Goal: Task Accomplishment & Management: Complete application form

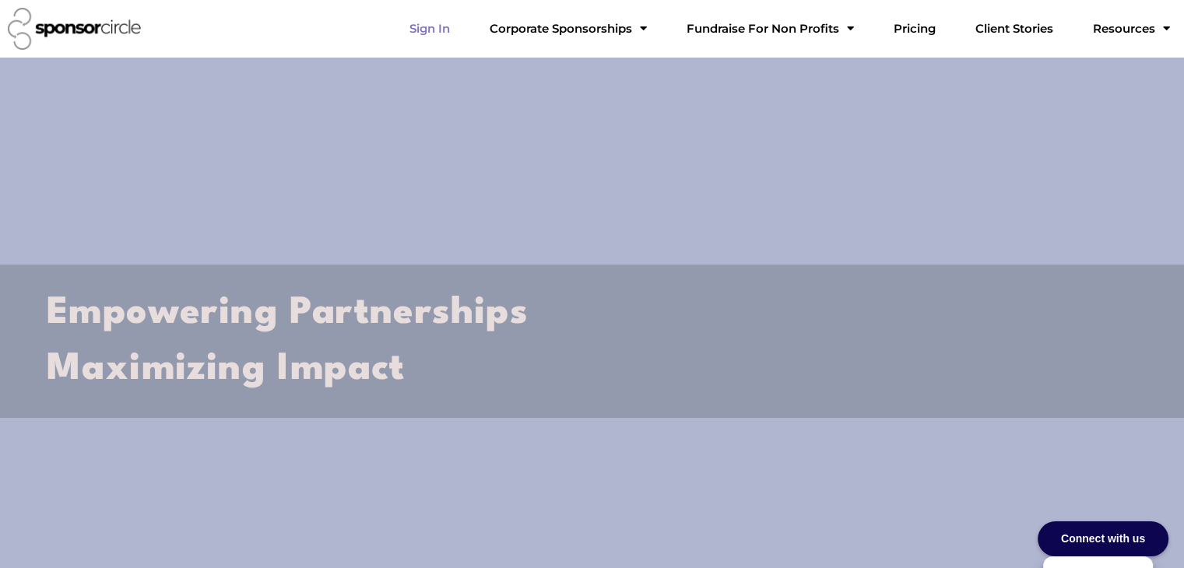
click at [462, 28] on link "Sign In" at bounding box center [429, 28] width 65 height 31
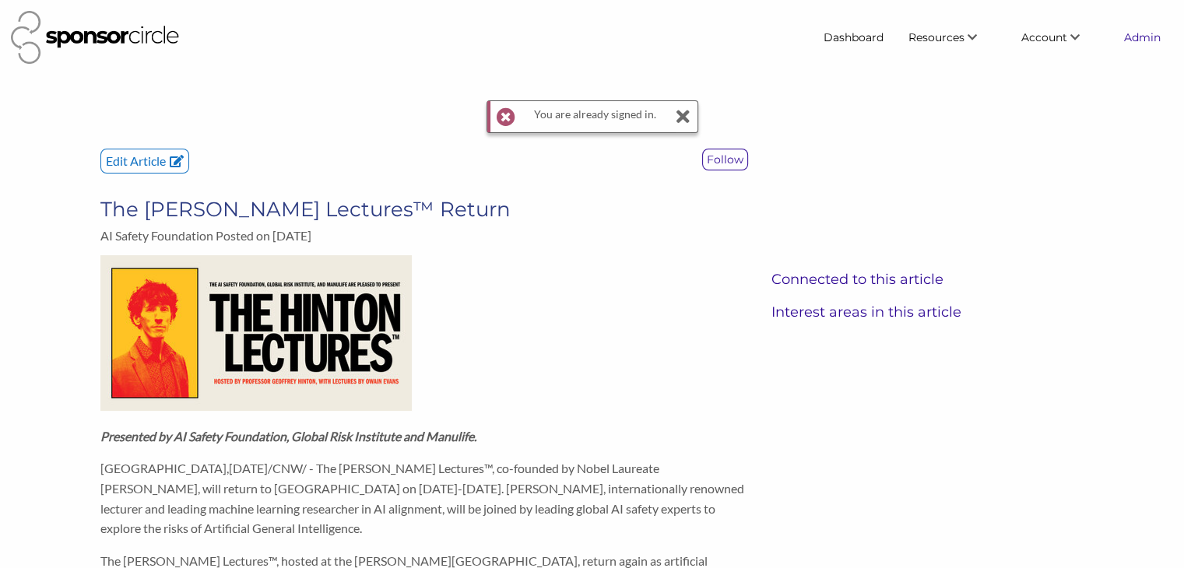
click at [1142, 39] on link "Admin" at bounding box center [1141, 37] width 61 height 28
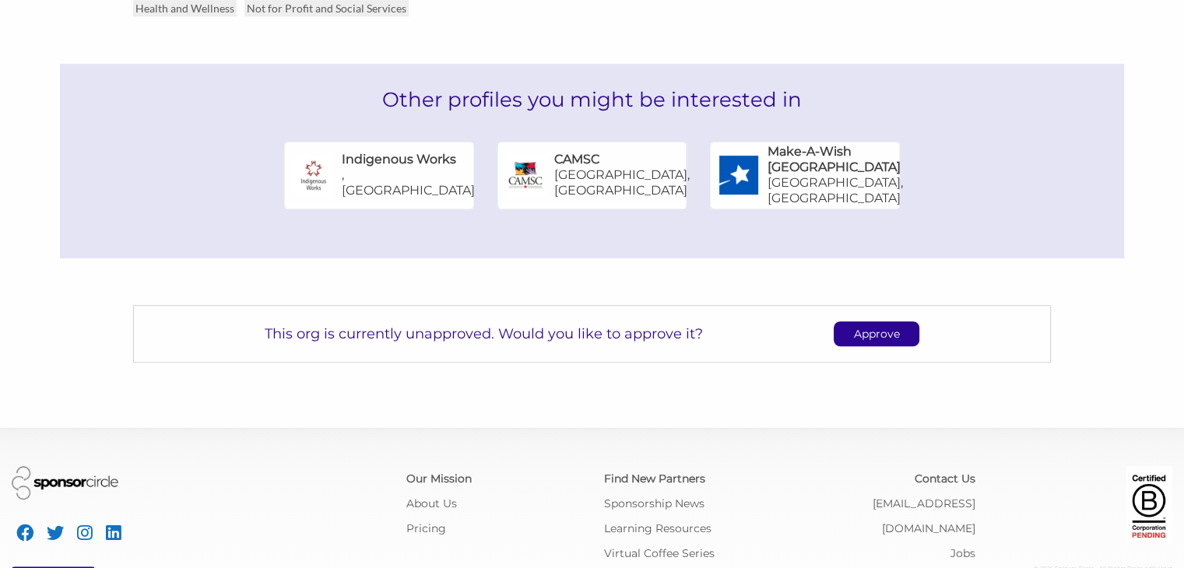
scroll to position [802, 0]
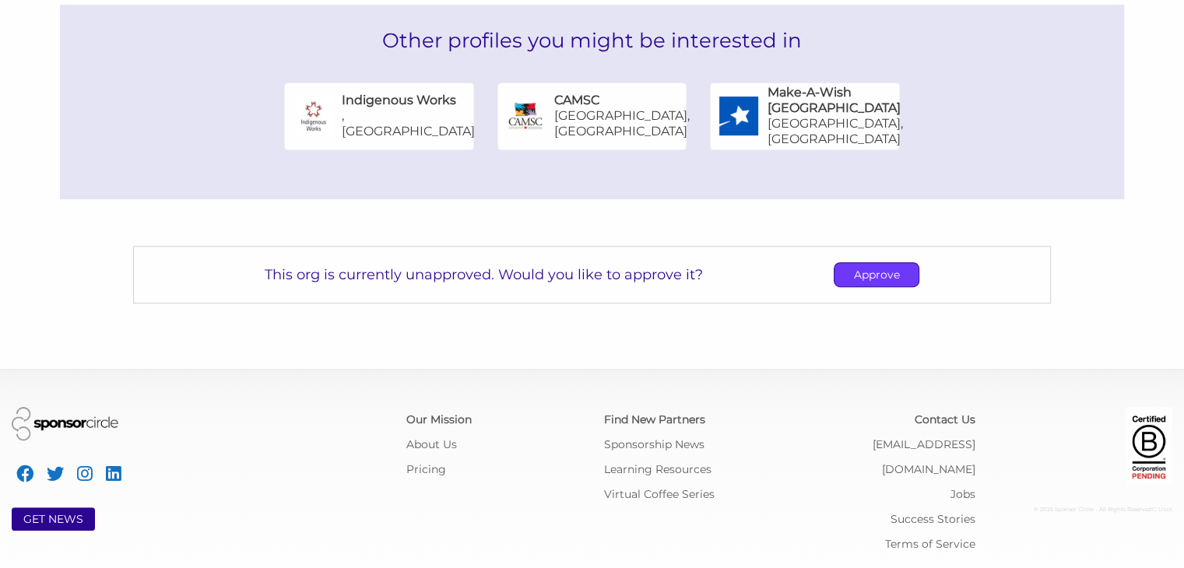
click at [852, 282] on p "Approve" at bounding box center [876, 274] width 84 height 23
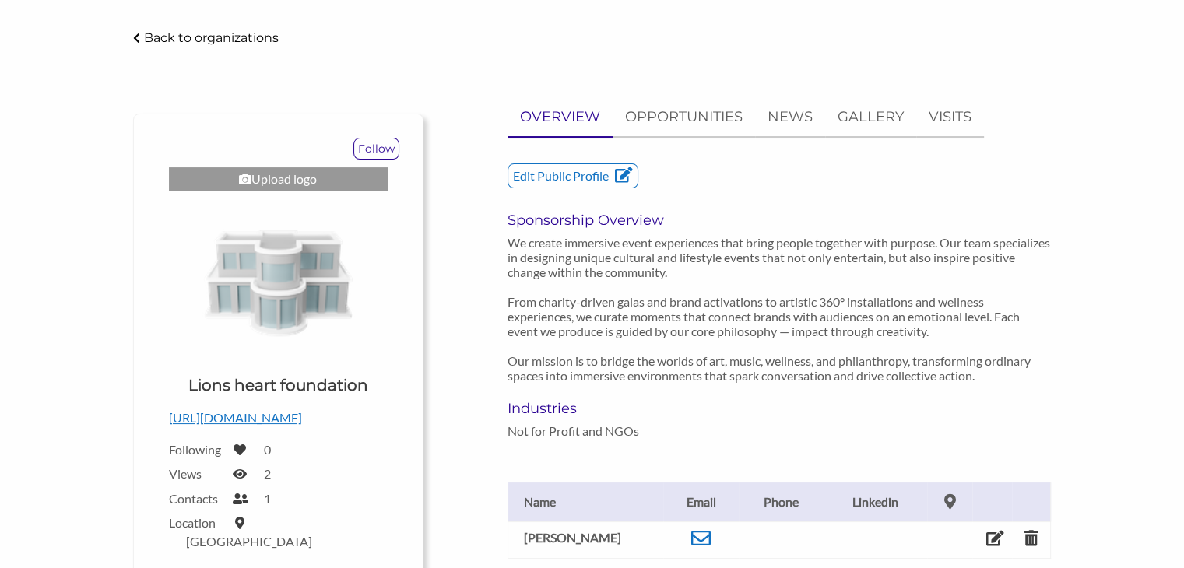
scroll to position [0, 0]
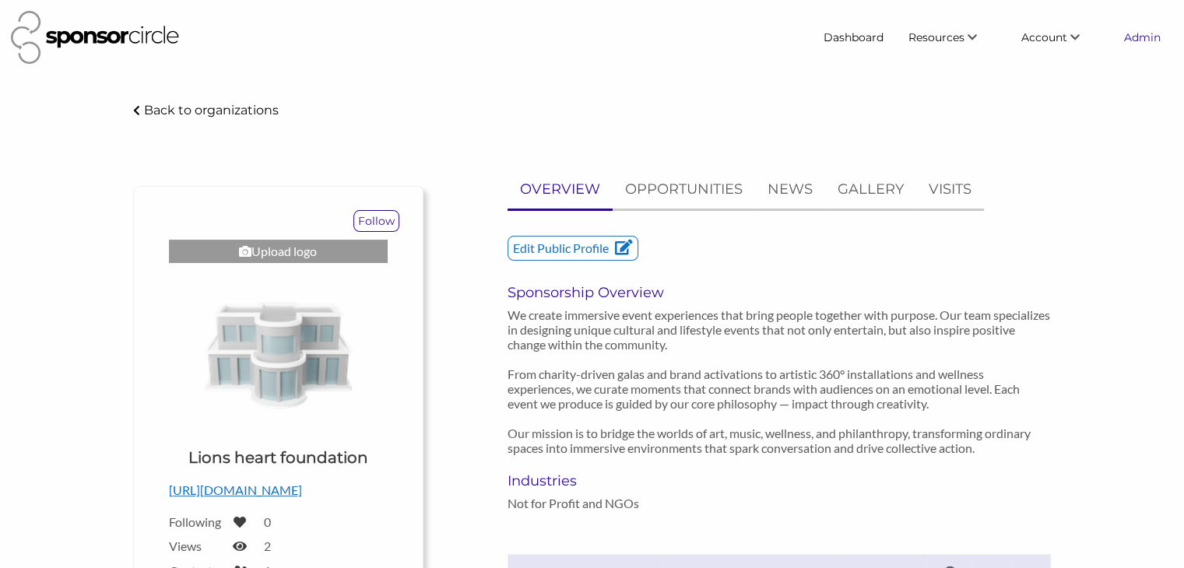
click at [1136, 39] on link "Admin" at bounding box center [1141, 37] width 61 height 28
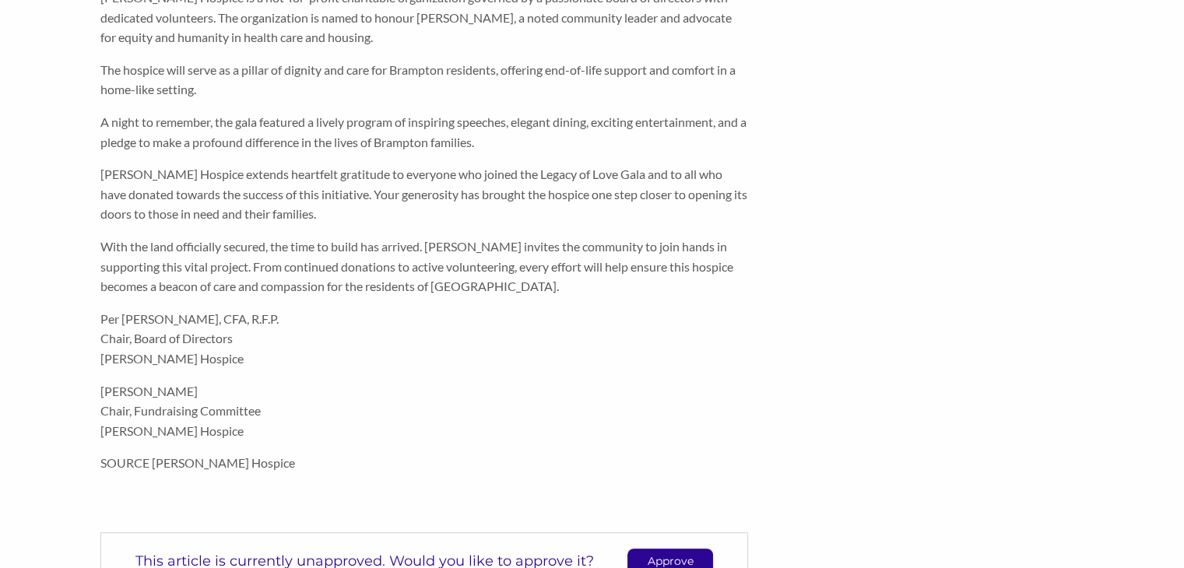
scroll to position [747, 0]
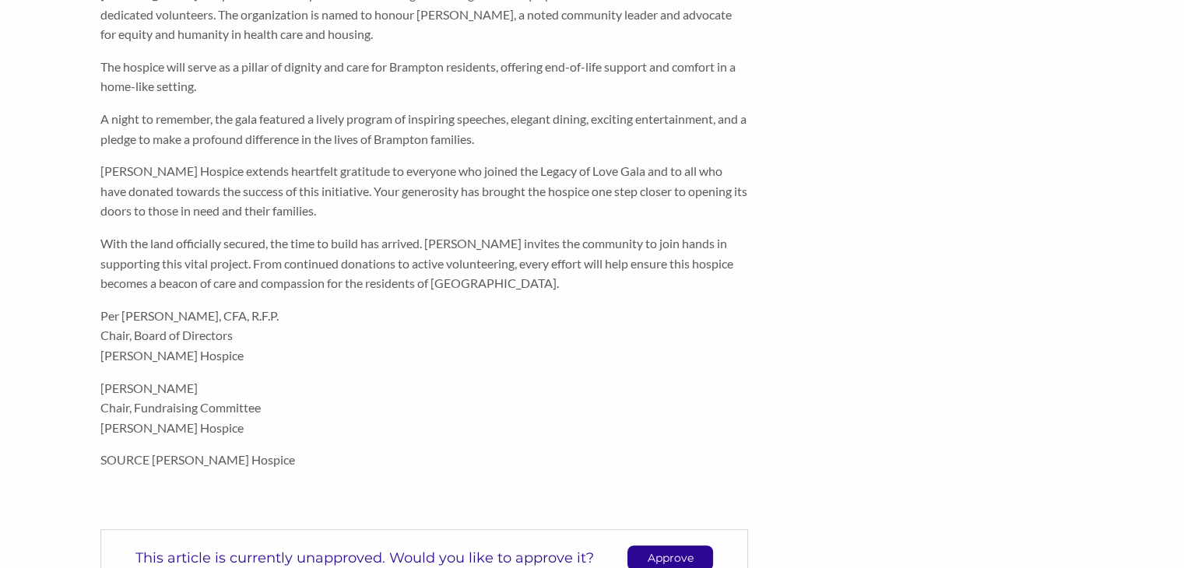
drag, startPoint x: 190, startPoint y: 389, endPoint x: 104, endPoint y: 383, distance: 86.6
click at [104, 383] on p "[PERSON_NAME] Chair, Fundraising Committee [PERSON_NAME] Hospice" at bounding box center [423, 408] width 647 height 60
copy p "[PERSON_NAME]"
drag, startPoint x: 268, startPoint y: 410, endPoint x: 103, endPoint y: 412, distance: 165.8
click at [103, 412] on p "[PERSON_NAME] Chair, Fundraising Committee [PERSON_NAME] Hospice" at bounding box center [423, 408] width 647 height 60
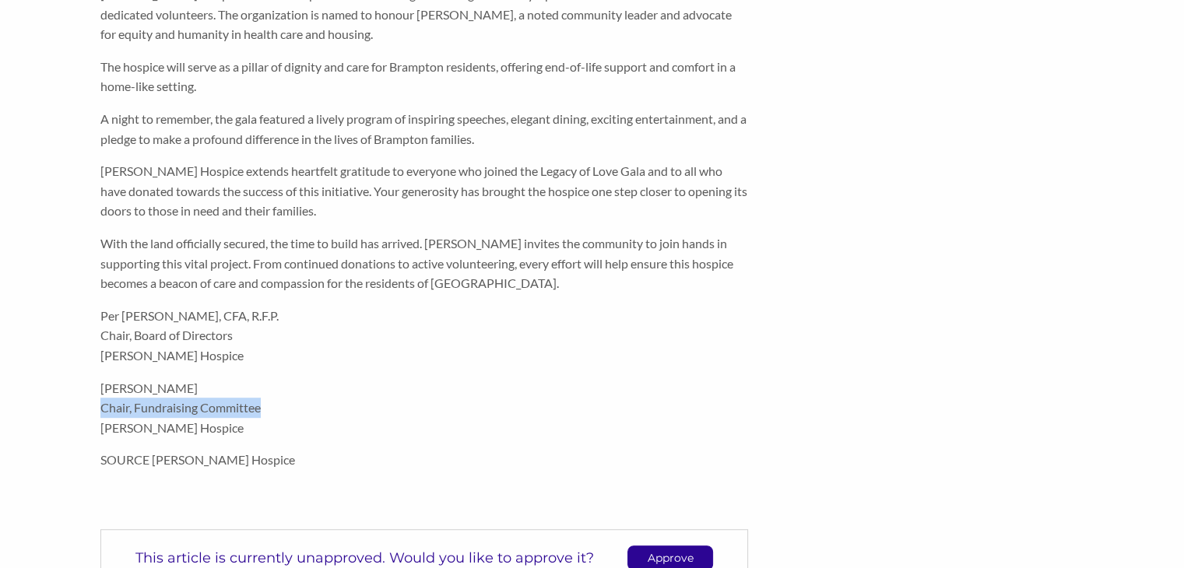
copy p "Chair, Fundraising Committee"
drag, startPoint x: 184, startPoint y: 383, endPoint x: 97, endPoint y: 384, distance: 87.2
click at [97, 384] on div "BRAMPTON, ON , Oct. 9, 2025 /CNW/ - On Saturday, September 27, 2025, Kay Blair …" at bounding box center [424, 36] width 671 height 1102
copy p "Gurwinder Gill"
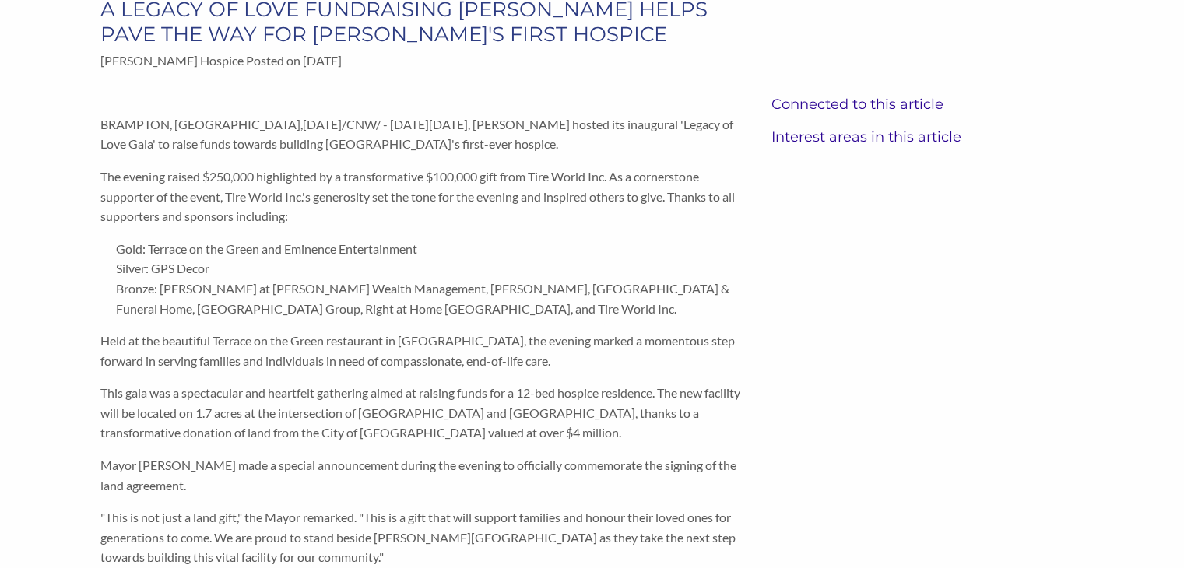
scroll to position [143, 0]
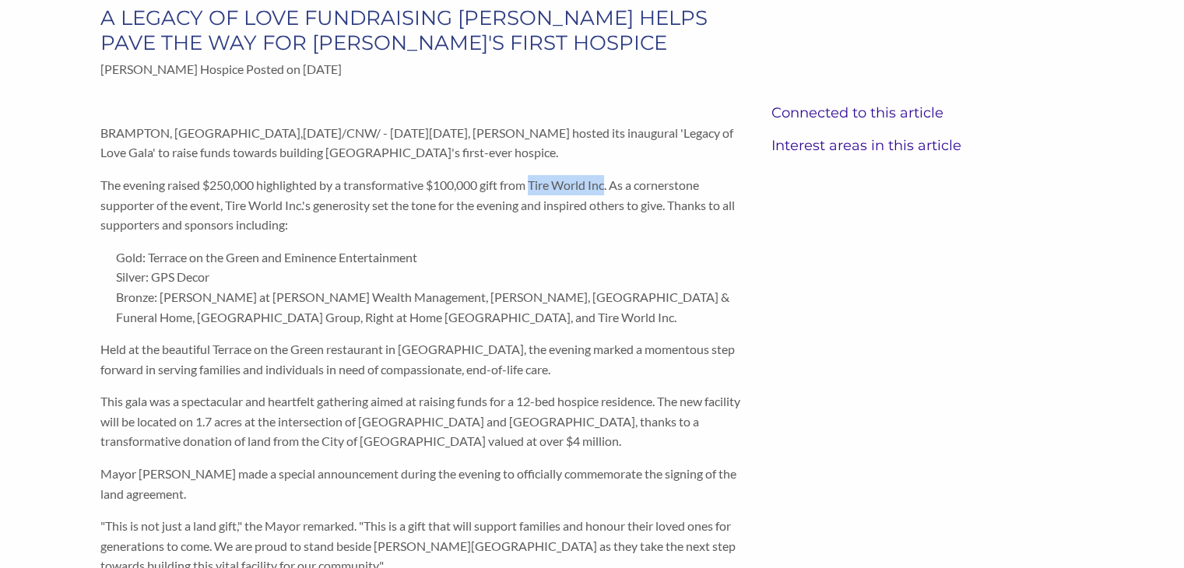
drag, startPoint x: 615, startPoint y: 185, endPoint x: 539, endPoint y: 189, distance: 76.4
click at [539, 189] on p "The evening raised $250,000 highlighted by a transformative $100,000 gift from …" at bounding box center [423, 205] width 647 height 60
copy p "Tire World Inc"
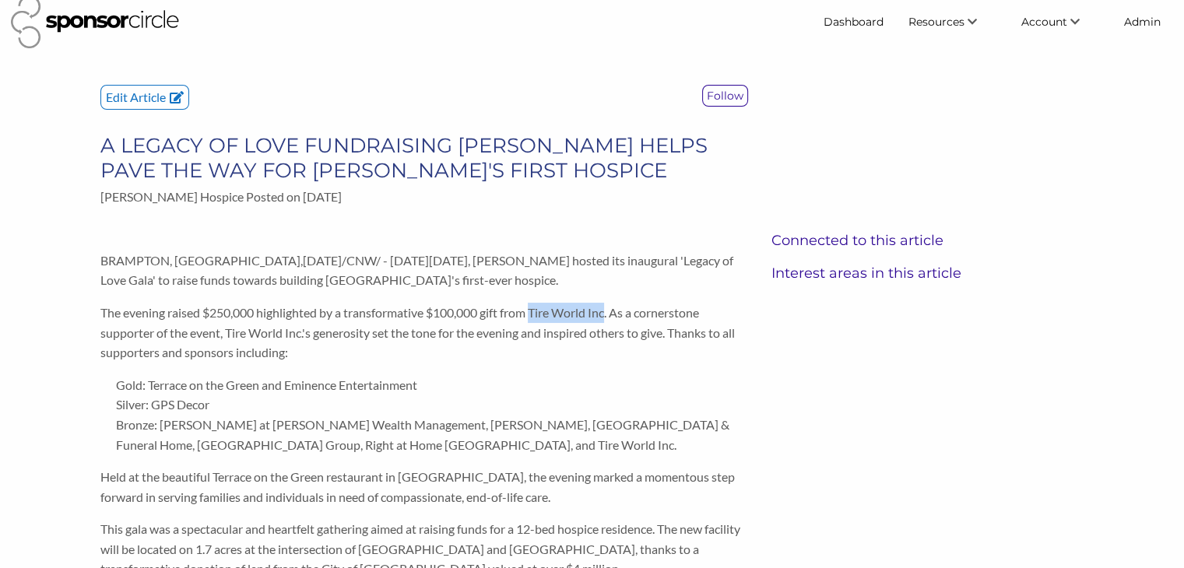
scroll to position [0, 0]
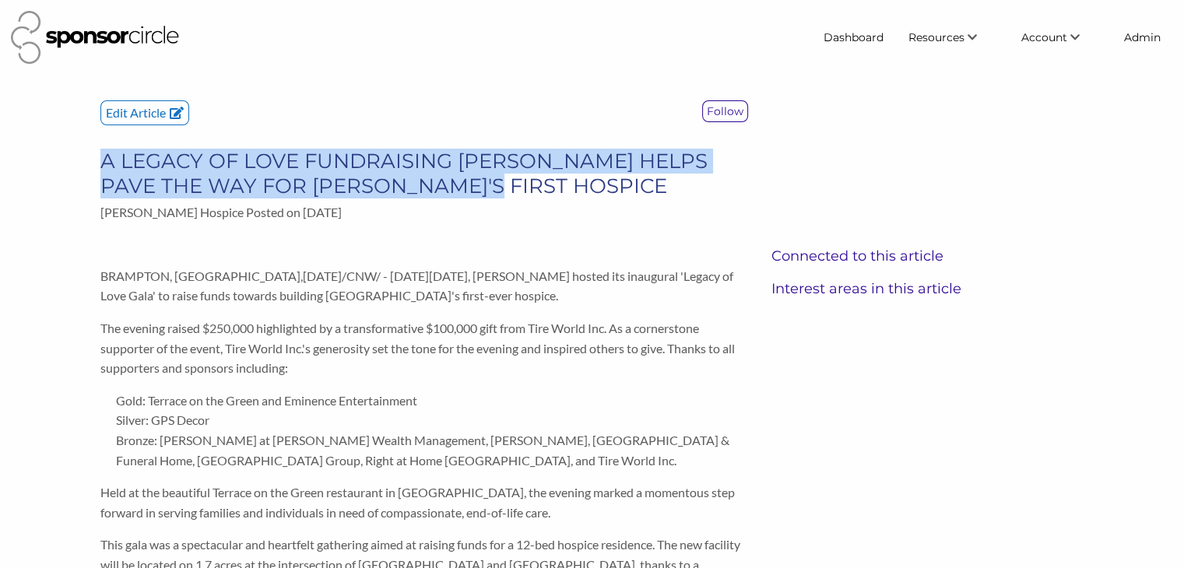
drag, startPoint x: 512, startPoint y: 191, endPoint x: 100, endPoint y: 170, distance: 412.2
click at [100, 170] on h3 "A LEGACY OF LOVE FUNDRAISING [PERSON_NAME] HELPS PAVE THE WAY FOR [PERSON_NAME]…" at bounding box center [423, 174] width 647 height 50
copy h3 "A LEGACY OF LOVE FUNDRAISING [PERSON_NAME] HELPS PAVE THE WAY FOR [PERSON_NAME]…"
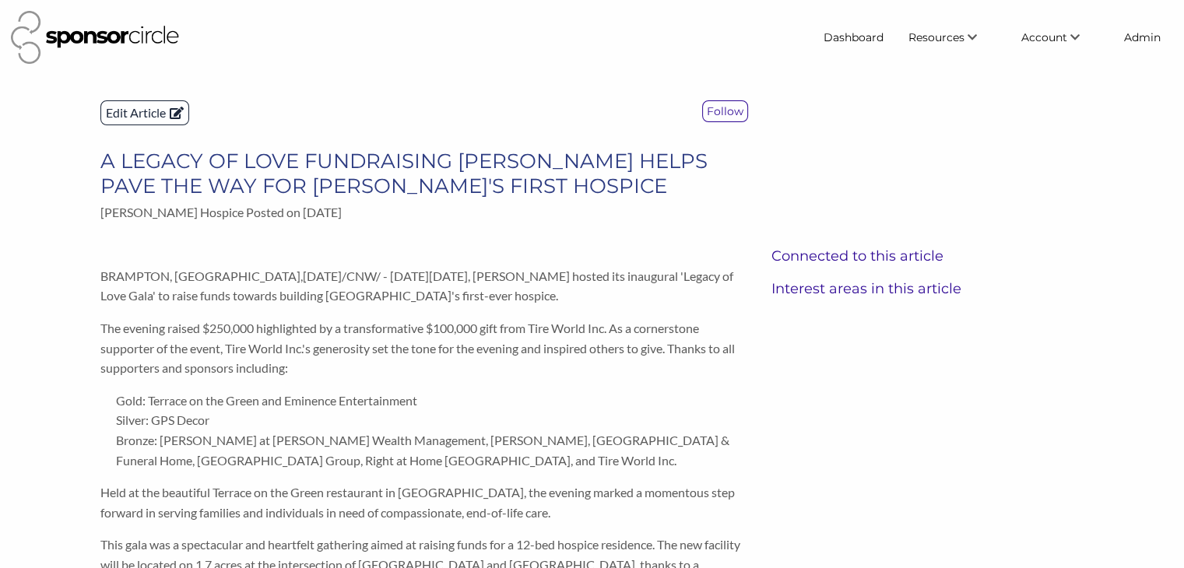
click at [143, 116] on p "Edit Article" at bounding box center [144, 112] width 87 height 23
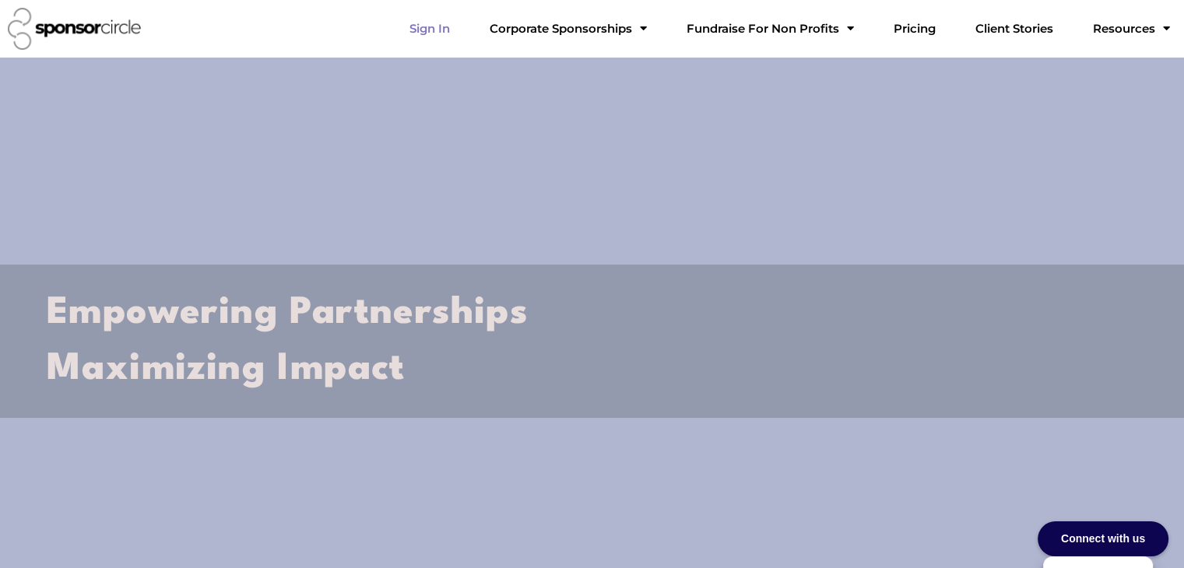
click at [462, 31] on link "Sign In" at bounding box center [429, 28] width 65 height 31
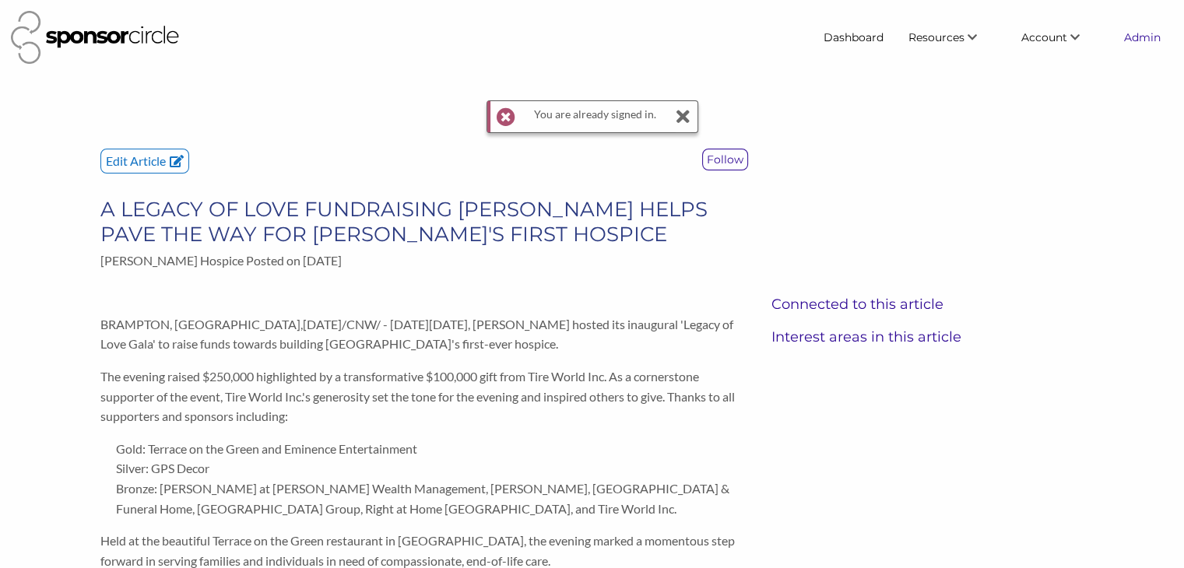
click at [1146, 44] on link "Admin" at bounding box center [1141, 37] width 61 height 28
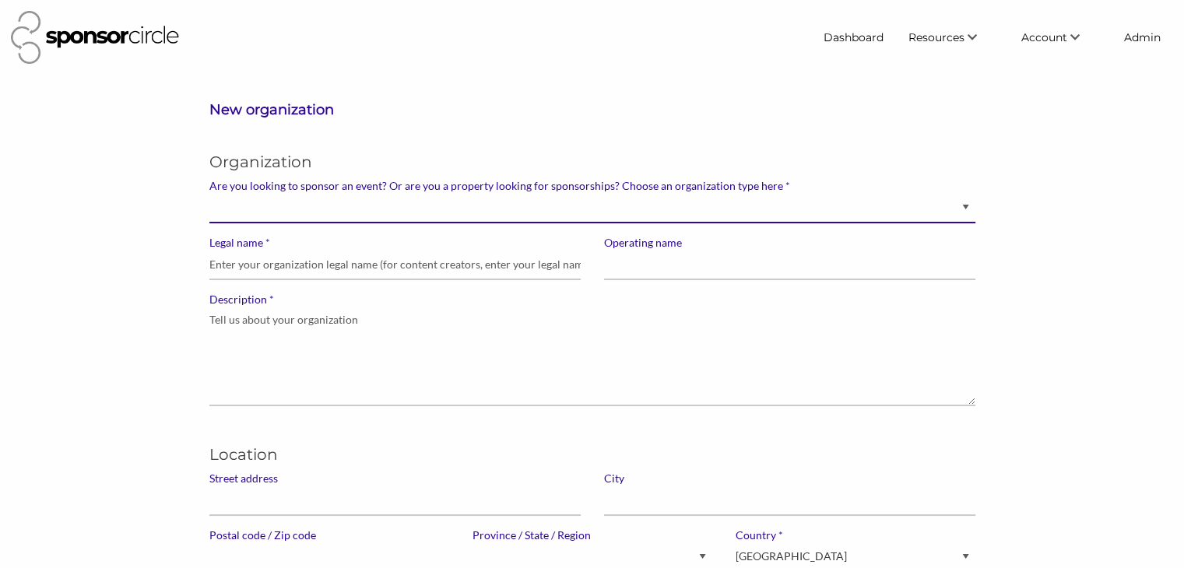
click at [549, 206] on select "Brand manager looking to sell to or sponsor events and sports teams Event organ…" at bounding box center [592, 208] width 766 height 30
select select "Property"
click at [209, 193] on select "Brand manager looking to sell to or sponsor events and sports teams Event organ…" at bounding box center [592, 208] width 766 height 30
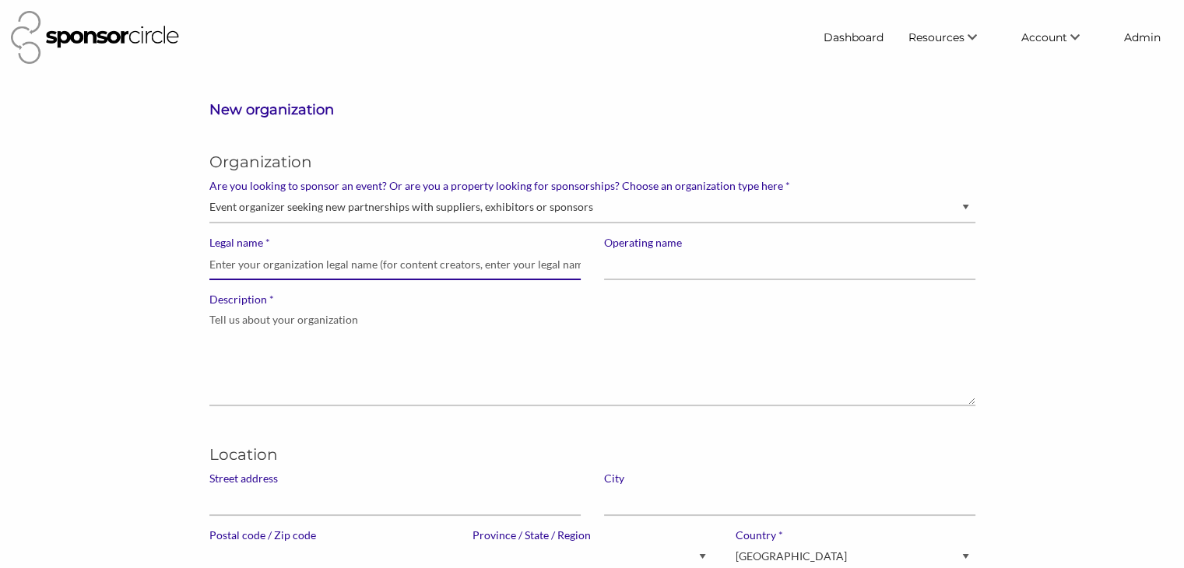
click at [457, 267] on input "* Legal name" at bounding box center [394, 265] width 371 height 30
paste input "[PERSON_NAME] Hospice"
type input "[PERSON_NAME] Hospice"
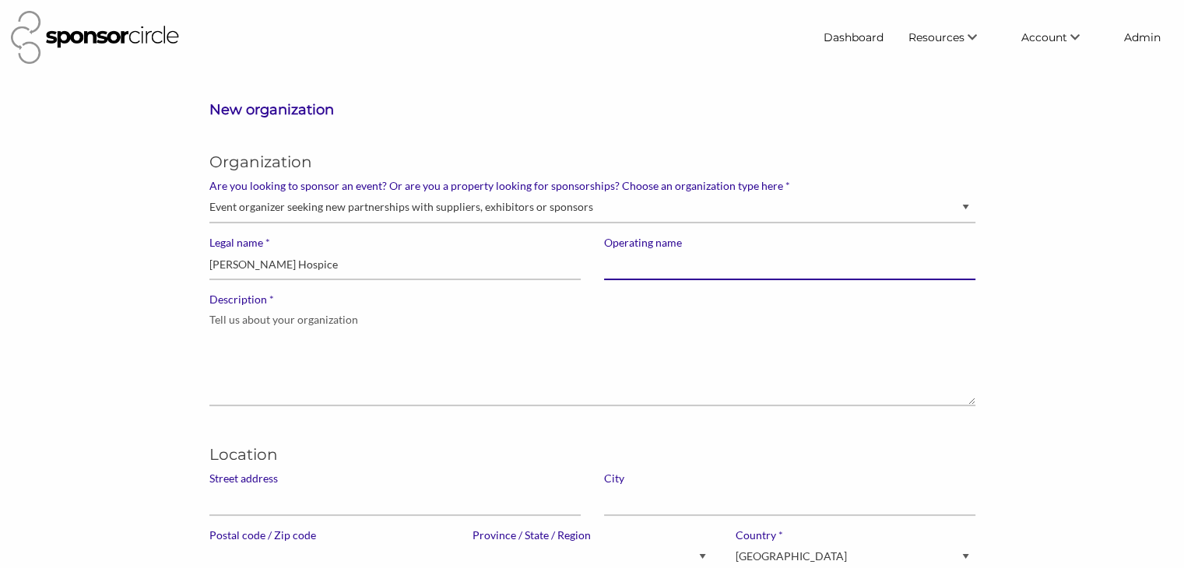
click at [619, 260] on input "Operating name" at bounding box center [789, 265] width 371 height 30
paste input "[PERSON_NAME] Hospice"
type input "[PERSON_NAME] Hospice"
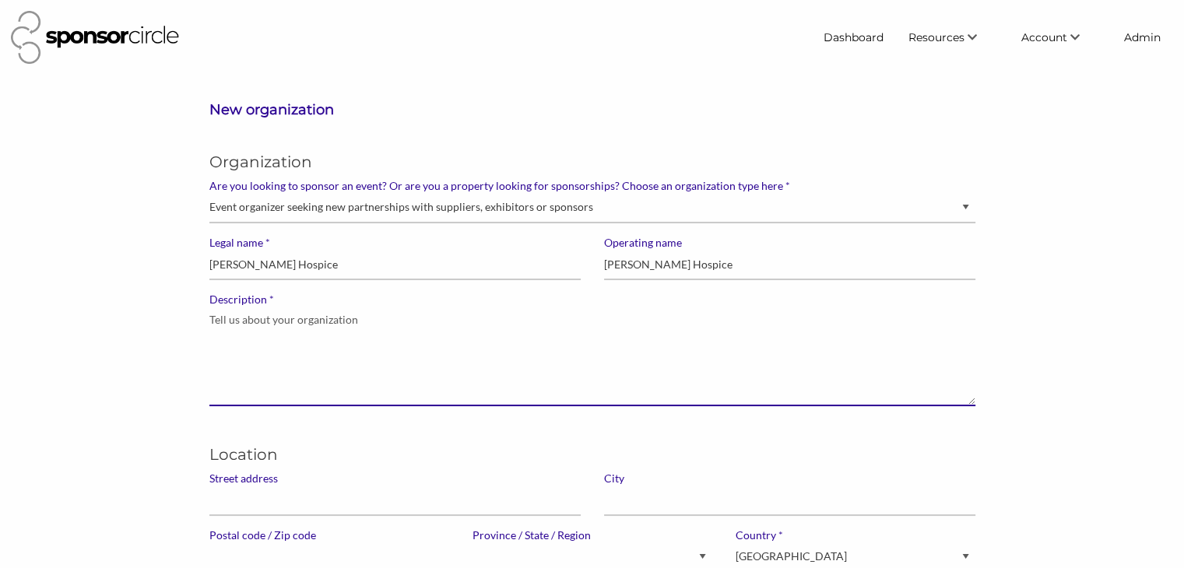
click at [476, 348] on textarea "* Description" at bounding box center [592, 357] width 766 height 100
paste textarea "Brampton's first Hospice. Kay Blair Hospice will provide 24-hour inclusive, end…"
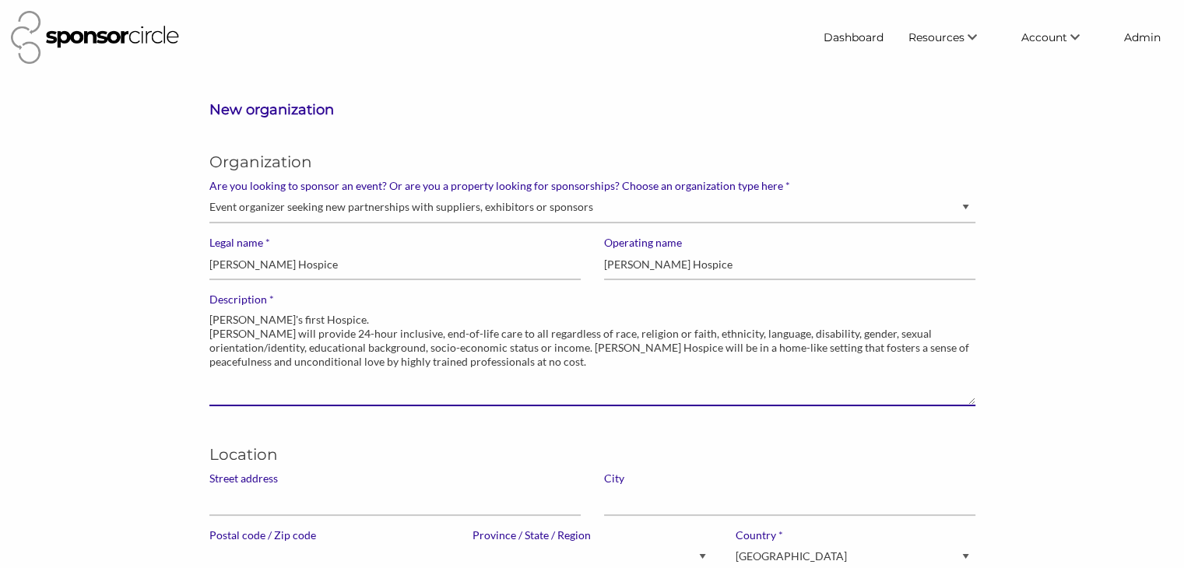
type textarea "Brampton's first Hospice. Kay Blair Hospice will provide 24-hour inclusive, end…"
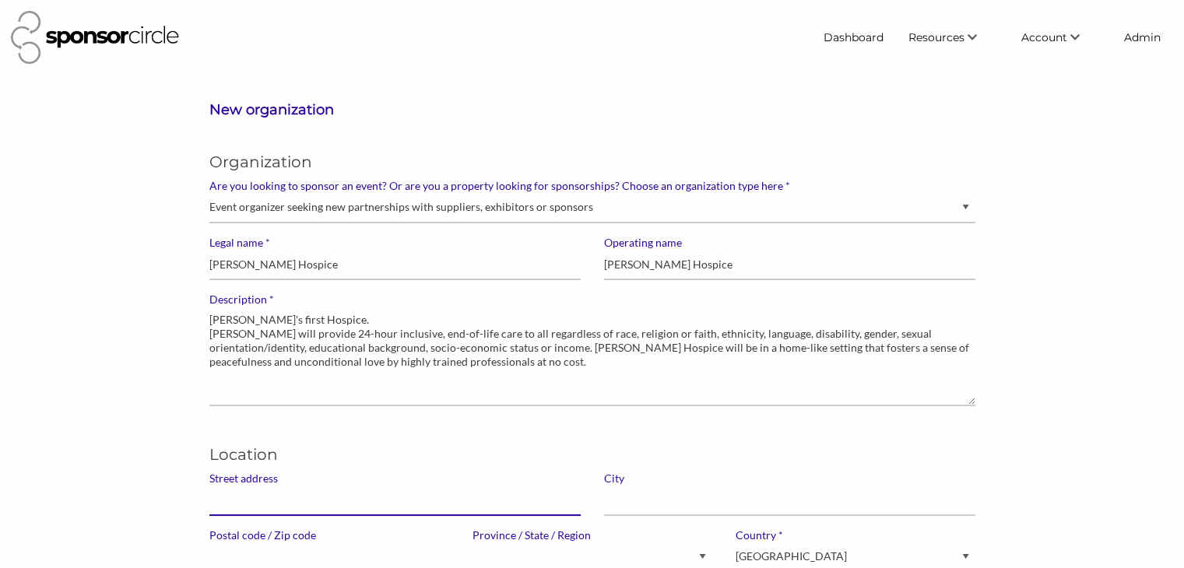
click at [300, 511] on input "Street address" at bounding box center [394, 501] width 371 height 30
paste input "[STREET_ADDRESS]"
type input "[STREET_ADDRESS]"
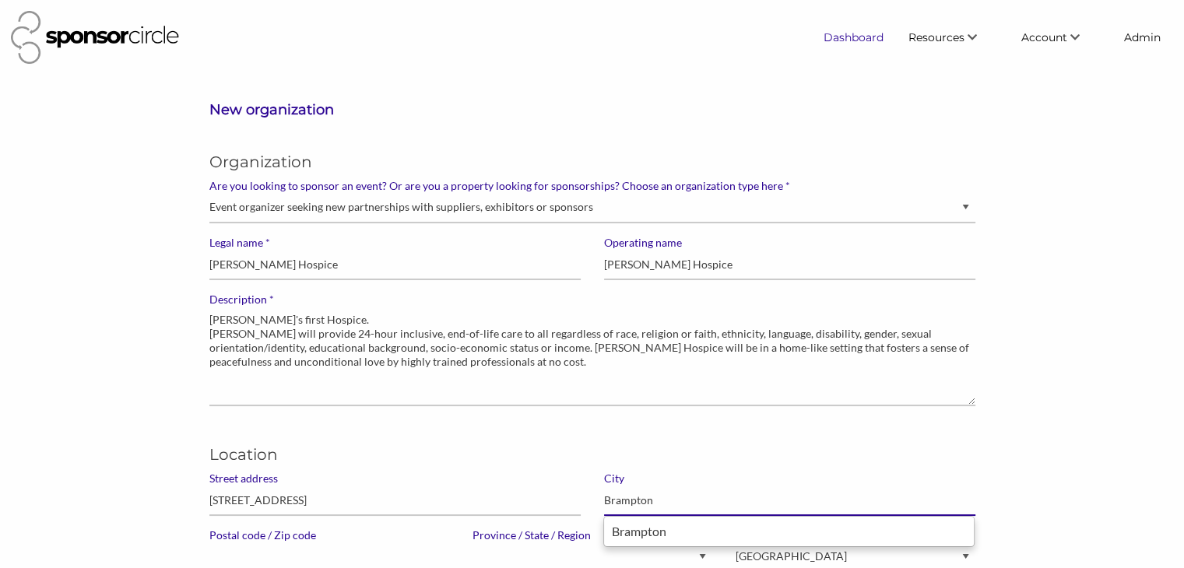
type input "Brampton"
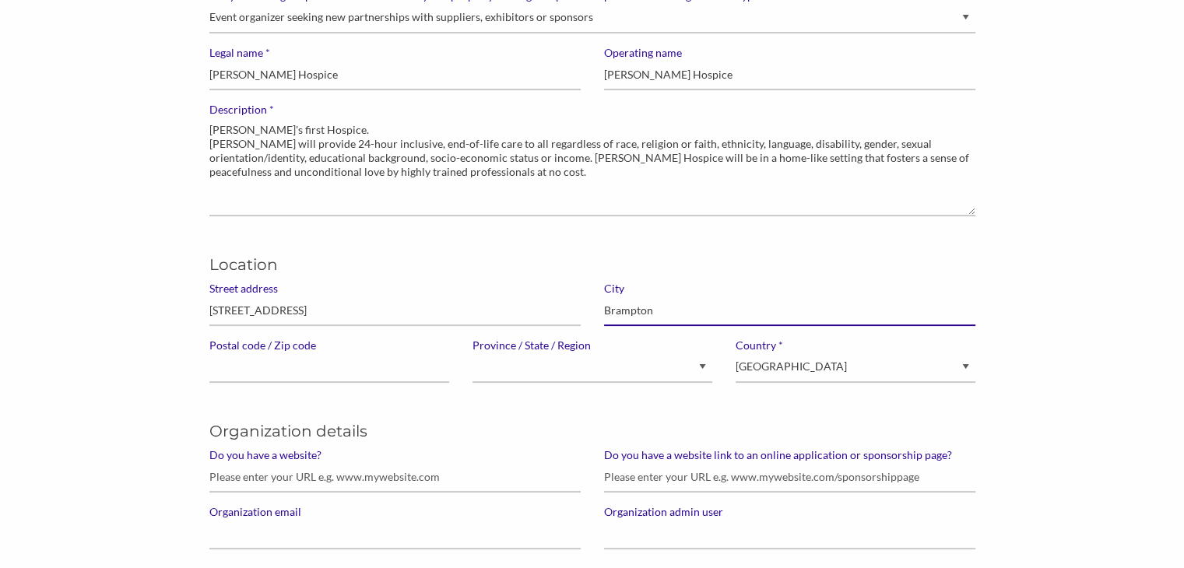
scroll to position [191, 0]
click at [398, 364] on input "Postal code / Zip code" at bounding box center [329, 366] width 240 height 30
paste input "L6X 4H3"
type input "L6X 4H3"
click at [517, 367] on select "Alberta British Columbia Manitoba New Brunswick Newfoundland and Labrador North…" at bounding box center [592, 366] width 240 height 30
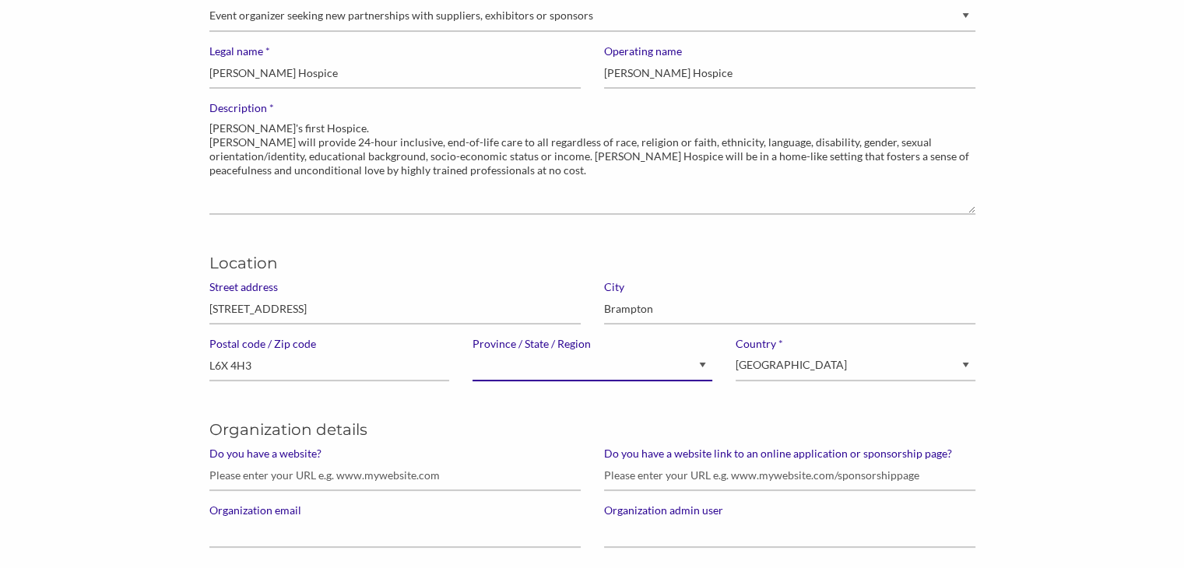
select select "Ontario"
click at [472, 351] on select "Alberta British Columbia Manitoba New Brunswick Newfoundland and Labrador North…" at bounding box center [592, 366] width 240 height 30
click at [314, 471] on input "Do you have a website?" at bounding box center [394, 476] width 371 height 30
paste input "[URL][DOMAIN_NAME]"
type input "[URL][DOMAIN_NAME]"
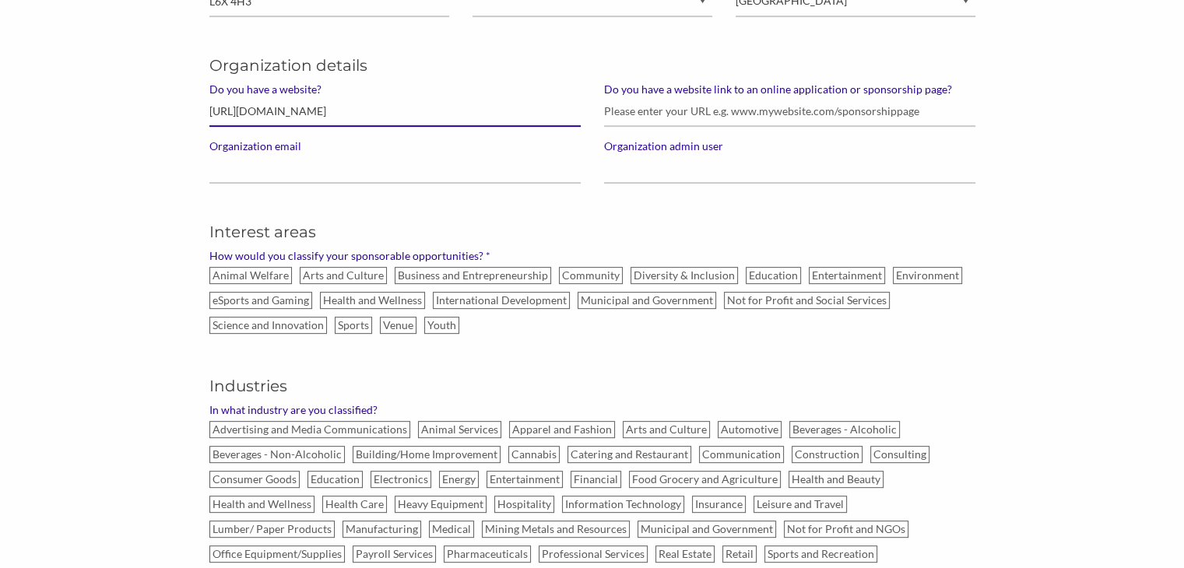
scroll to position [557, 0]
click at [395, 297] on label "Health and Wellness" at bounding box center [372, 298] width 105 height 17
click at [0, 0] on input "Health and Wellness" at bounding box center [0, 0] width 0 height 0
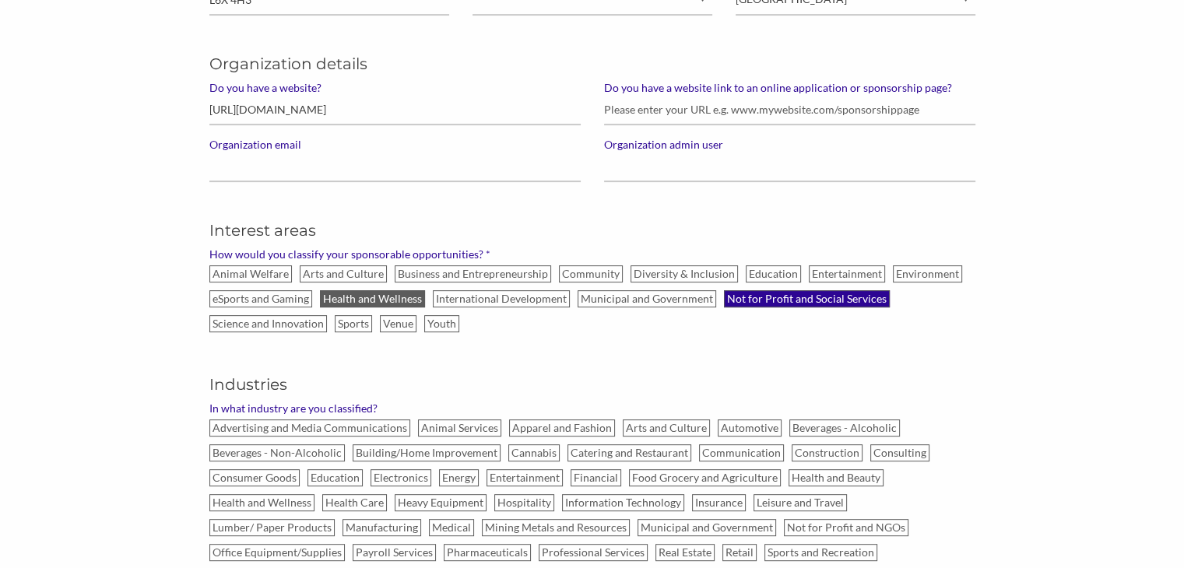
click at [744, 300] on label "Not for Profit and Social Services" at bounding box center [807, 298] width 166 height 17
click at [0, 0] on input "Not for Profit and Social Services" at bounding box center [0, 0] width 0 height 0
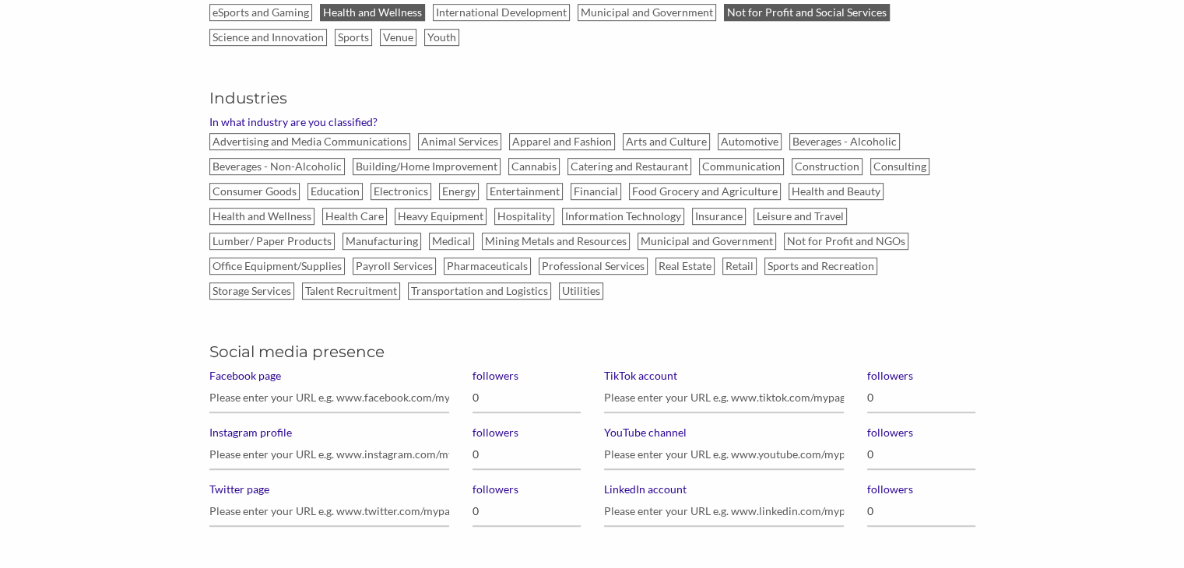
scroll to position [850, 0]
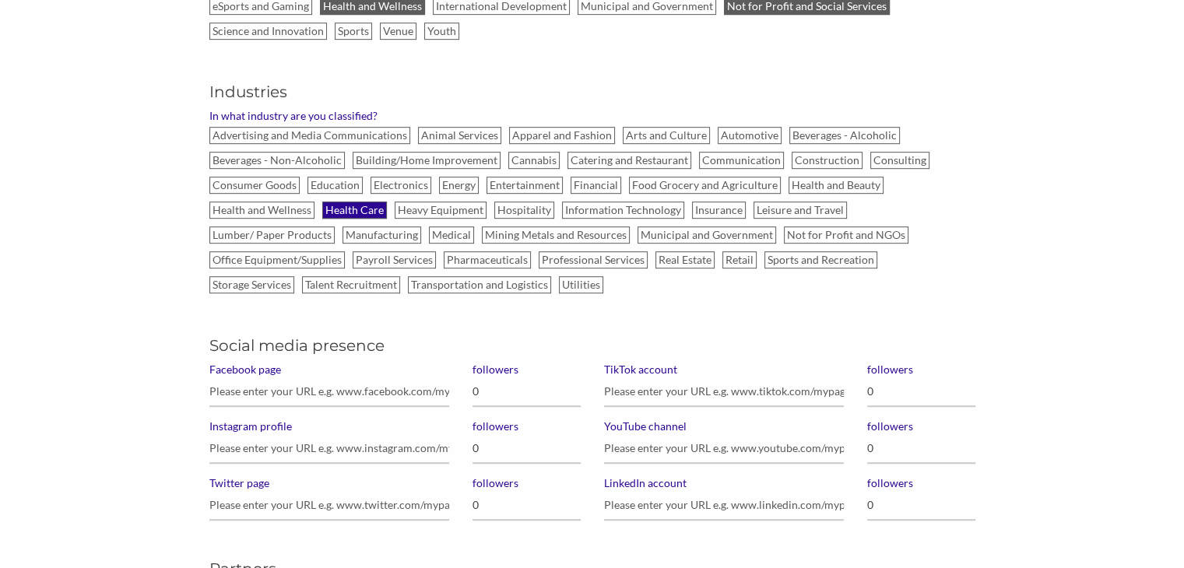
click at [333, 203] on label "Health Care" at bounding box center [354, 210] width 65 height 17
click at [0, 0] on input "Health Care" at bounding box center [0, 0] width 0 height 0
click at [784, 228] on label "Not for Profit and NGOs" at bounding box center [846, 234] width 125 height 17
click at [0, 0] on input "Not for Profit and NGOs" at bounding box center [0, 0] width 0 height 0
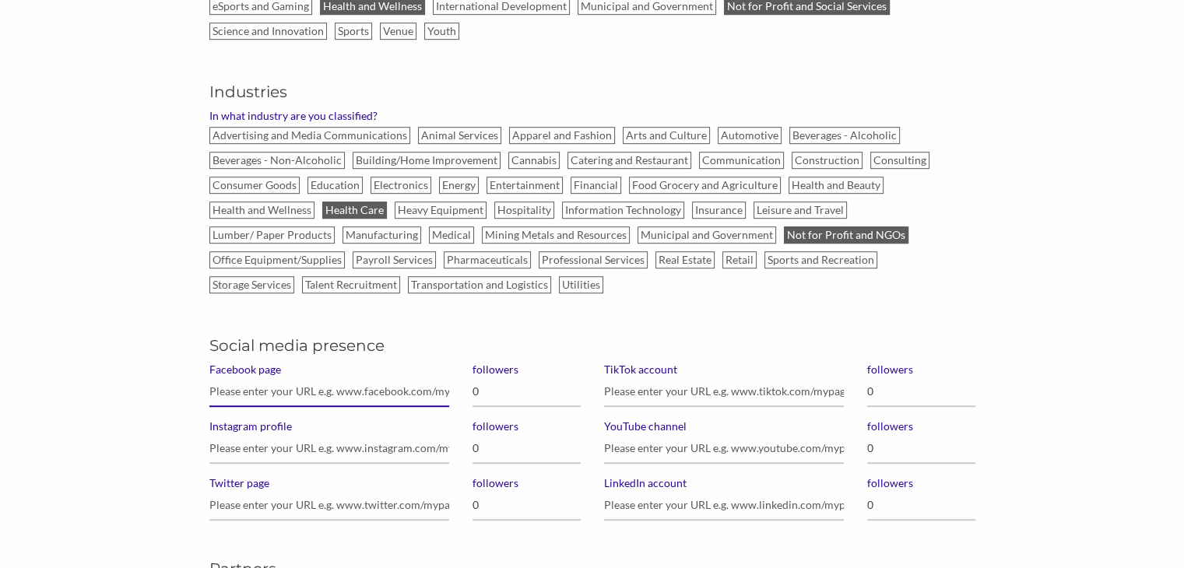
click at [386, 384] on input "Facebook page" at bounding box center [329, 392] width 240 height 30
paste input "https://www.facebook.com/kayblairhospice"
type input "https://www.facebook.com/kayblairhospice"
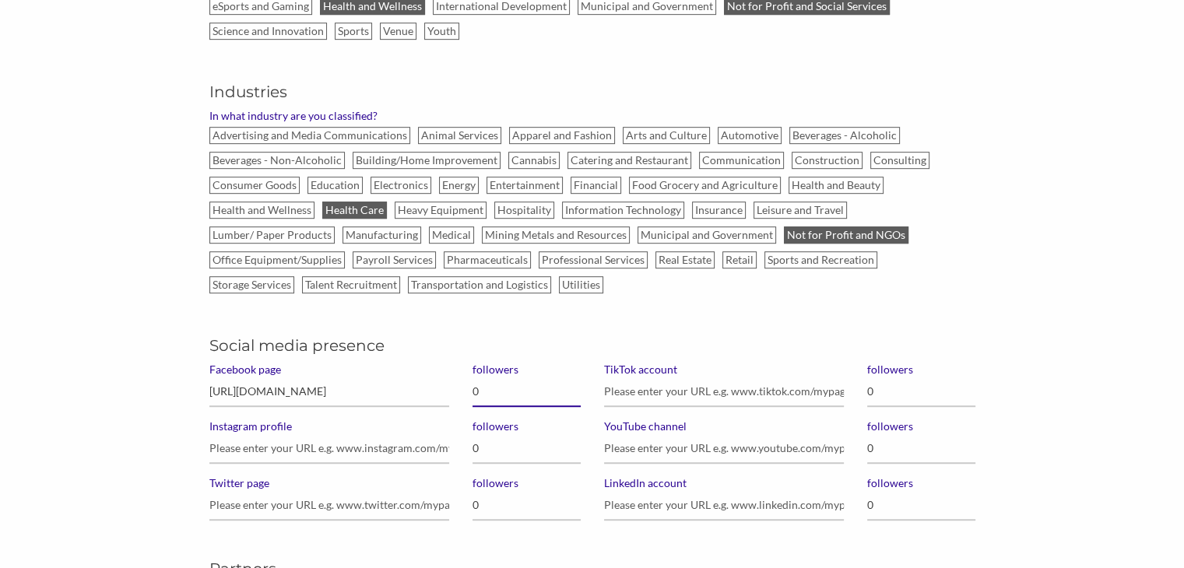
click at [483, 395] on input "0" at bounding box center [526, 392] width 108 height 30
type input "162"
click at [283, 447] on input "Instagram profile" at bounding box center [329, 448] width 240 height 30
paste input "https://www.instagram.com/kayblairhospice/"
type input "https://www.instagram.com/kayblairhospice/"
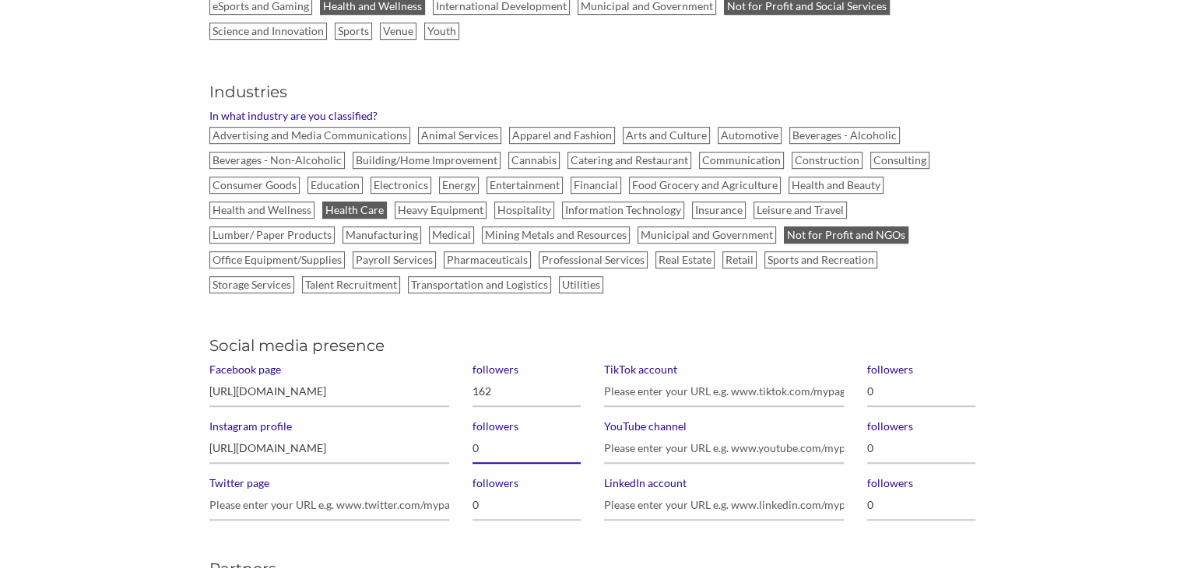
click at [514, 450] on input "0" at bounding box center [526, 448] width 108 height 30
type input "107"
click at [355, 497] on input "Twitter page" at bounding box center [329, 505] width 240 height 30
paste input "https://x.com/kayblairhospice/"
type input "https://x.com/kayblairhospice/"
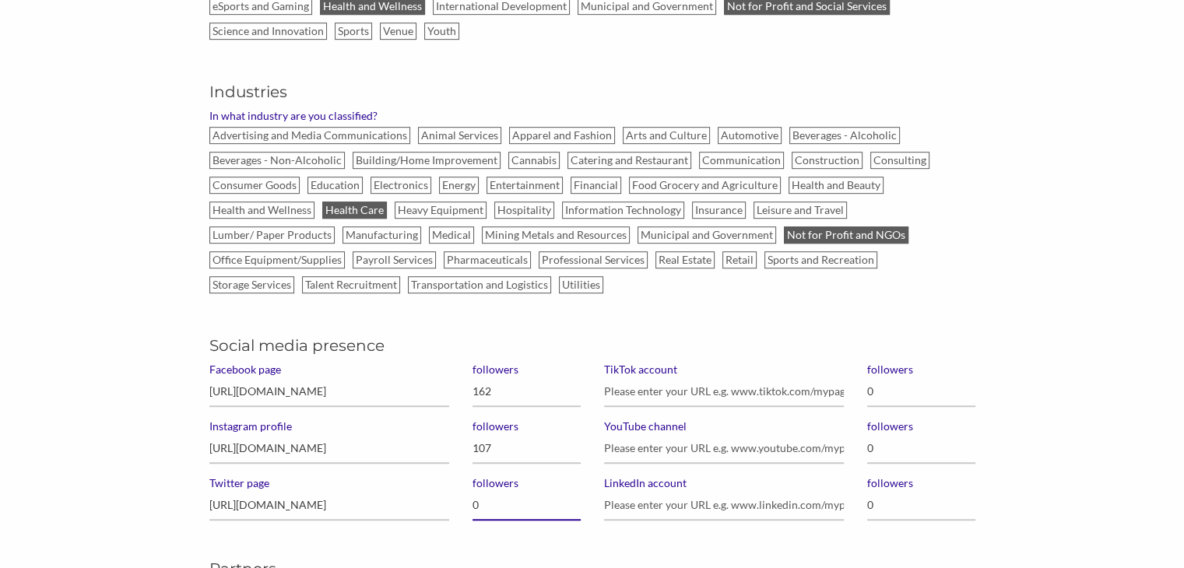
click at [501, 503] on input "0" at bounding box center [526, 505] width 108 height 30
type input "4"
click at [628, 502] on input "LinkedIn account" at bounding box center [724, 505] width 240 height 30
paste input "https://www.linkedin.com/company/kayblairhospice/"
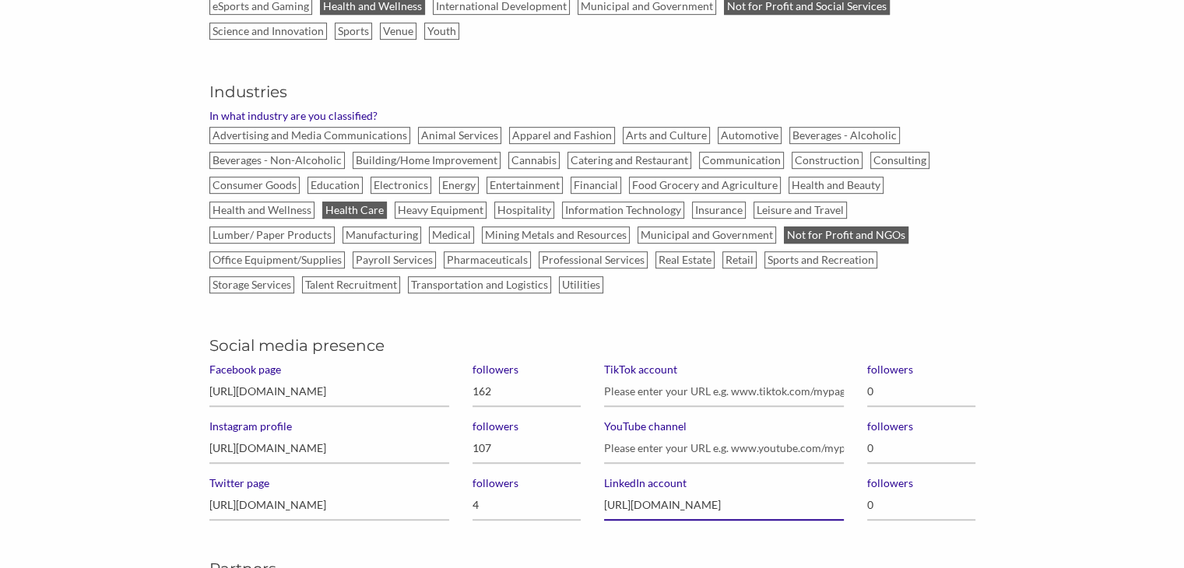
type input "https://www.linkedin.com/company/kayblairhospice/"
click at [898, 501] on input "0" at bounding box center [921, 505] width 108 height 30
type input "116"
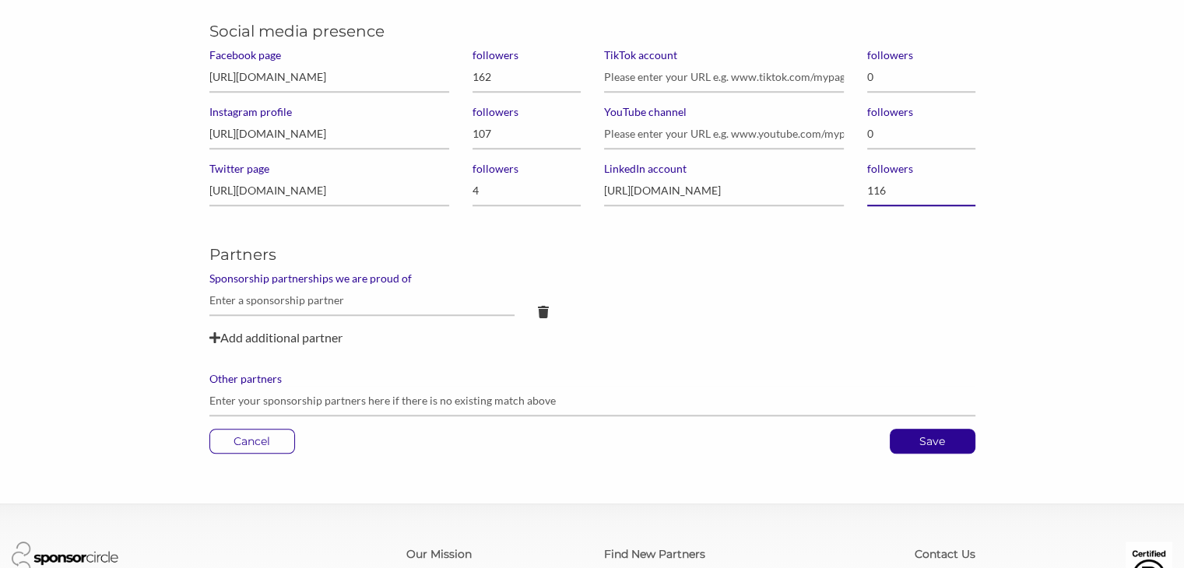
scroll to position [1166, 0]
click at [924, 443] on p "Save" at bounding box center [932, 439] width 84 height 23
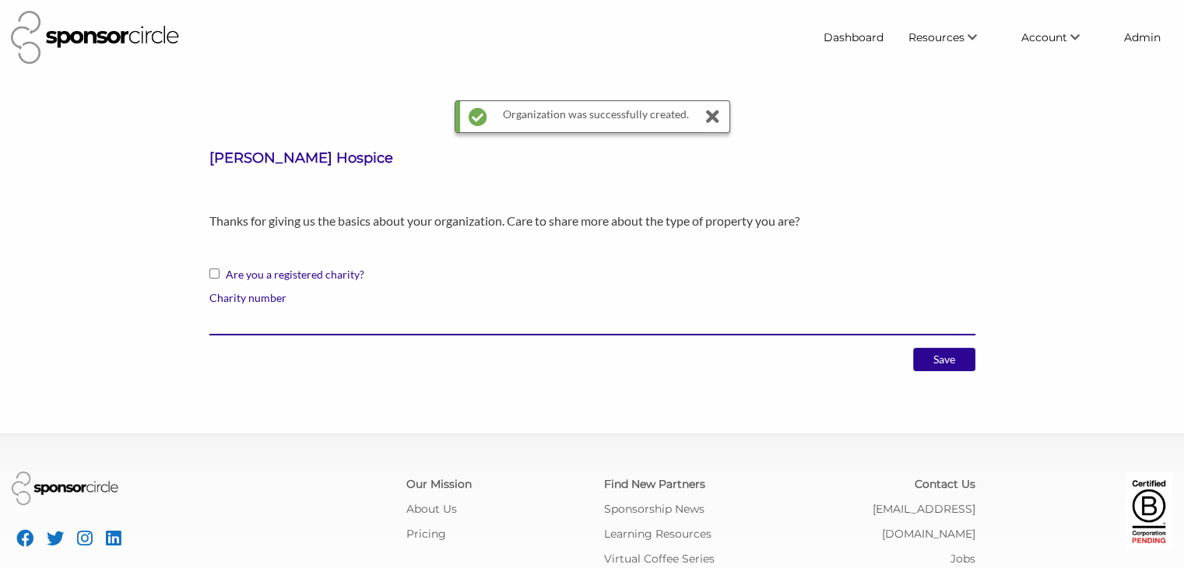
click at [543, 318] on input "Charity number" at bounding box center [592, 320] width 766 height 30
paste input "7597743180001"
type input "7597743180001"
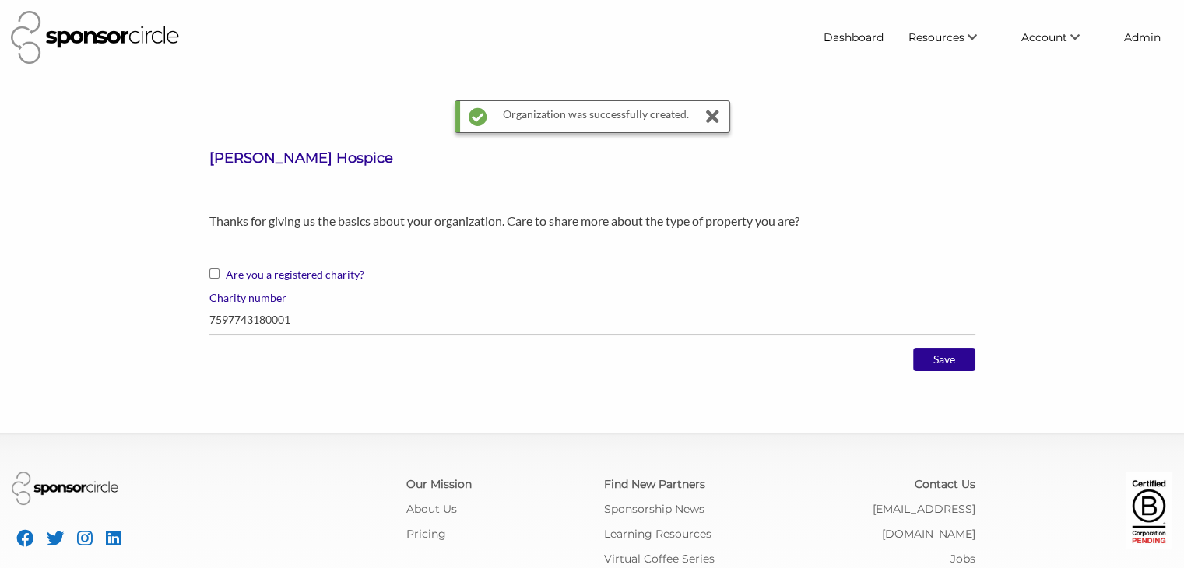
click at [212, 274] on input "Are you a registered charity?" at bounding box center [214, 273] width 10 height 10
checkbox input "true"
click at [934, 359] on input "Save" at bounding box center [944, 359] width 62 height 23
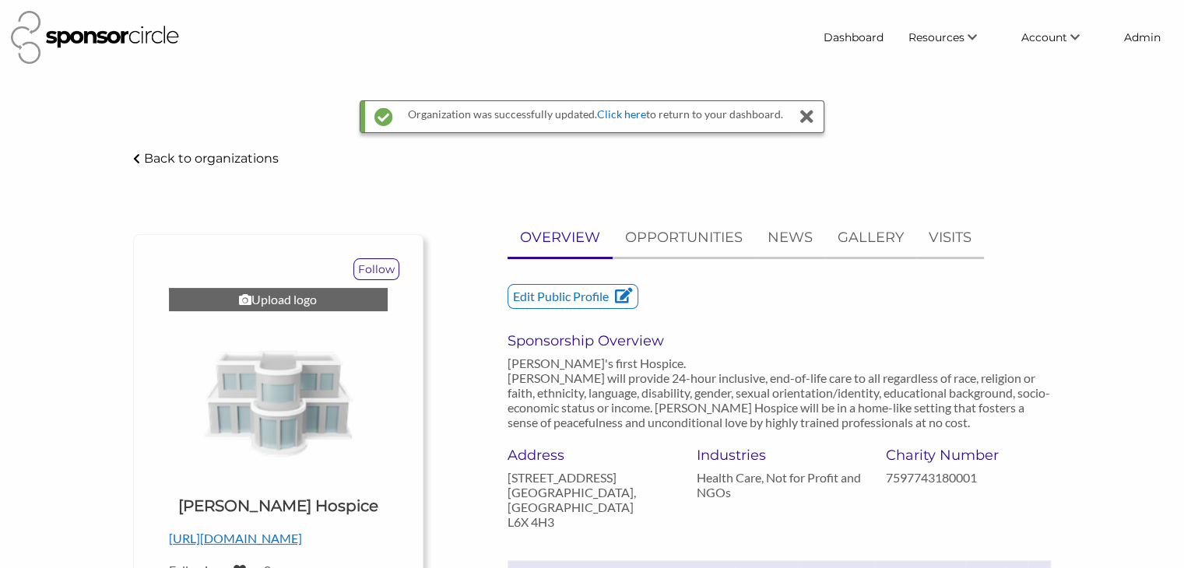
click at [280, 297] on div "Upload logo" at bounding box center [278, 299] width 219 height 23
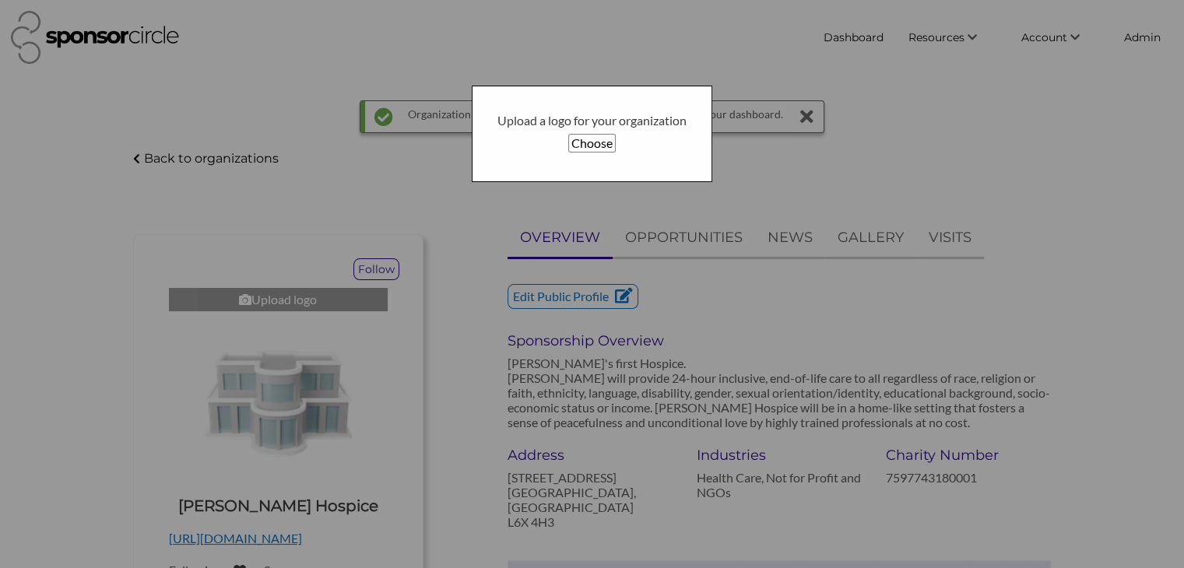
click at [585, 147] on button "Choose" at bounding box center [591, 143] width 47 height 19
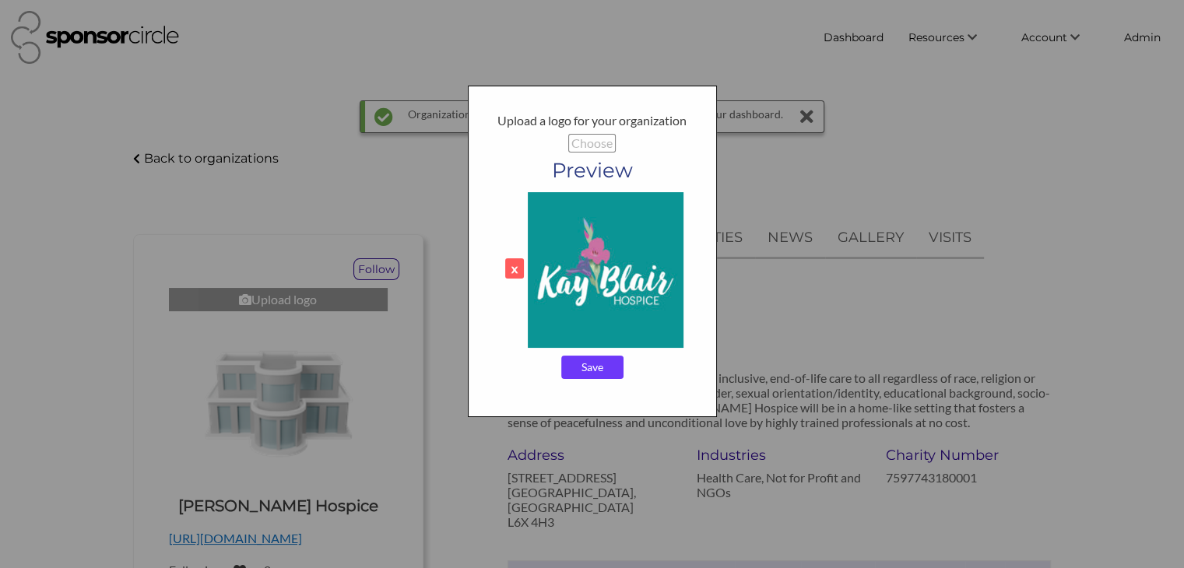
click at [581, 368] on input "Save" at bounding box center [592, 367] width 62 height 23
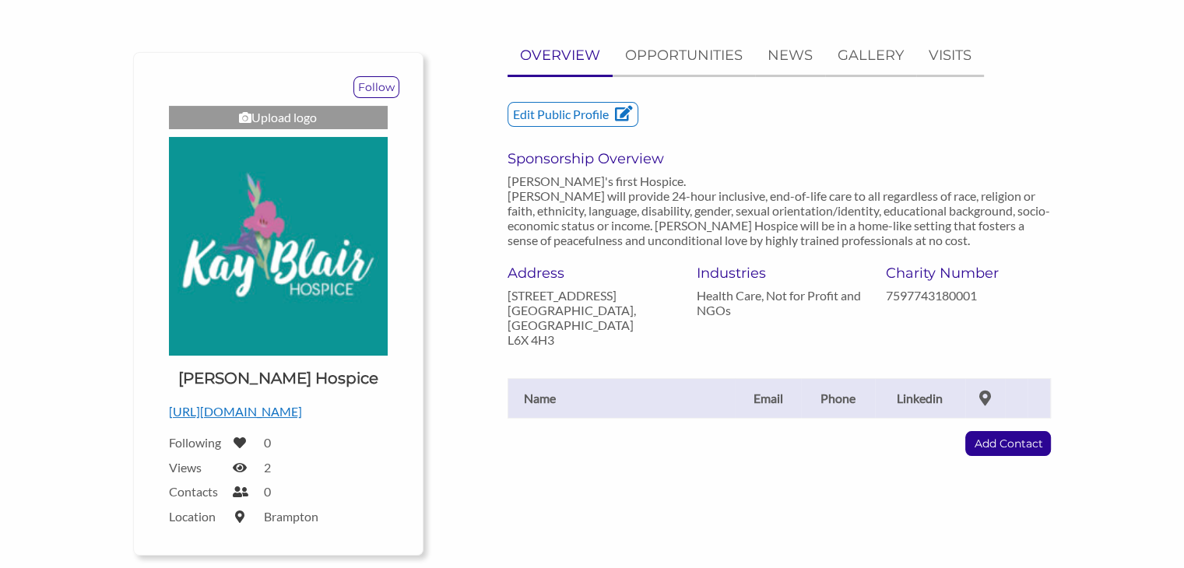
scroll to position [140, 0]
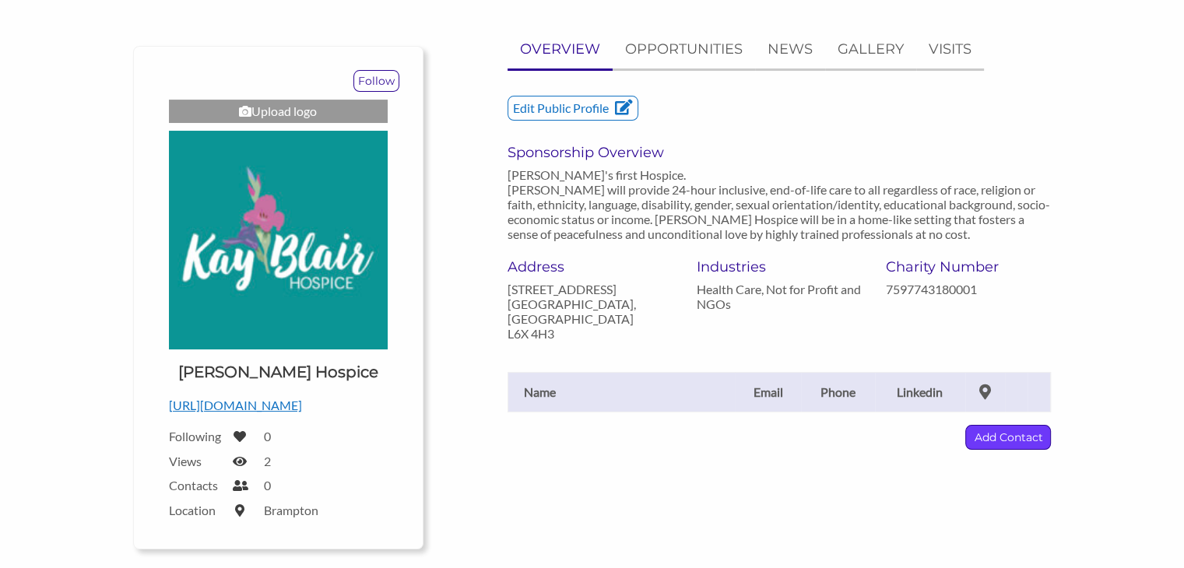
click at [987, 426] on p "Add Contact" at bounding box center [1008, 437] width 84 height 23
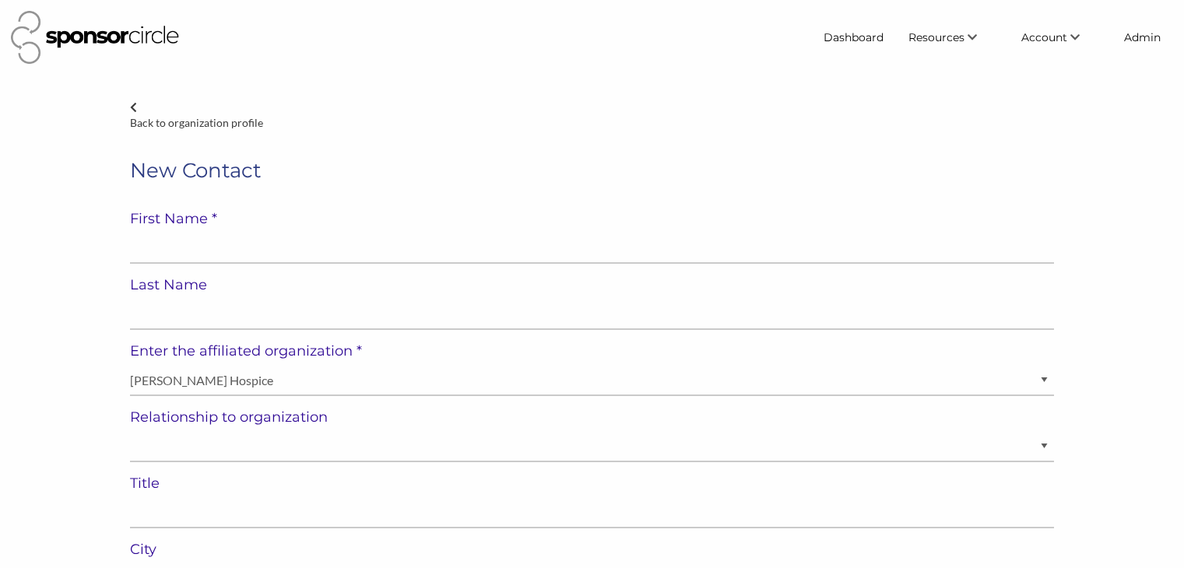
select select "[GEOGRAPHIC_DATA]"
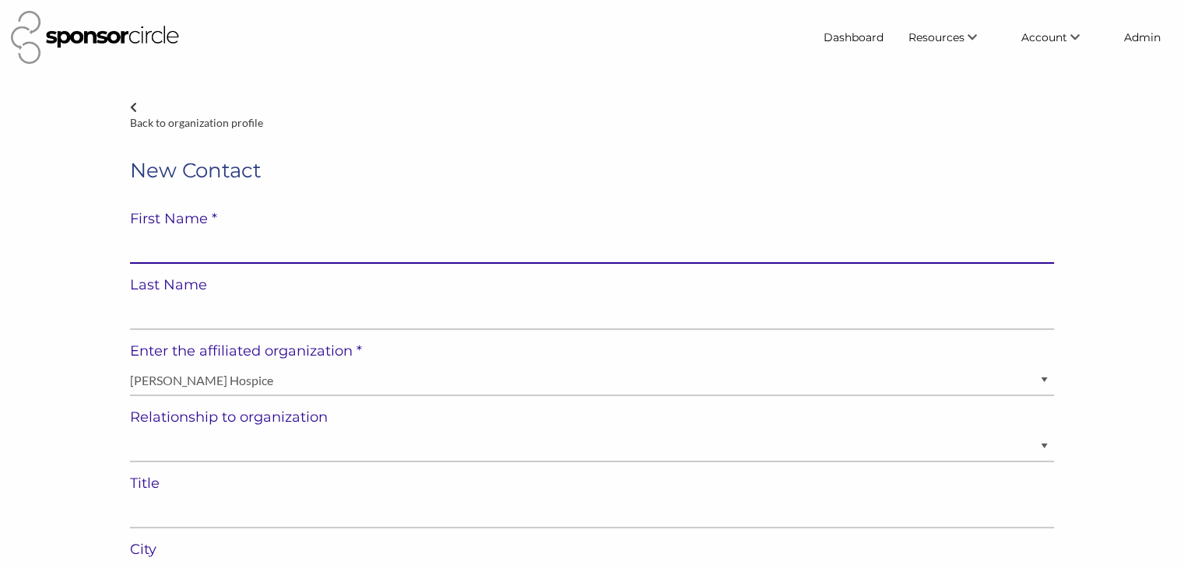
click at [411, 251] on input "text" at bounding box center [592, 248] width 924 height 30
paste input "Gurwinder Gill"
type input "Gurwinder Gill"
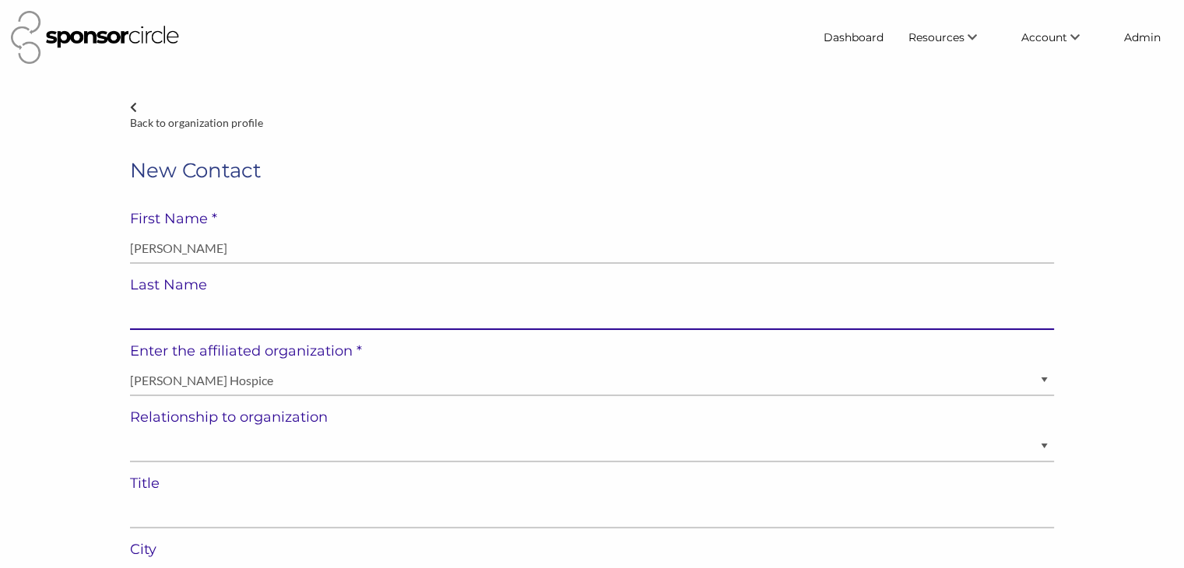
click at [314, 311] on input "text" at bounding box center [592, 315] width 924 height 30
paste input "Gurwinder Gill"
type input "Gurwinder Gill"
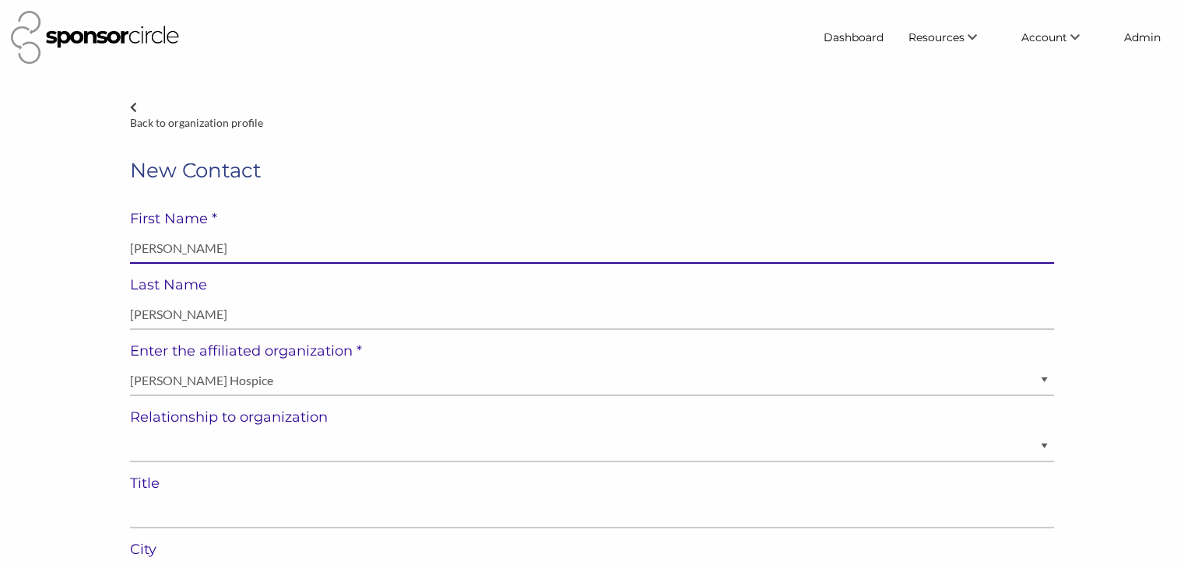
click at [205, 251] on input "Gurwinder Gill" at bounding box center [592, 248] width 924 height 30
type input "Gurwinder"
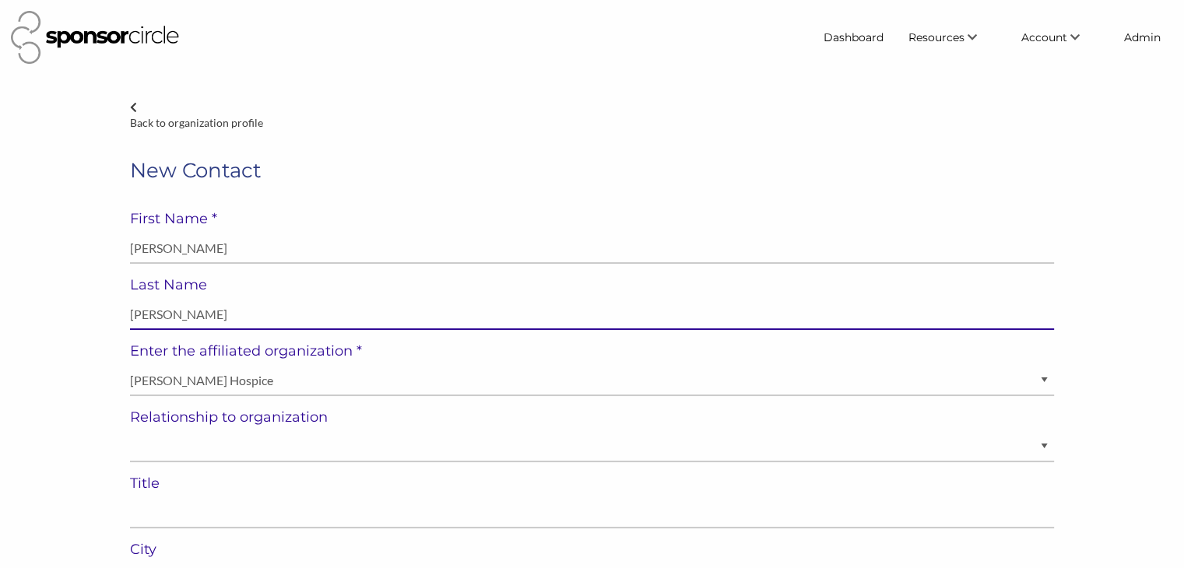
click at [155, 315] on input "Gurwinder Gill" at bounding box center [592, 315] width 924 height 30
type input "Gill"
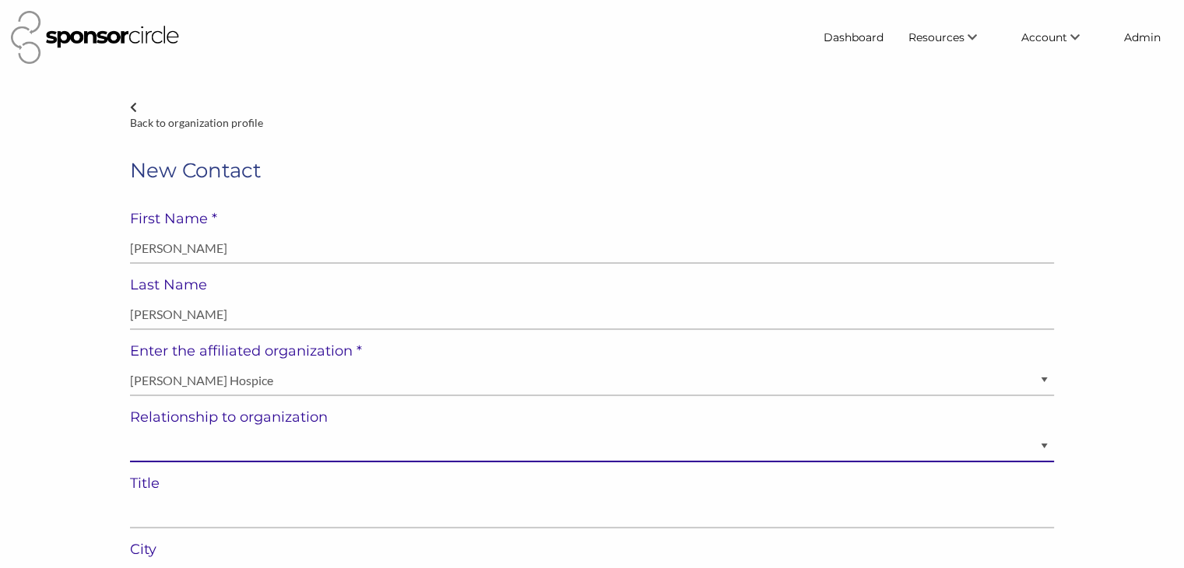
click at [171, 451] on select "Staff Volunteer" at bounding box center [592, 447] width 924 height 30
select select "Staff"
click at [130, 432] on select "Staff Volunteer" at bounding box center [592, 447] width 924 height 30
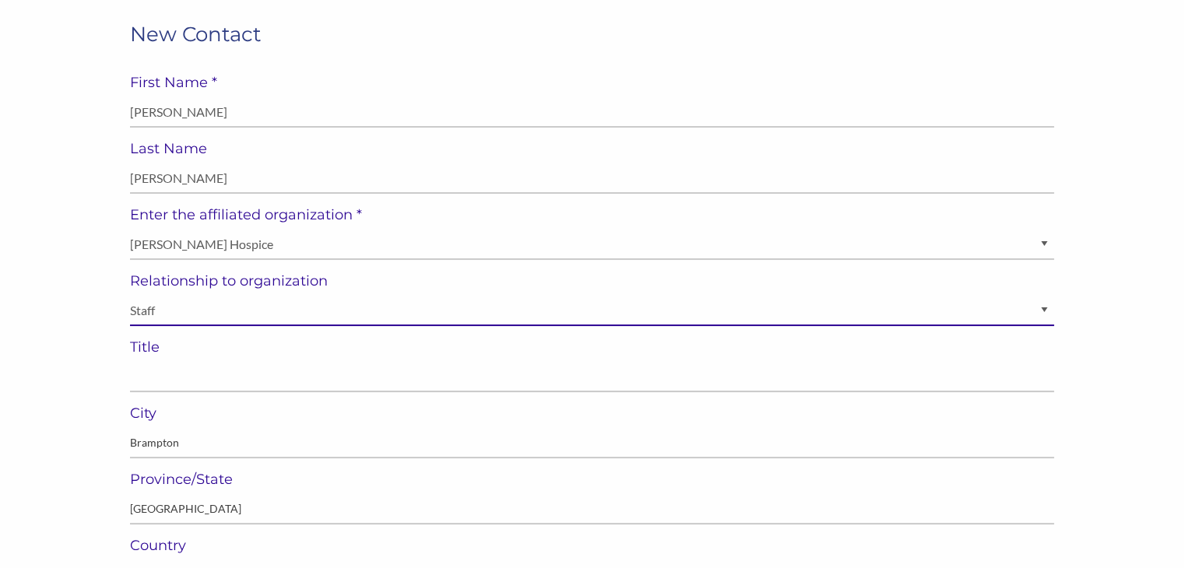
scroll to position [143, 0]
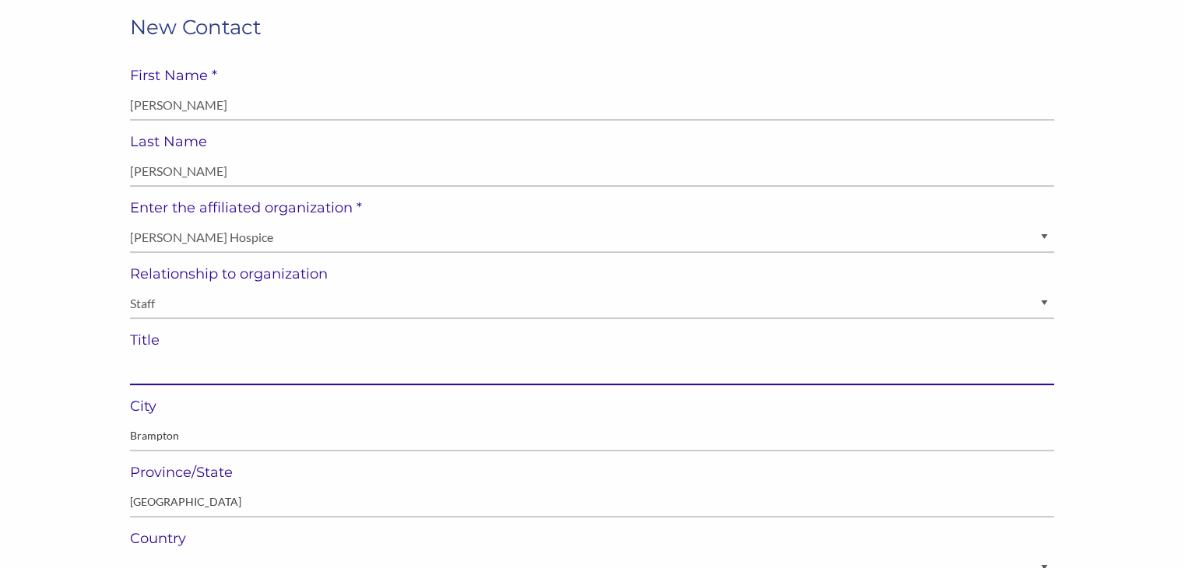
click at [311, 370] on input "text" at bounding box center [592, 370] width 924 height 30
paste input "Chair, Fundraising Committee"
type input "Chair, Fundraising Committee"
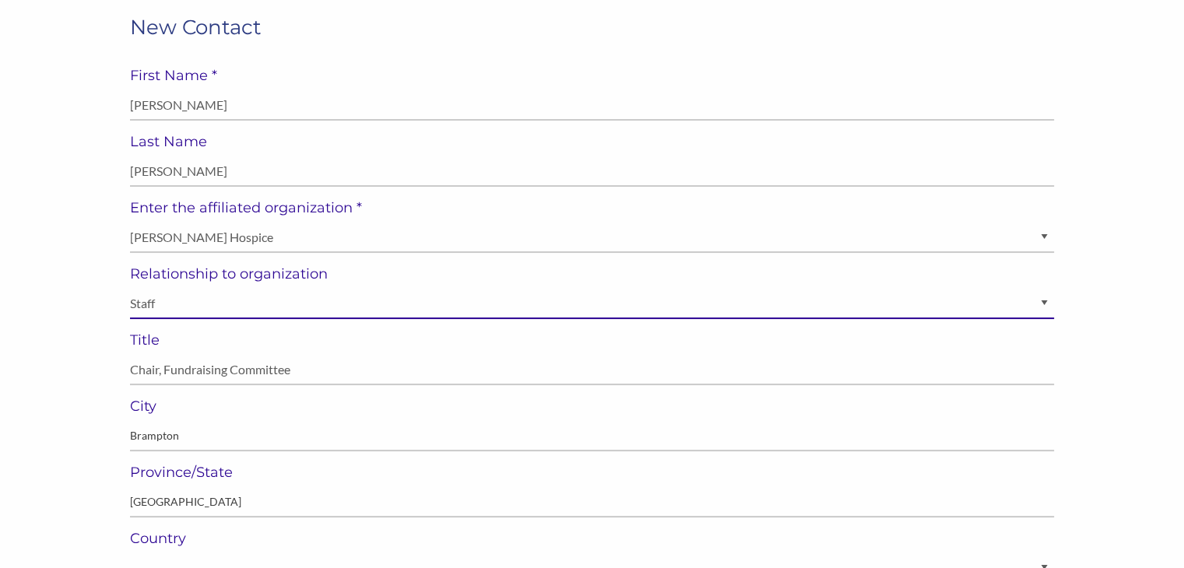
click at [288, 307] on select "Staff Volunteer" at bounding box center [592, 304] width 924 height 30
select select "Volunteer"
click at [130, 289] on select "Staff Volunteer" at bounding box center [592, 304] width 924 height 30
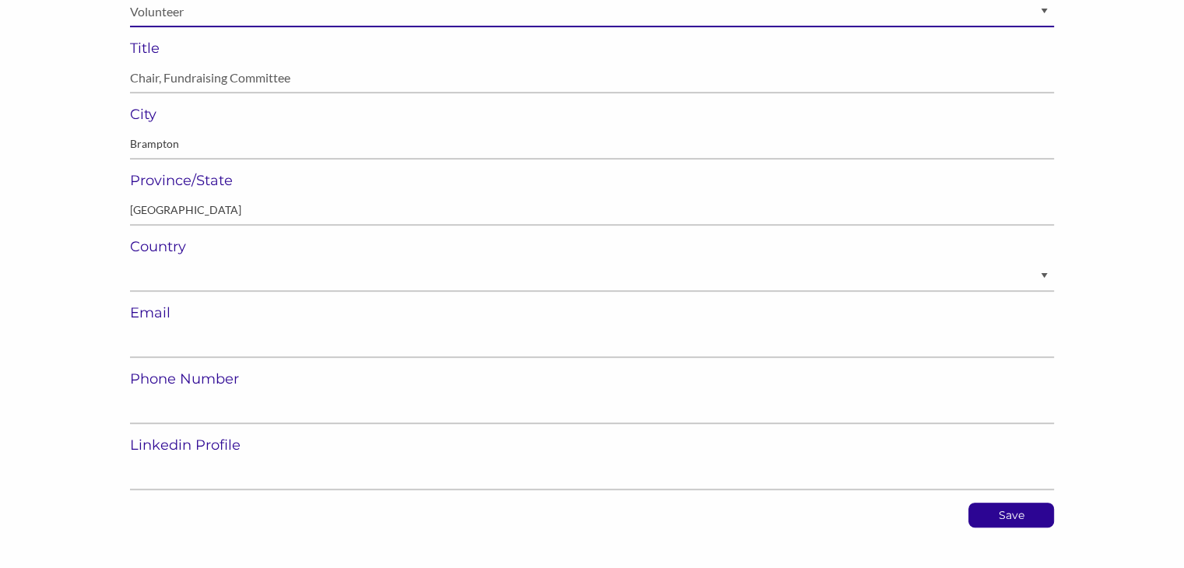
scroll to position [436, 0]
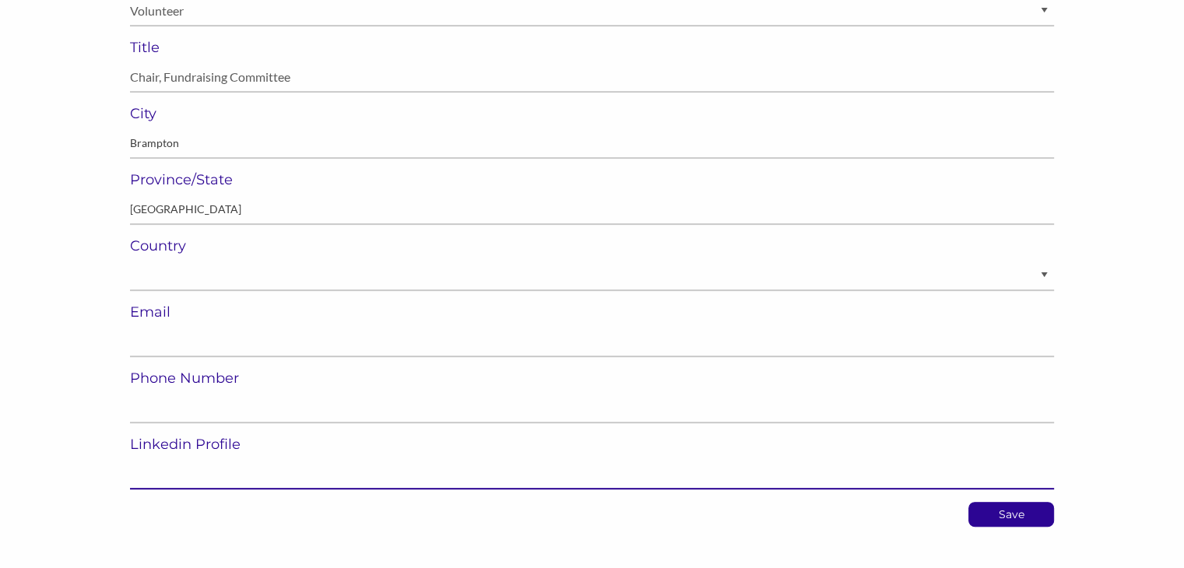
click at [220, 470] on input "url" at bounding box center [592, 474] width 924 height 30
paste input "https://www.linkedin.com/in/gurwinder-gill-71b5b652/"
type input "https://www.linkedin.com/in/gurwinder-gill-71b5b652/"
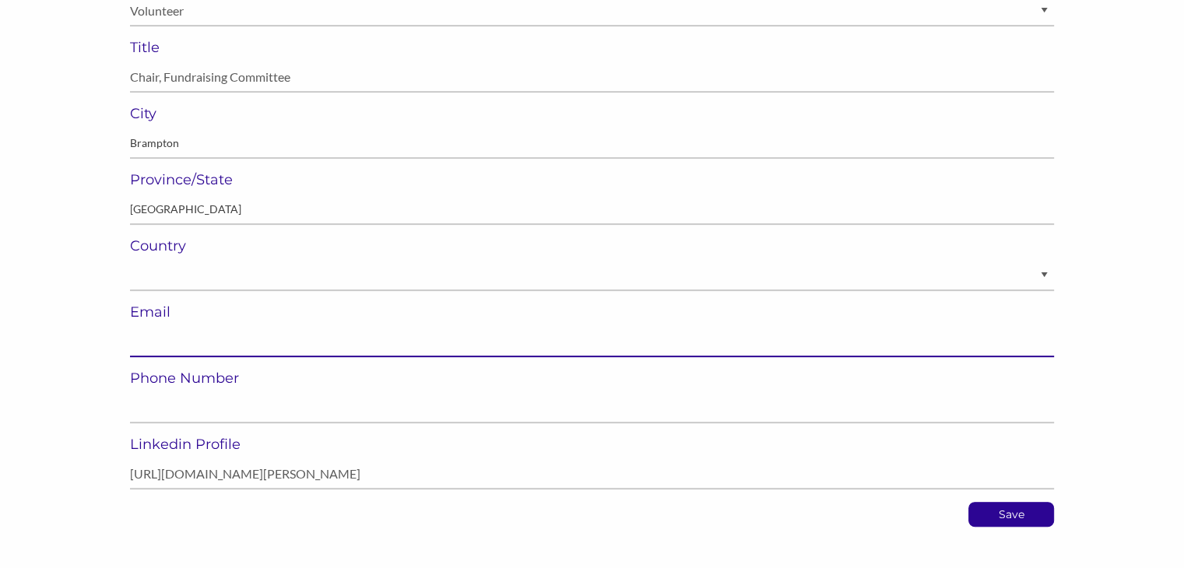
click at [452, 336] on input "email" at bounding box center [592, 342] width 924 height 30
paste input "info@kayblairhospice.ca"
type input "info@kayblairhospice.ca"
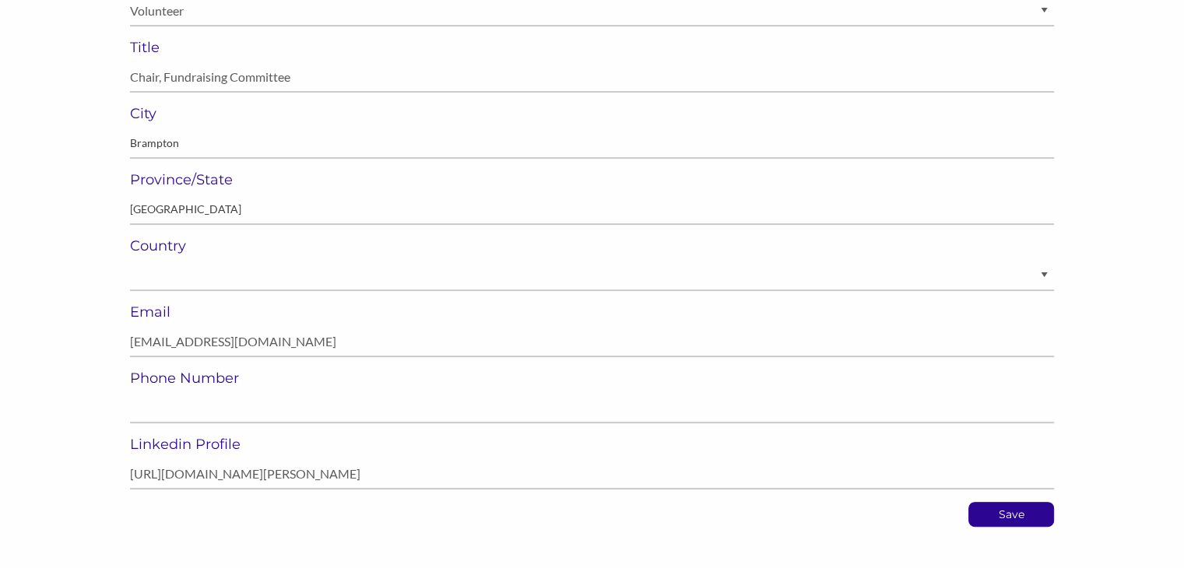
click at [395, 311] on h6 "Email" at bounding box center [592, 312] width 924 height 17
click at [996, 515] on p "Save" at bounding box center [1011, 514] width 84 height 23
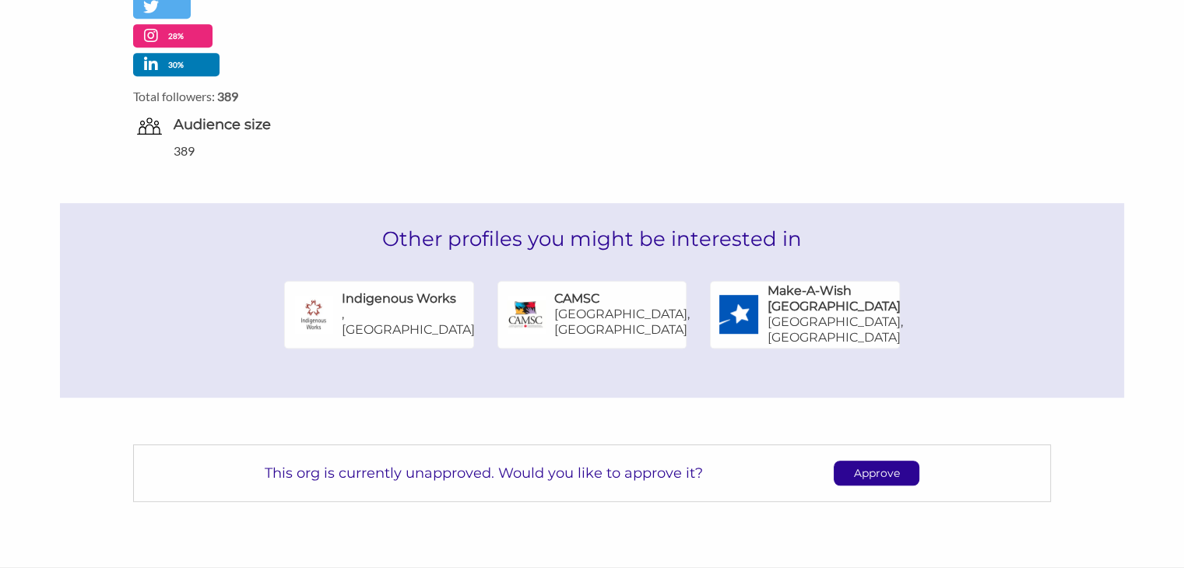
scroll to position [867, 0]
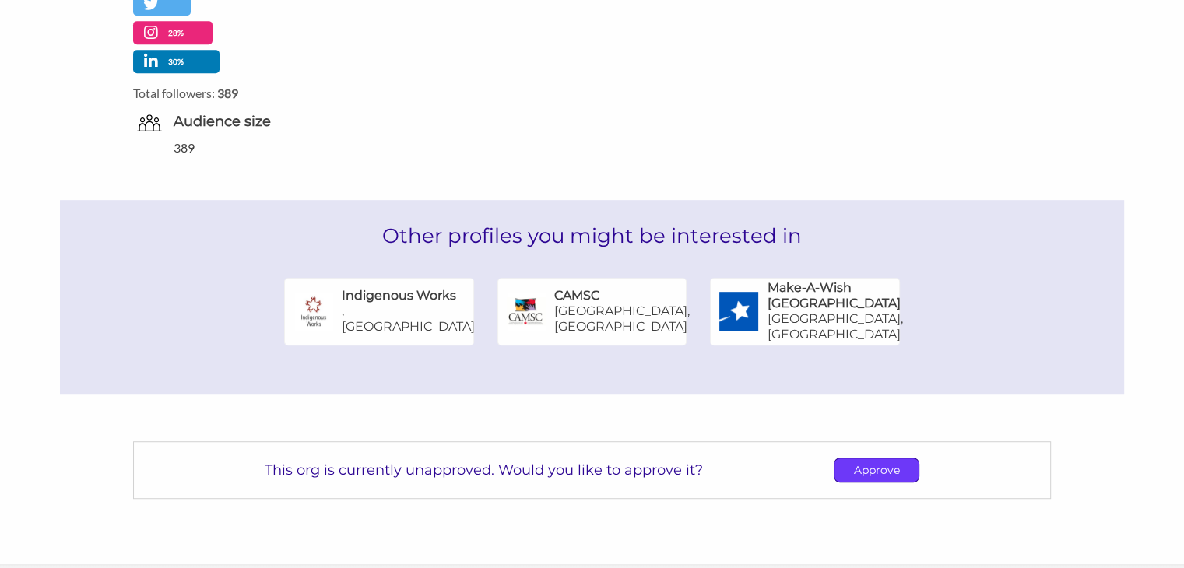
click at [876, 468] on p "Approve" at bounding box center [876, 469] width 84 height 23
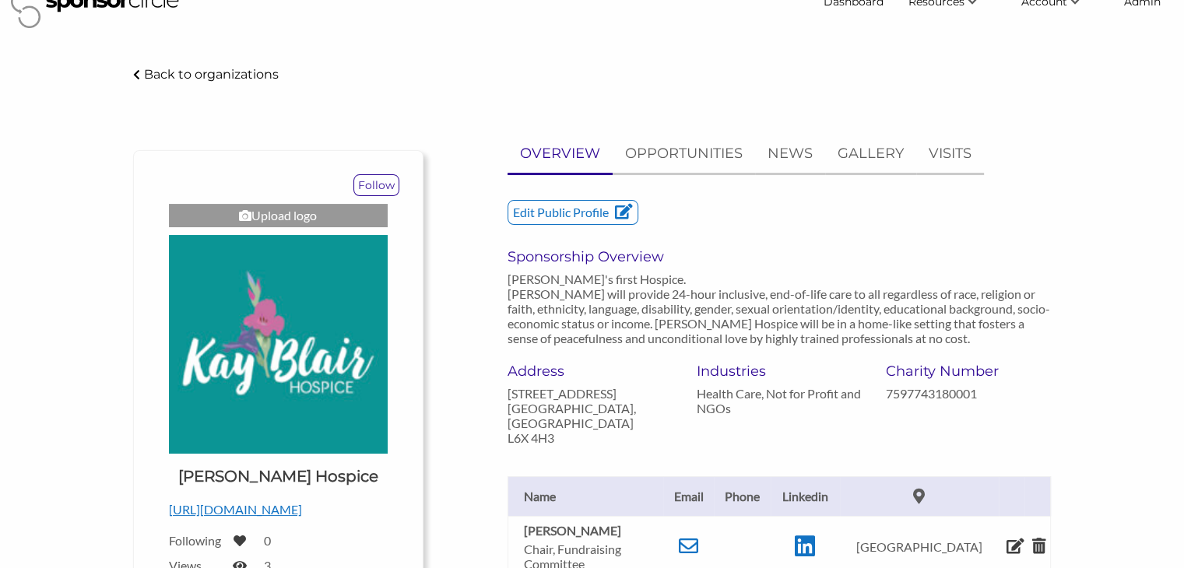
scroll to position [0, 0]
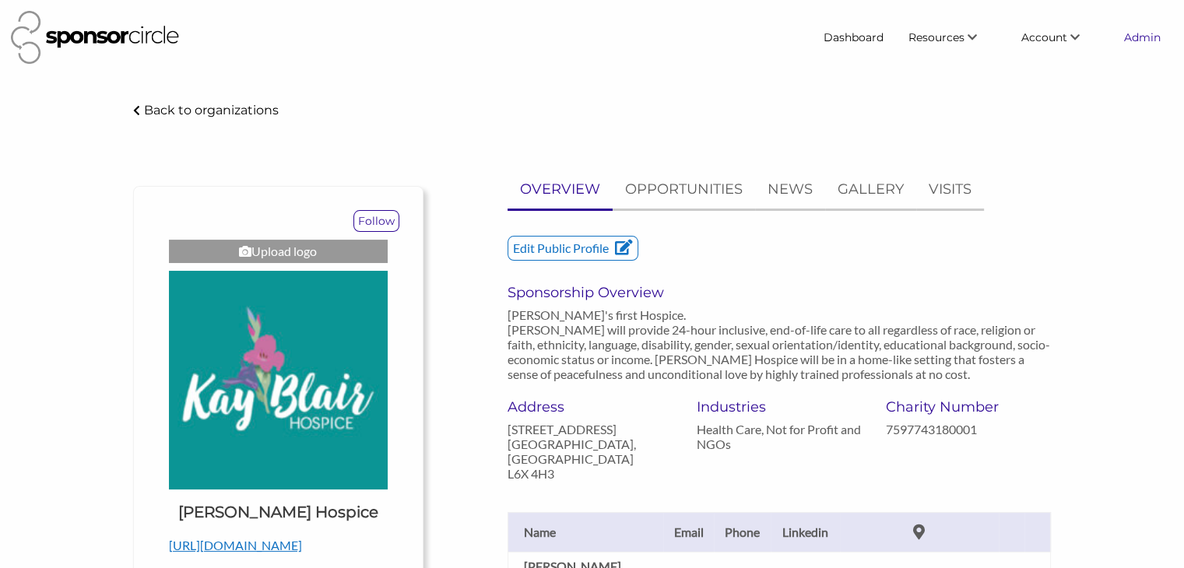
click at [1137, 47] on link "Admin" at bounding box center [1141, 37] width 61 height 28
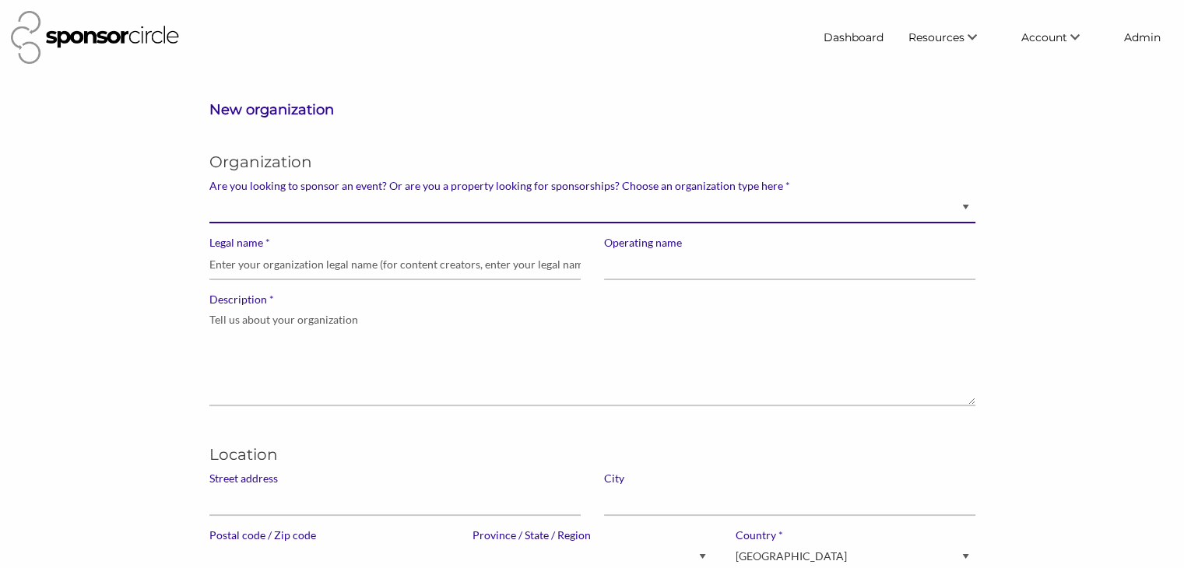
click at [392, 216] on select "Brand manager looking to sell to or sponsor events and sports teams Event organ…" at bounding box center [592, 208] width 766 height 30
select select "Sponsor"
click at [209, 193] on select "Brand manager looking to sell to or sponsor events and sports teams Event organ…" at bounding box center [592, 208] width 766 height 30
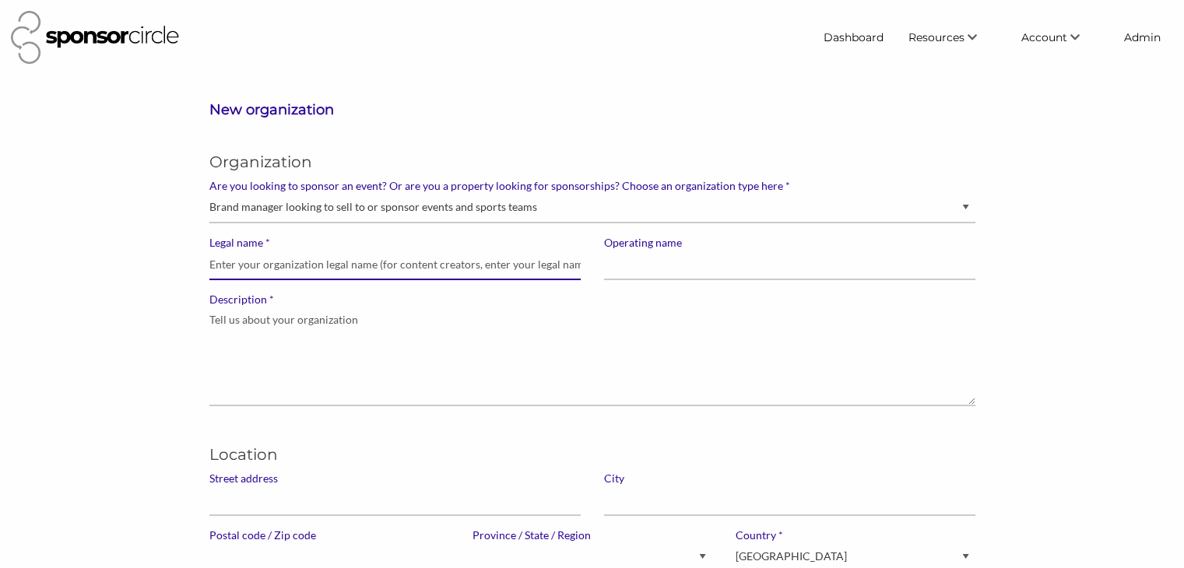
click at [367, 255] on input "* Legal name" at bounding box center [394, 265] width 371 height 30
paste input "Tire World Inc."
type input "Tire World Inc."
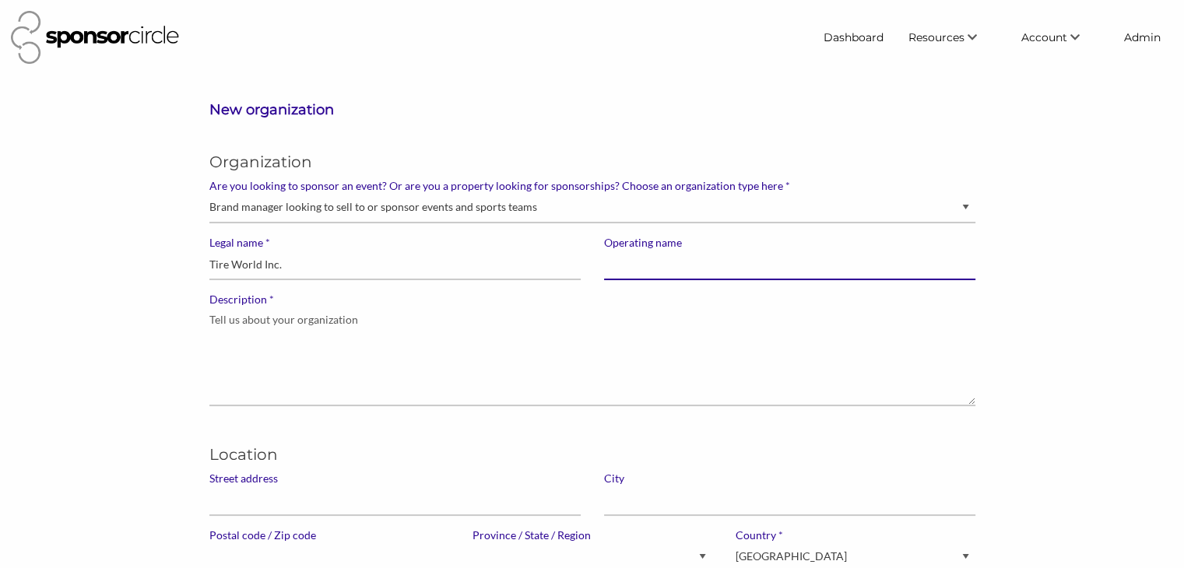
click at [651, 261] on input "Operating name" at bounding box center [789, 265] width 371 height 30
paste input "Tire World Inc."
type input "Tire World Inc."
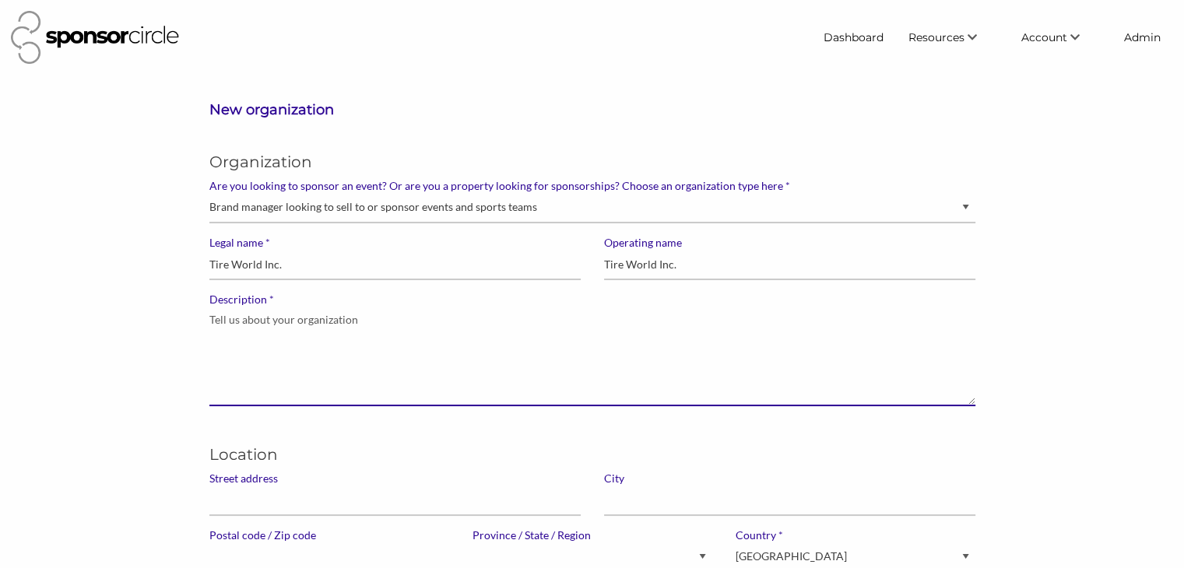
click at [517, 340] on textarea "* Description" at bounding box center [592, 357] width 766 height 100
paste textarea "Tire World has quality tires at great prices! We install, balance, service, and…"
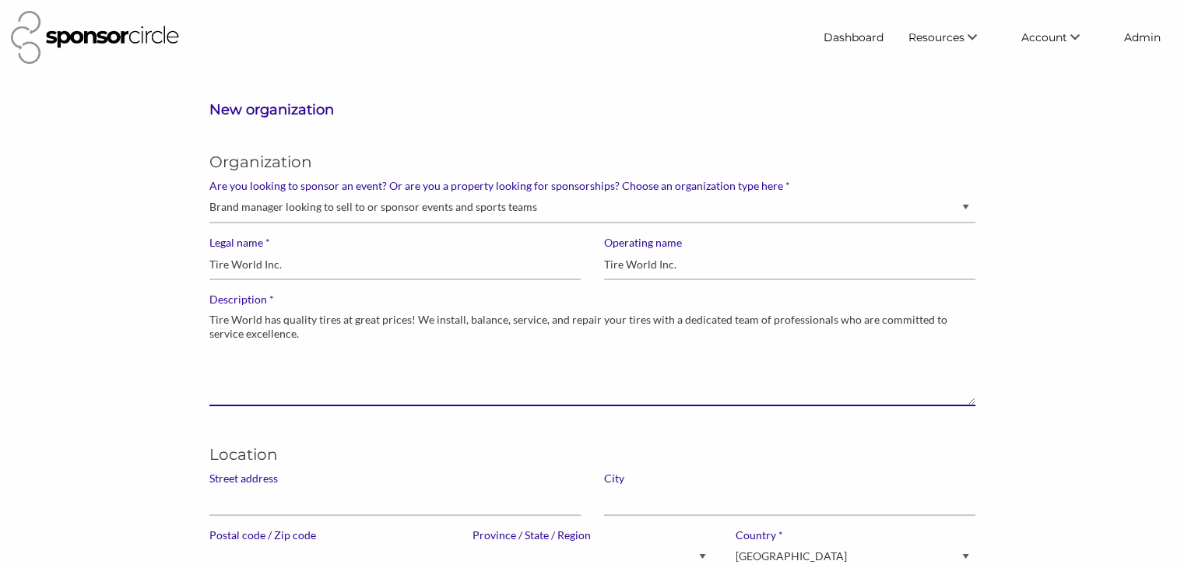
type textarea "Tire World has quality tires at great prices! We install, balance, service, and…"
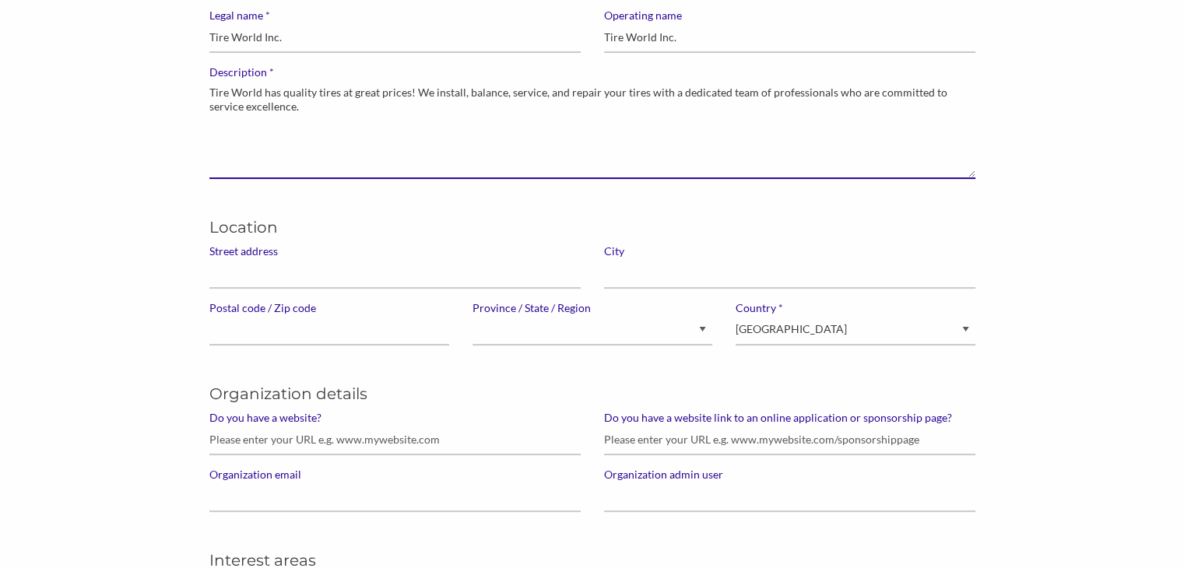
scroll to position [230, 0]
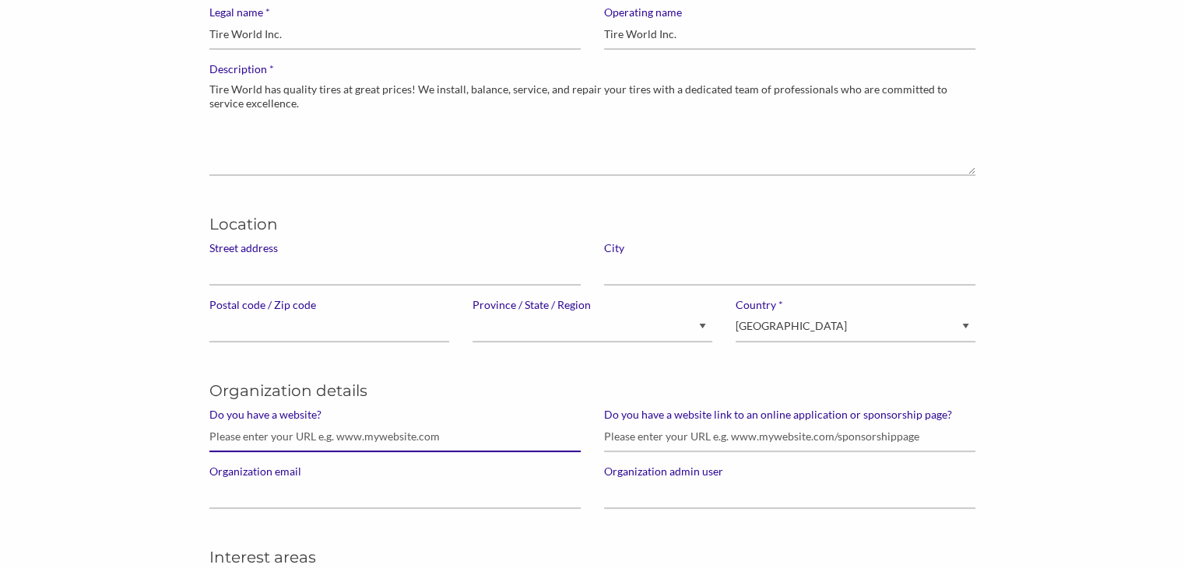
click at [464, 443] on input "Do you have a website?" at bounding box center [394, 437] width 371 height 30
paste input "https://www.tireworldbrampton.com/"
type input "https://www.tireworldbrampton.com/"
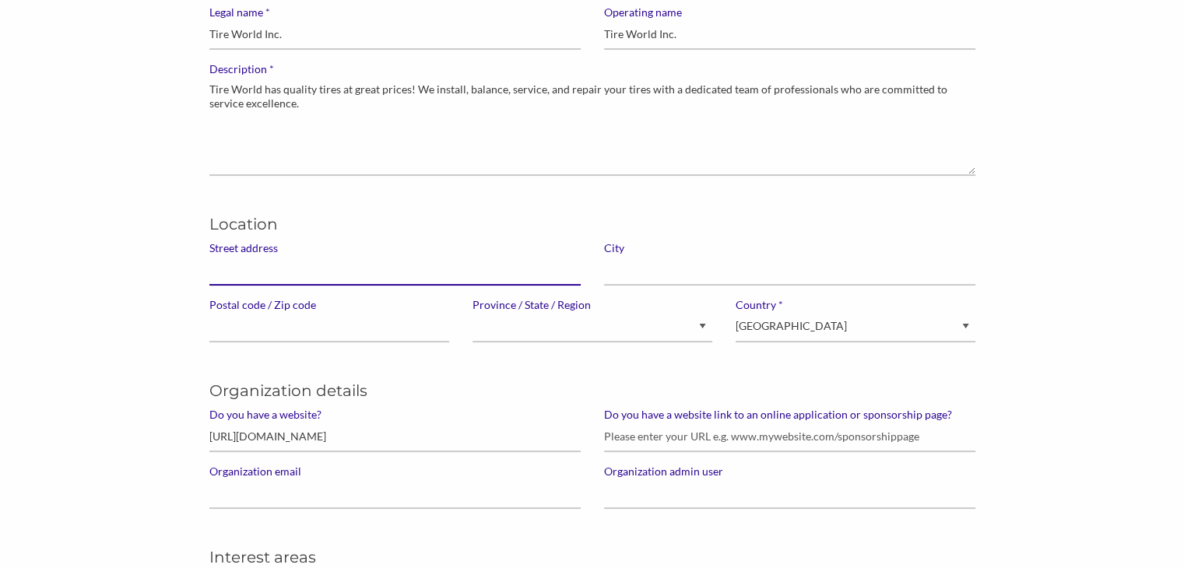
click at [444, 270] on input "Street address" at bounding box center [394, 270] width 371 height 30
paste input "9 Melanie Dr"
type input "9 Melanie Dr"
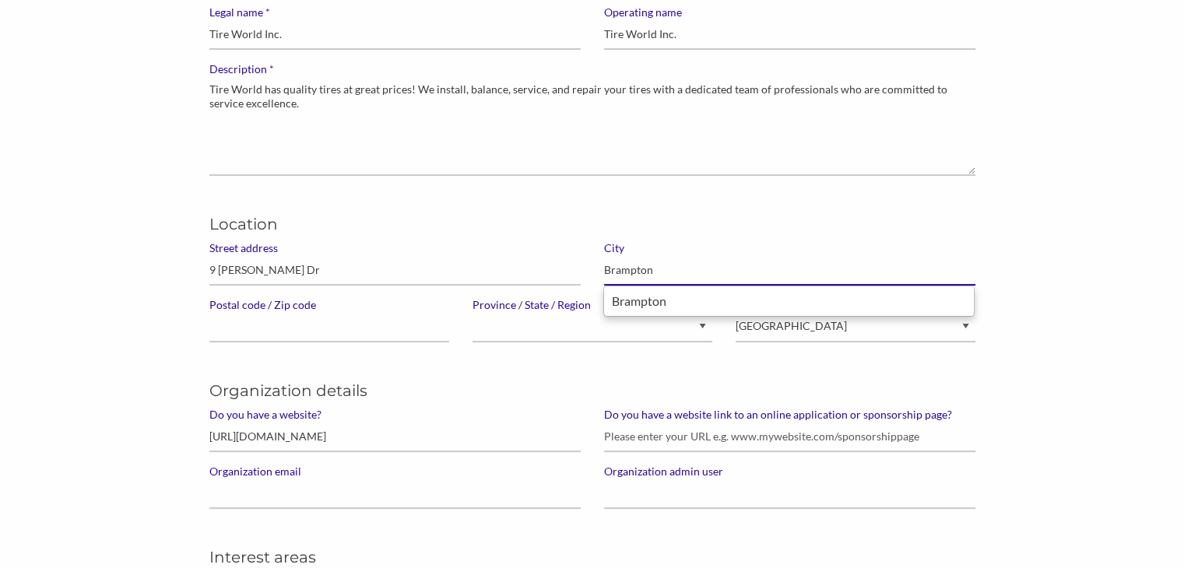
type input "Brampton"
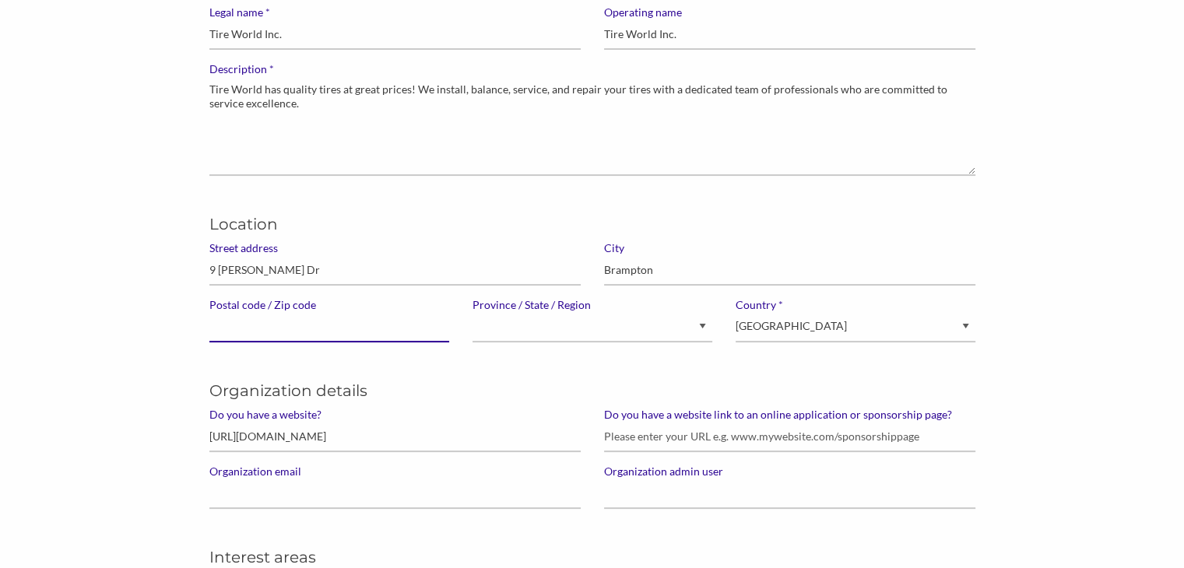
paste input "L6T 4K8"
type input "L6T 4K8"
select select "Ontario"
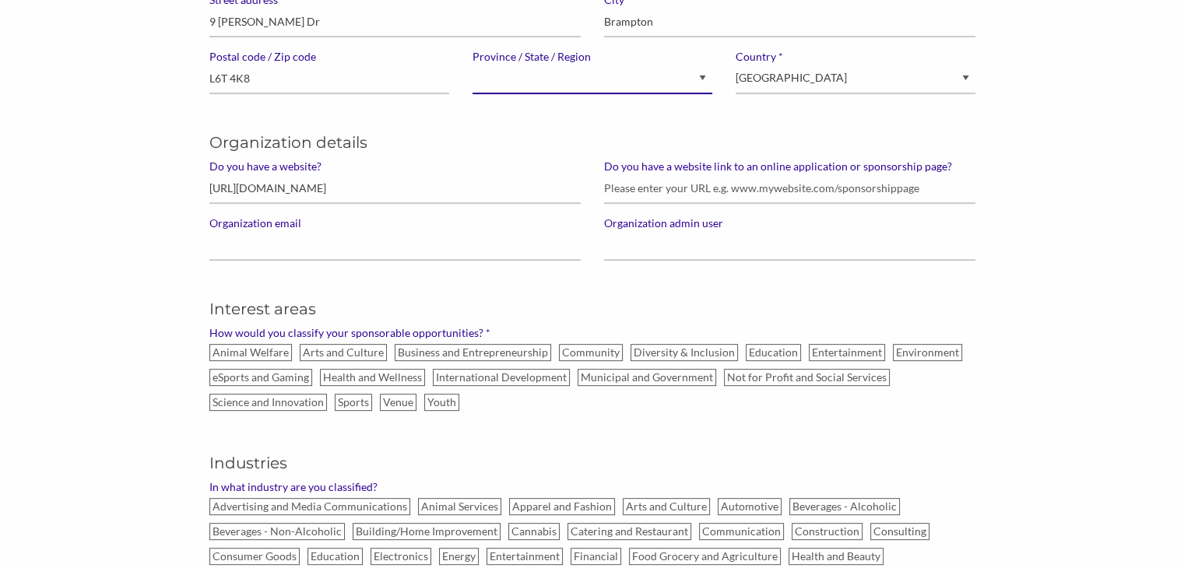
scroll to position [483, 0]
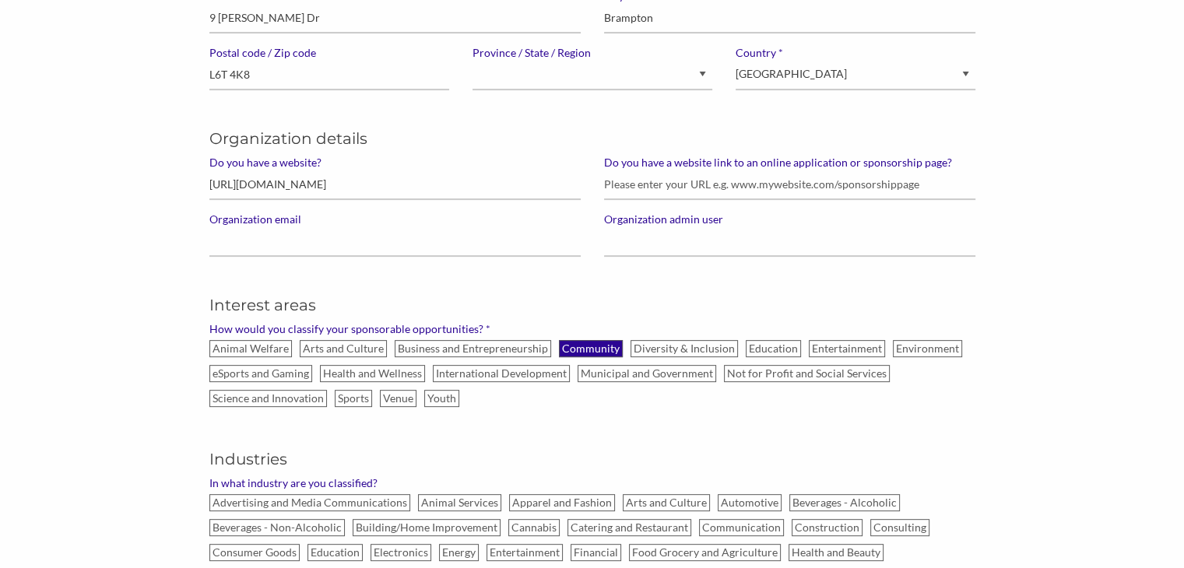
click at [560, 351] on label "Community" at bounding box center [591, 348] width 64 height 17
click at [0, 0] on input "Community" at bounding box center [0, 0] width 0 height 0
click at [383, 377] on label "Health and Wellness" at bounding box center [372, 373] width 105 height 17
click at [0, 0] on input "Health and Wellness" at bounding box center [0, 0] width 0 height 0
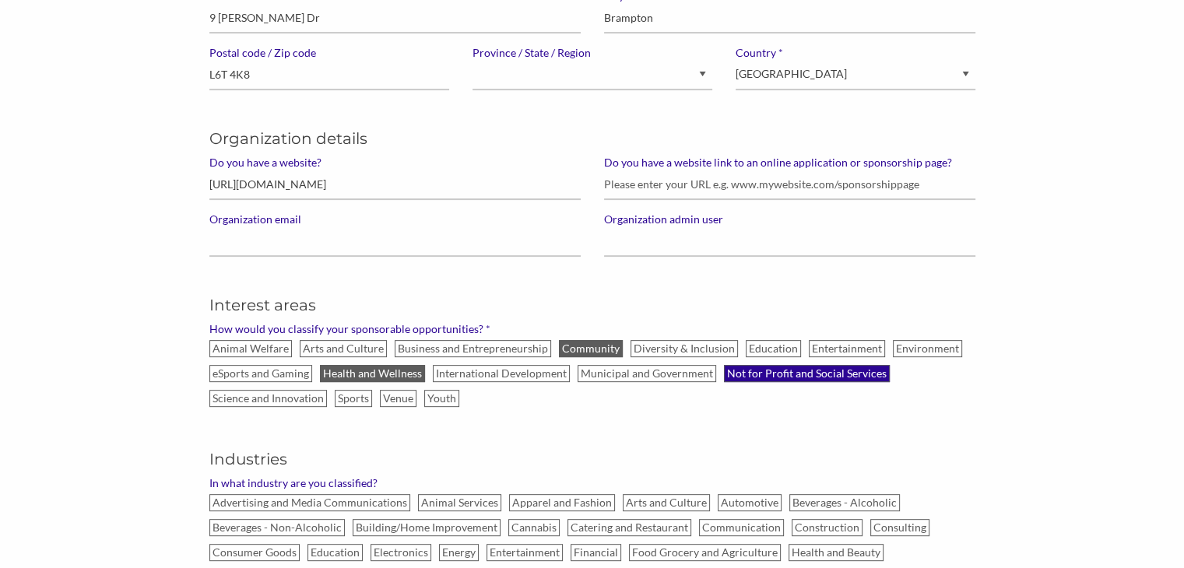
click at [756, 370] on label "Not for Profit and Social Services" at bounding box center [807, 373] width 166 height 17
click at [0, 0] on input "Not for Profit and Social Services" at bounding box center [0, 0] width 0 height 0
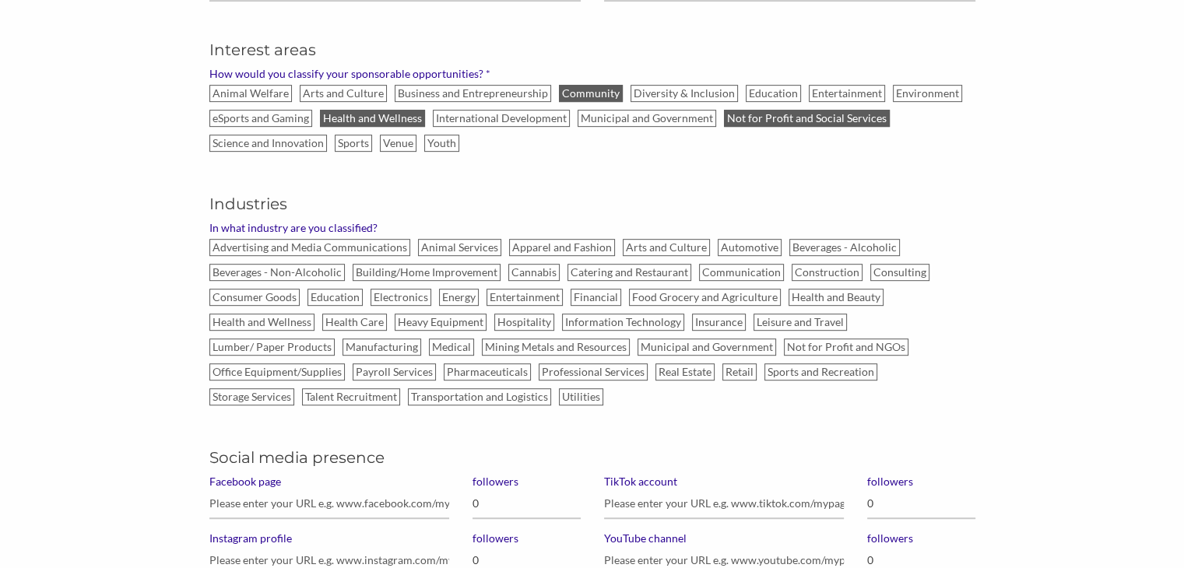
scroll to position [749, 0]
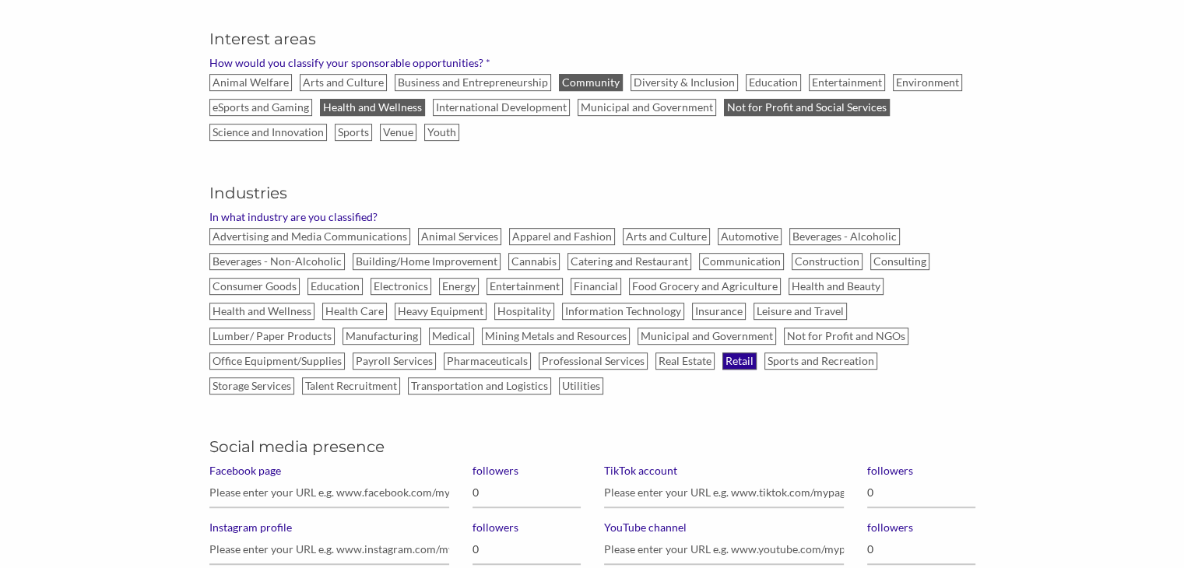
click at [722, 359] on label "Retail" at bounding box center [739, 361] width 34 height 17
click at [0, 0] on input "Retail" at bounding box center [0, 0] width 0 height 0
click at [275, 282] on label "Consumer Goods" at bounding box center [254, 286] width 90 height 17
click at [0, 0] on input "Consumer Goods" at bounding box center [0, 0] width 0 height 0
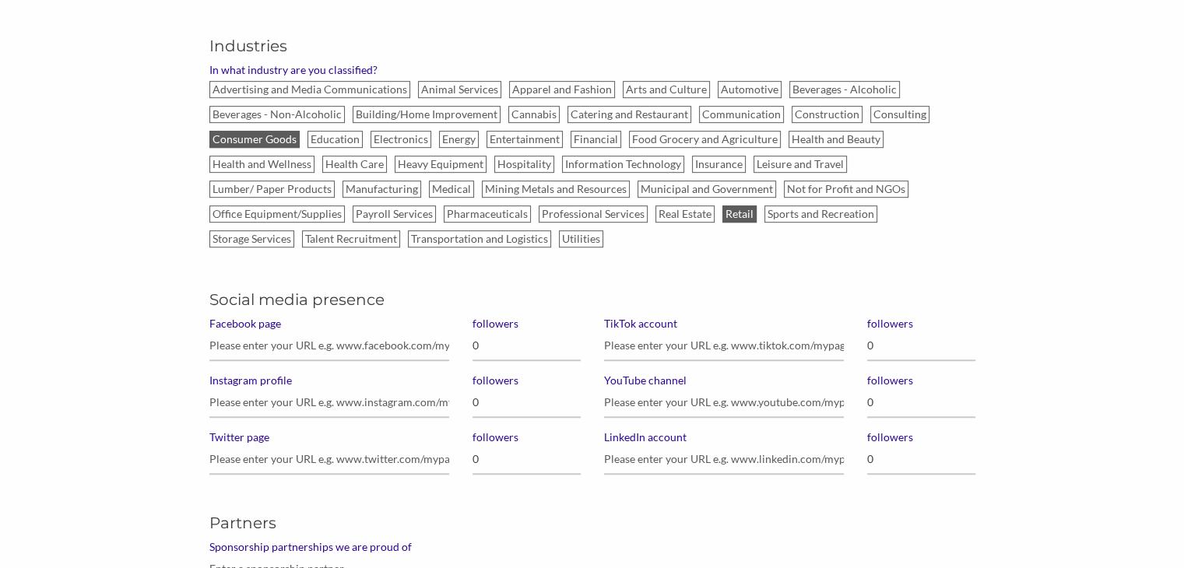
scroll to position [936, 0]
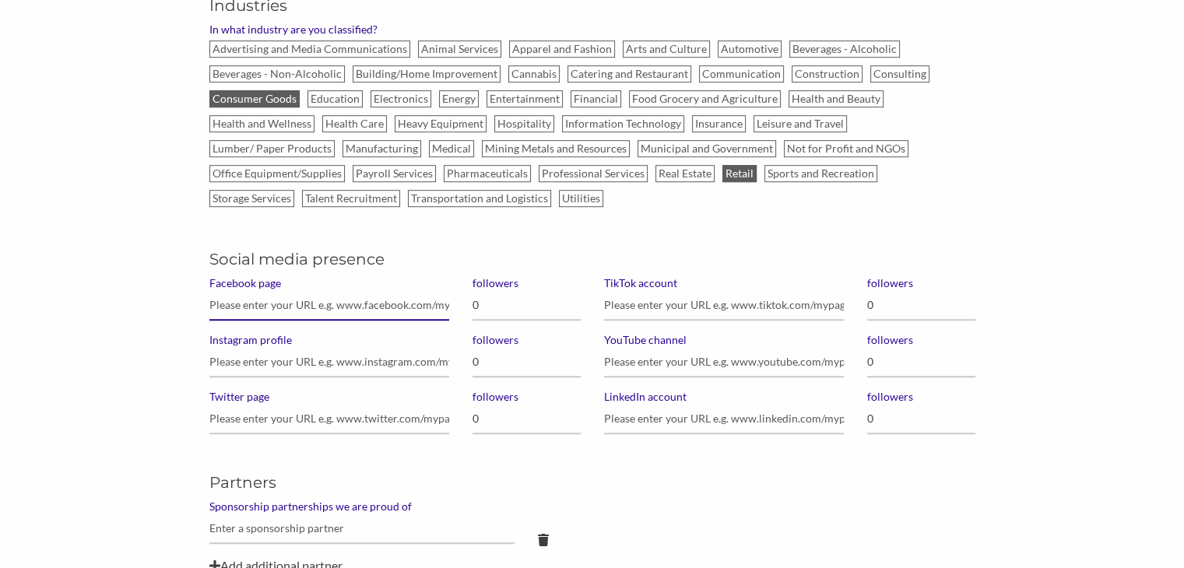
click at [323, 307] on input "Facebook page" at bounding box center [329, 305] width 240 height 30
paste input "https://www.facebook.com/TireWorldBrampton"
type input "https://www.facebook.com/TireWorldBrampton"
click at [486, 314] on input "0" at bounding box center [526, 305] width 108 height 30
type input "2,000"
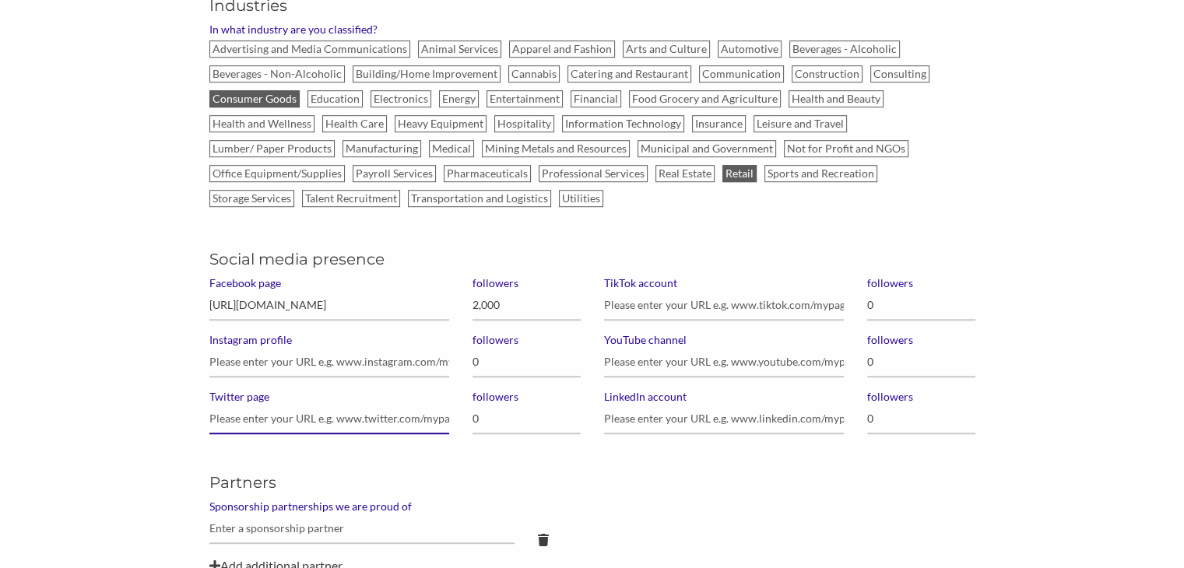
click at [363, 416] on input "Twitter page" at bounding box center [329, 419] width 240 height 30
paste input "https://twitter.com/Tire_WorldON"
type input "https://twitter.com/Tire_WorldON"
click at [489, 425] on input "0" at bounding box center [526, 419] width 108 height 30
type input "7"
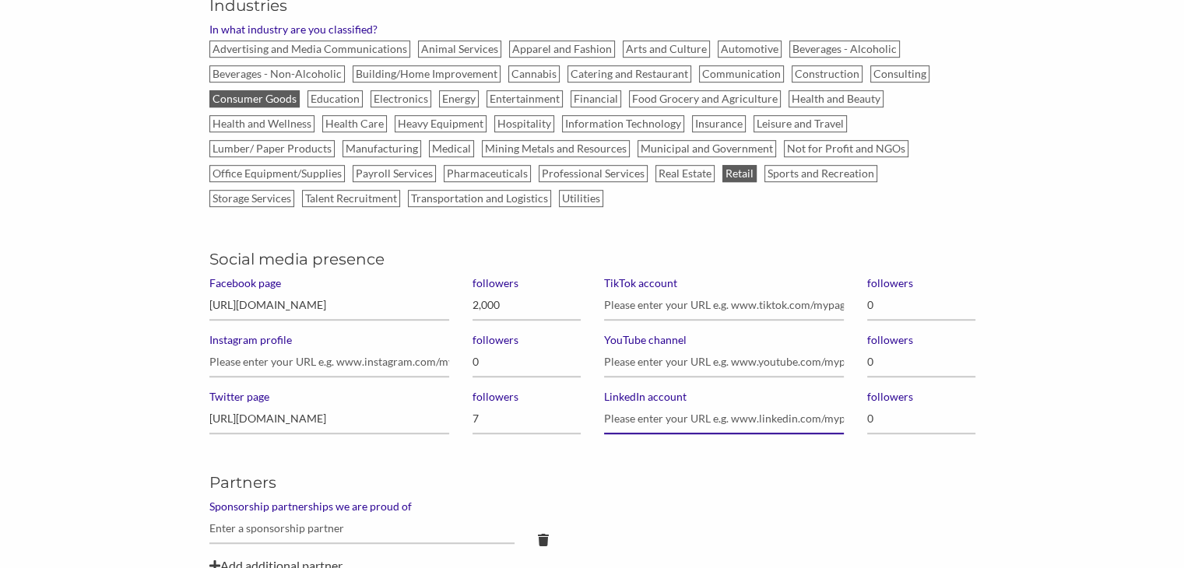
click at [630, 420] on input "LinkedIn account" at bounding box center [724, 419] width 240 height 30
paste input "https://www.linkedin.com/company/tireworldinc/"
type input "https://www.linkedin.com/company/tireworldinc/"
click at [894, 413] on input "0" at bounding box center [921, 419] width 108 height 30
type input "49"
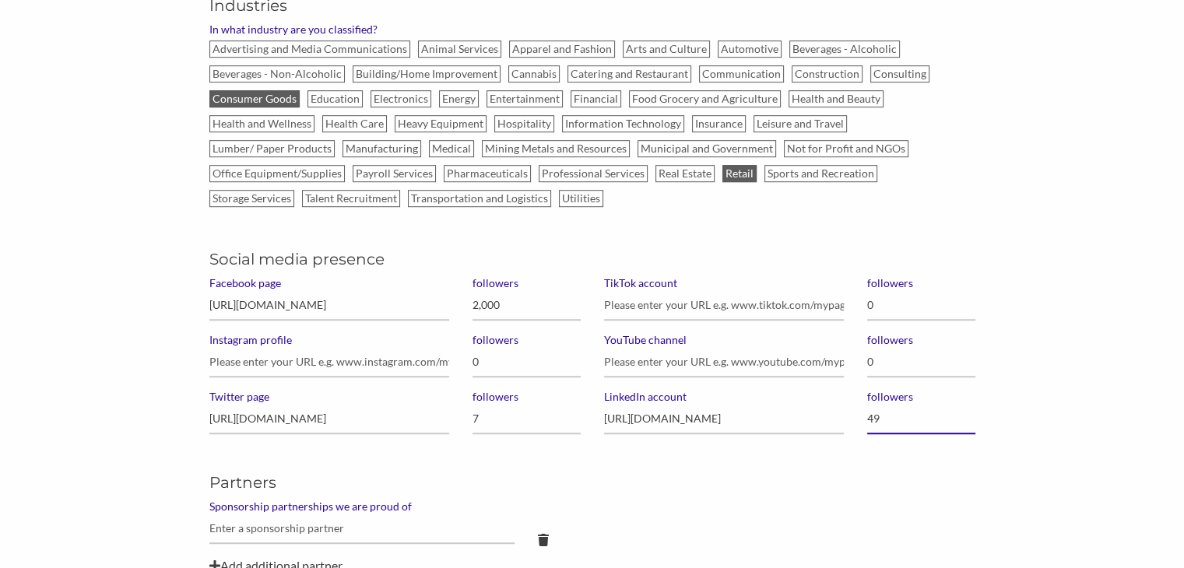
scroll to position [1064, 0]
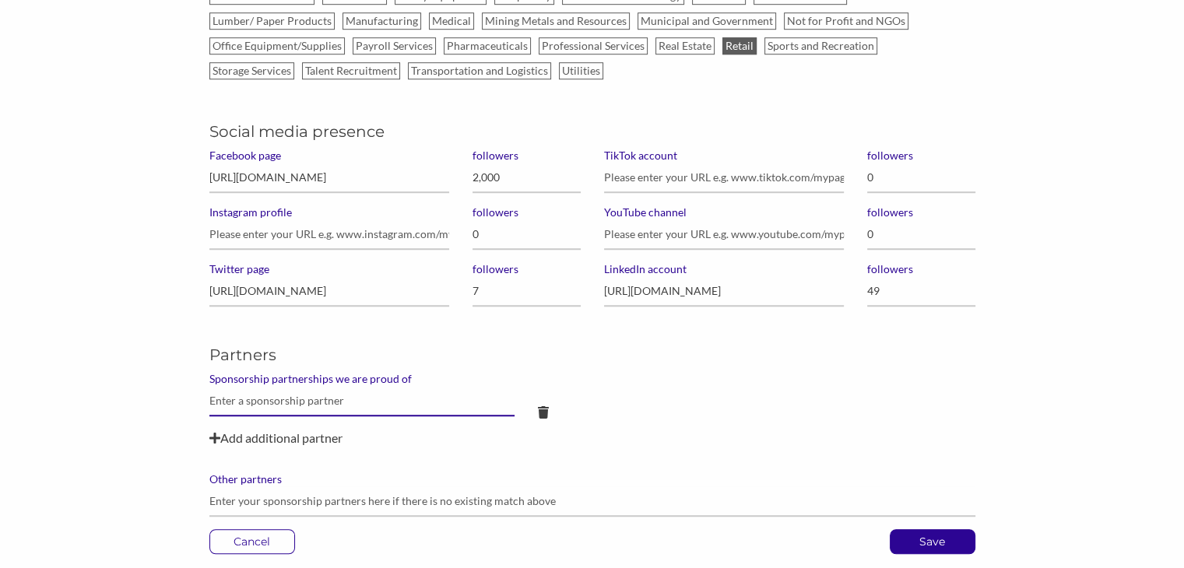
click at [488, 409] on input "text" at bounding box center [362, 401] width 306 height 30
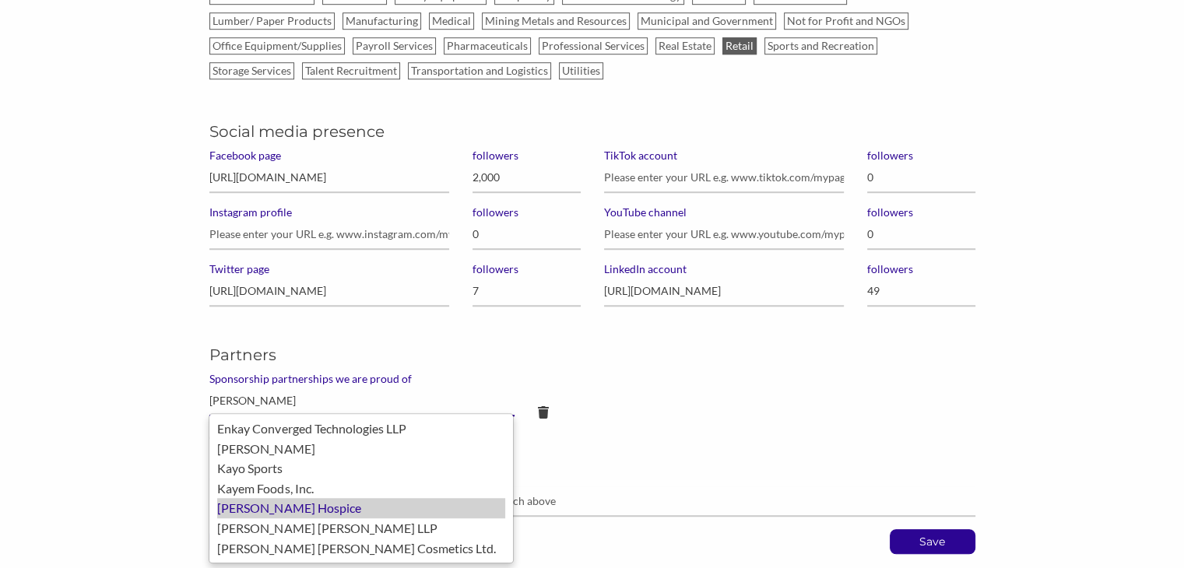
click at [364, 511] on div "[PERSON_NAME] Hospice" at bounding box center [361, 508] width 288 height 20
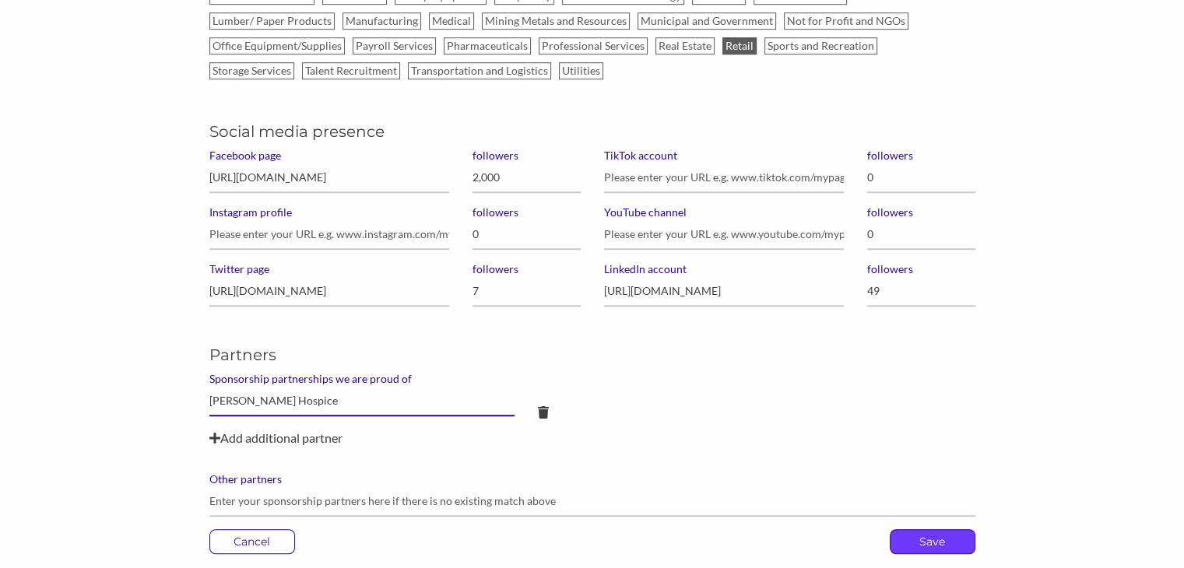
type input "[PERSON_NAME] Hospice"
click at [919, 538] on p "Save" at bounding box center [932, 541] width 84 height 23
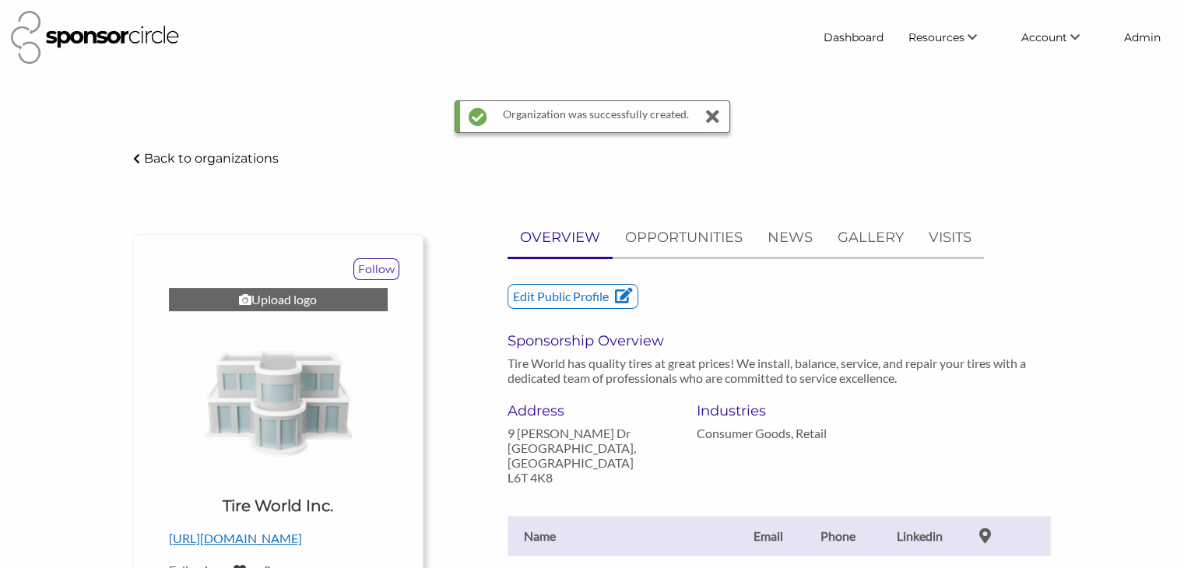
click at [254, 298] on div "Upload logo" at bounding box center [278, 299] width 219 height 23
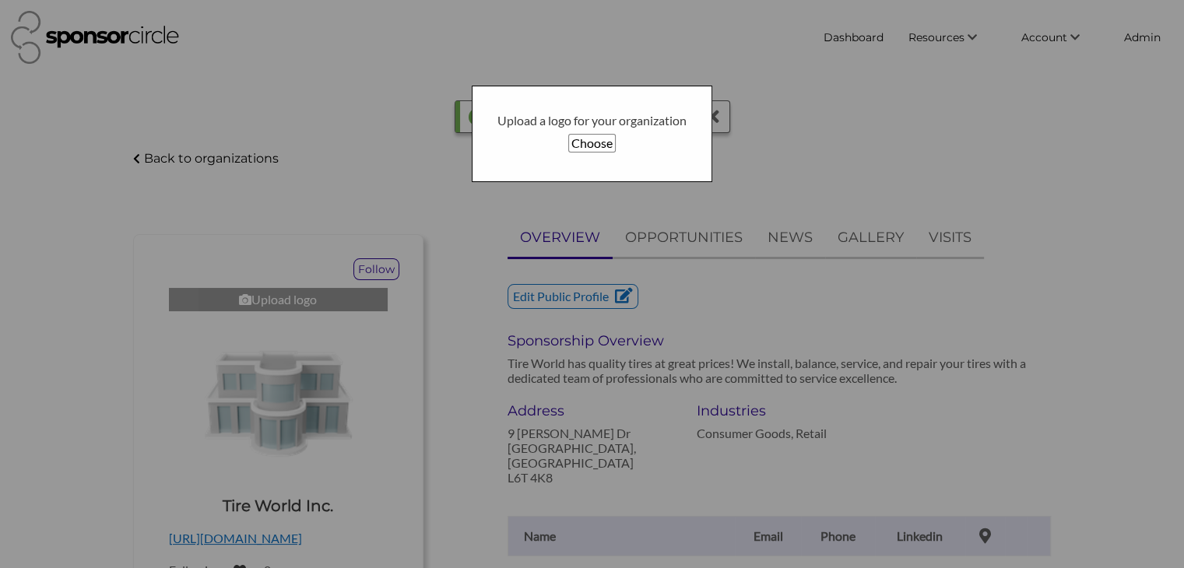
click at [580, 141] on button "Choose" at bounding box center [591, 143] width 47 height 19
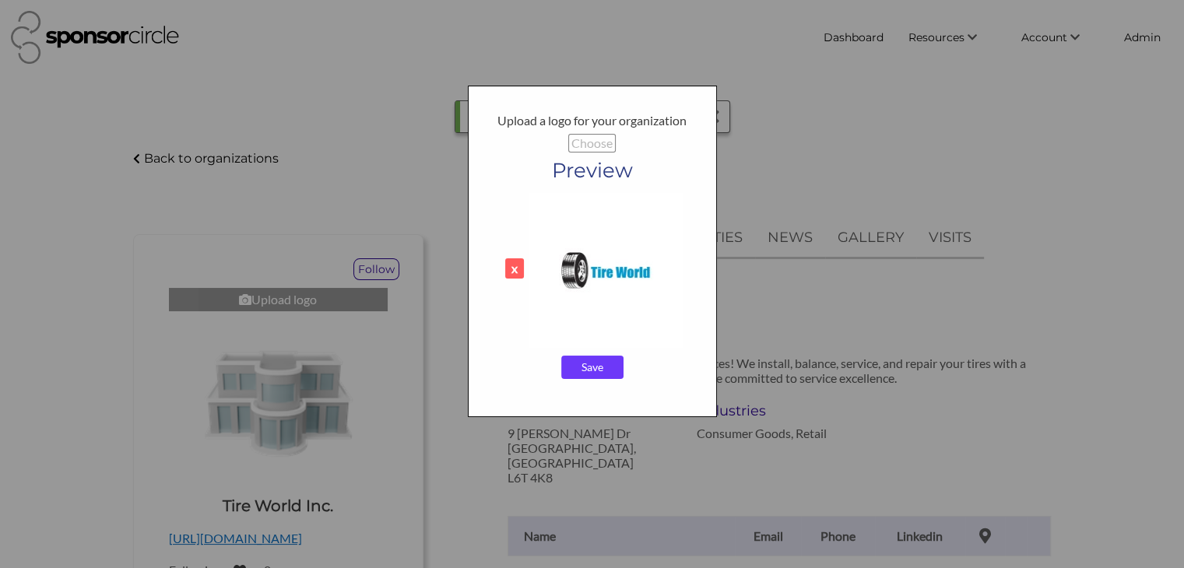
click at [590, 373] on input "Save" at bounding box center [592, 367] width 62 height 23
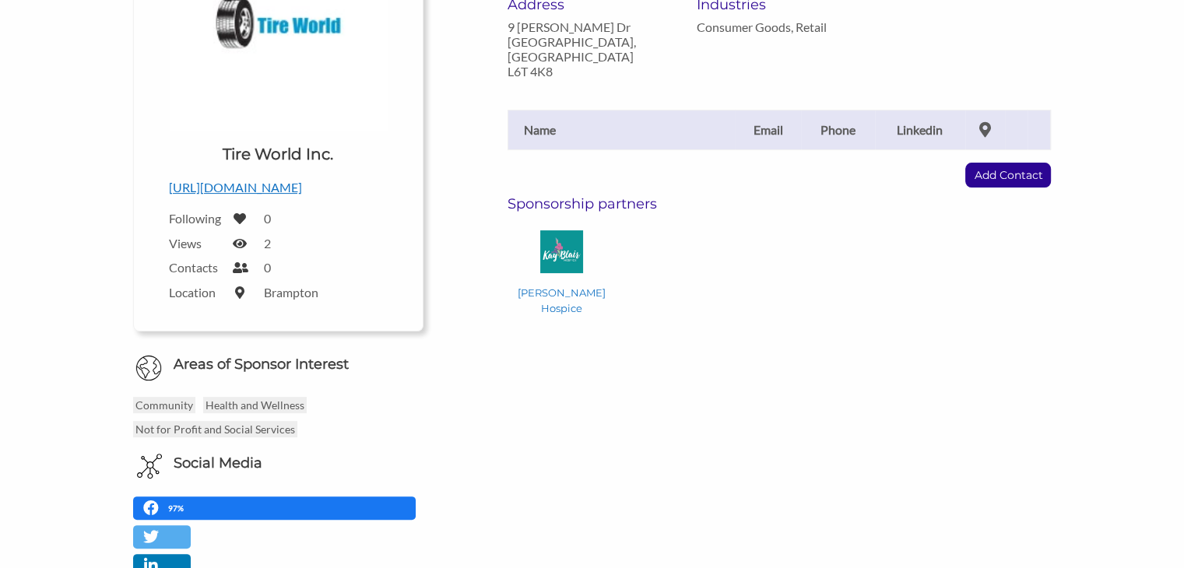
scroll to position [355, 0]
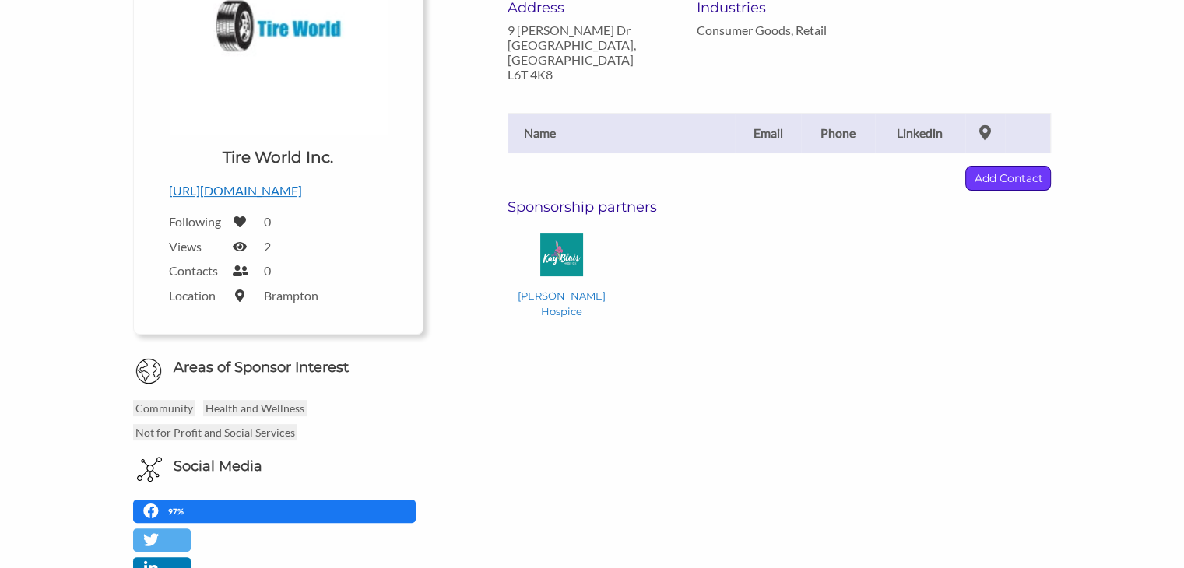
click at [990, 167] on p "Add Contact" at bounding box center [1008, 178] width 84 height 23
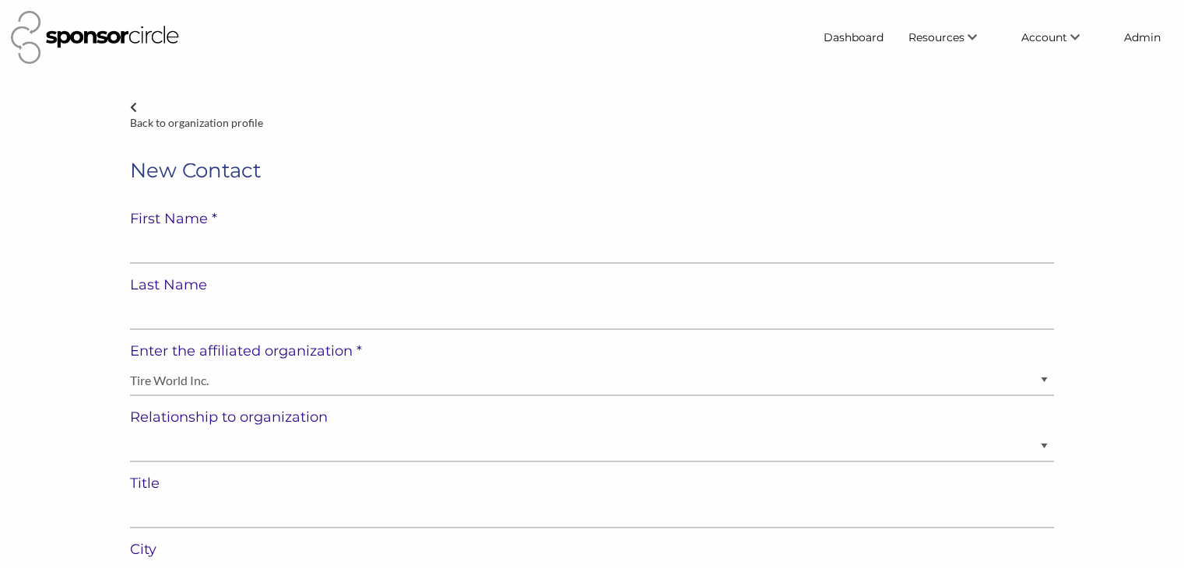
select select "[GEOGRAPHIC_DATA]"
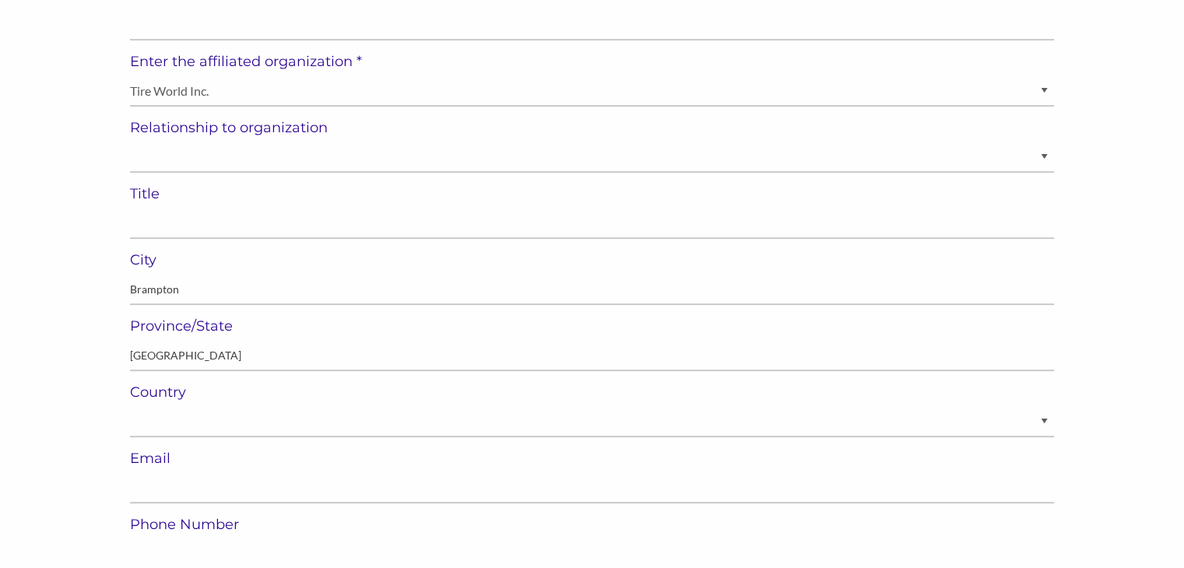
scroll to position [295, 0]
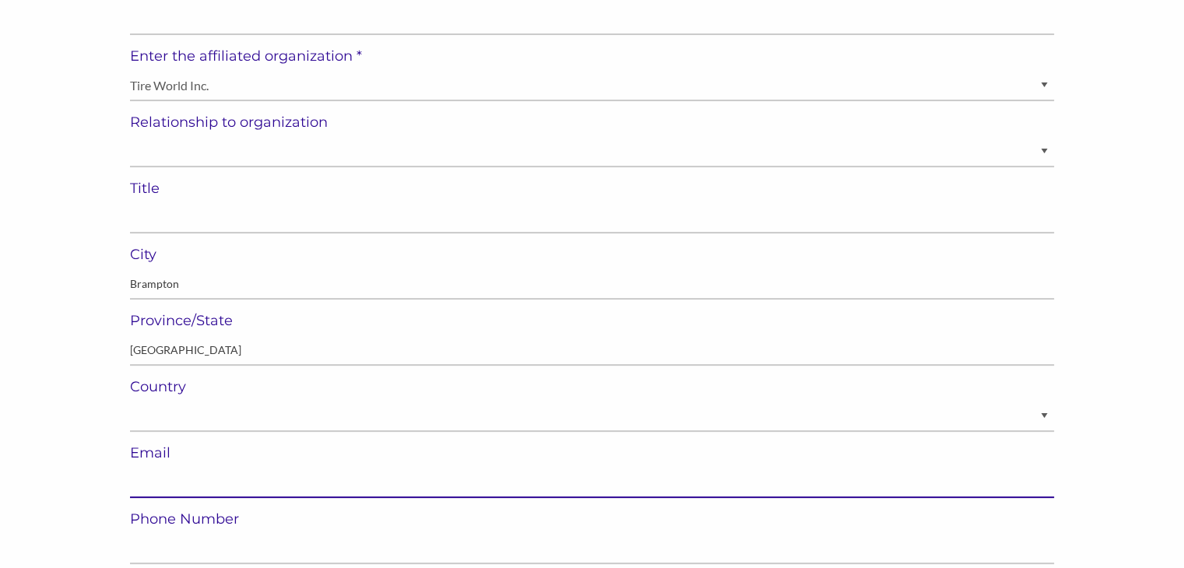
click at [328, 474] on input "email" at bounding box center [592, 483] width 924 height 30
paste input "[EMAIL_ADDRESS][DOMAIN_NAME]"
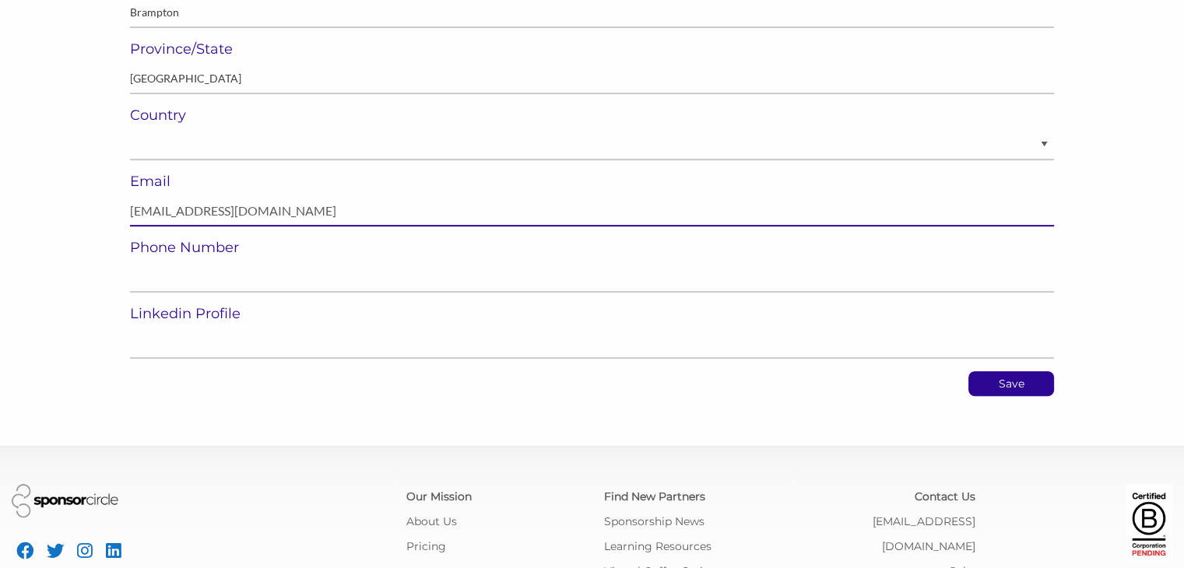
scroll to position [570, 0]
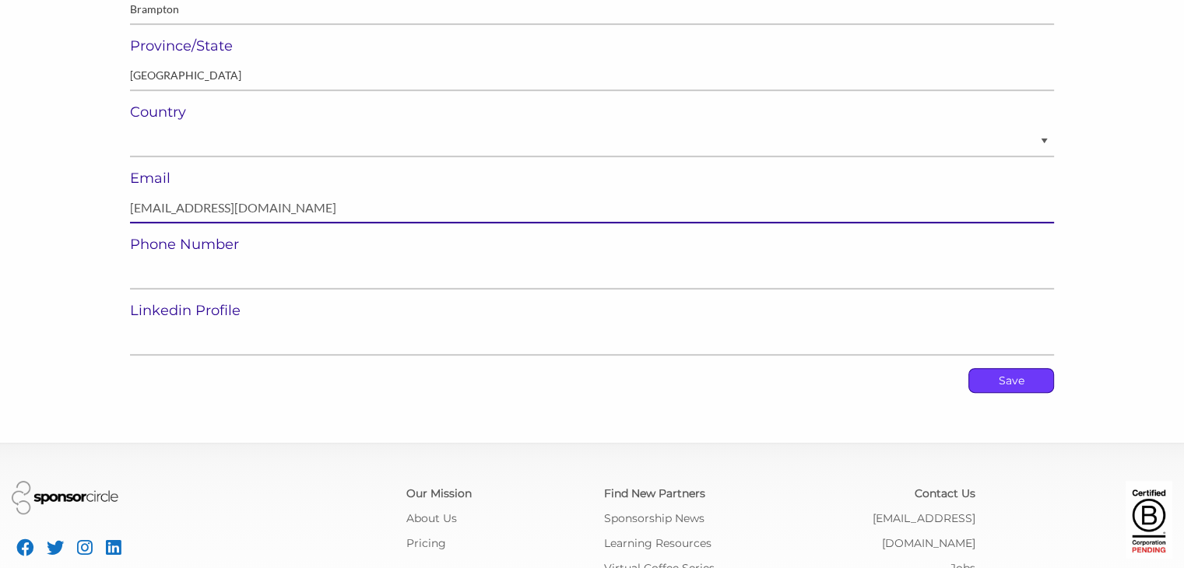
type input "info@tire-world.ca"
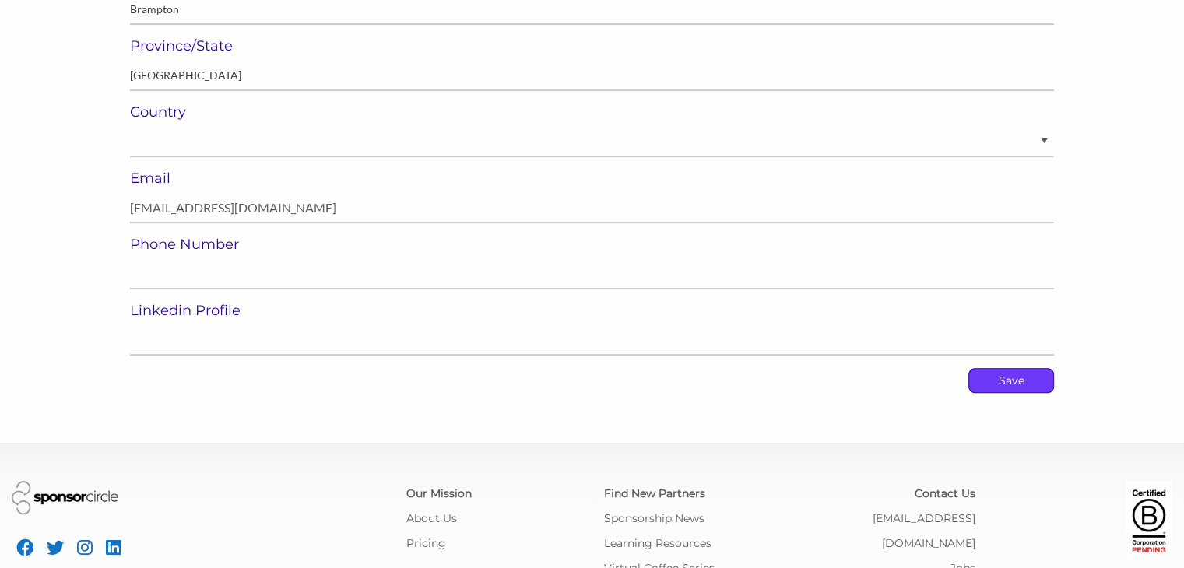
click at [1015, 384] on p "Save" at bounding box center [1011, 380] width 84 height 23
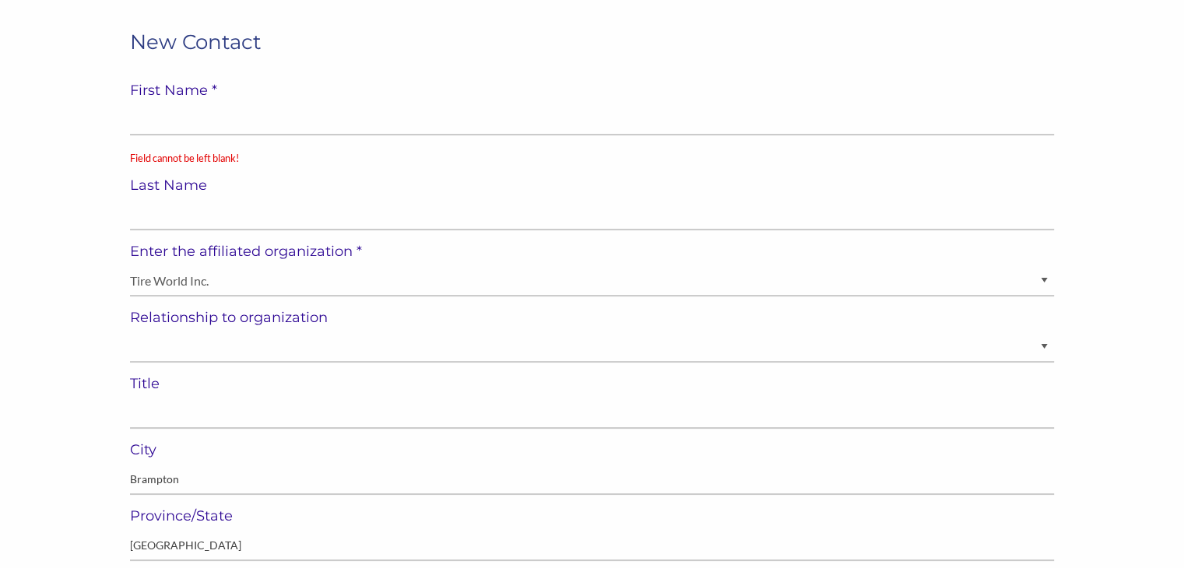
scroll to position [125, 0]
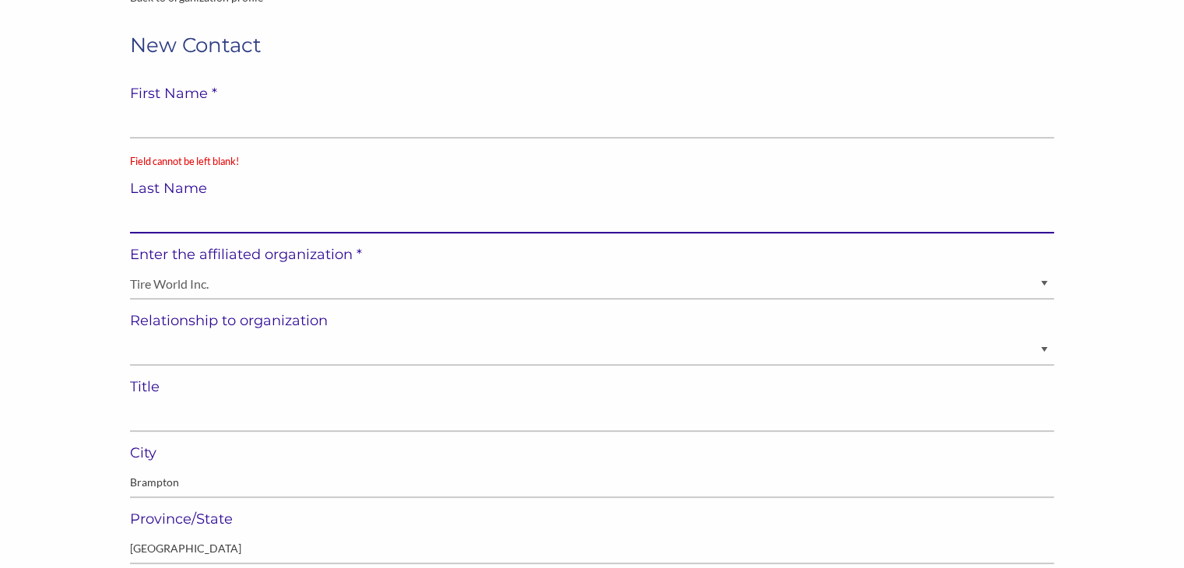
click at [283, 214] on input "text" at bounding box center [592, 218] width 924 height 30
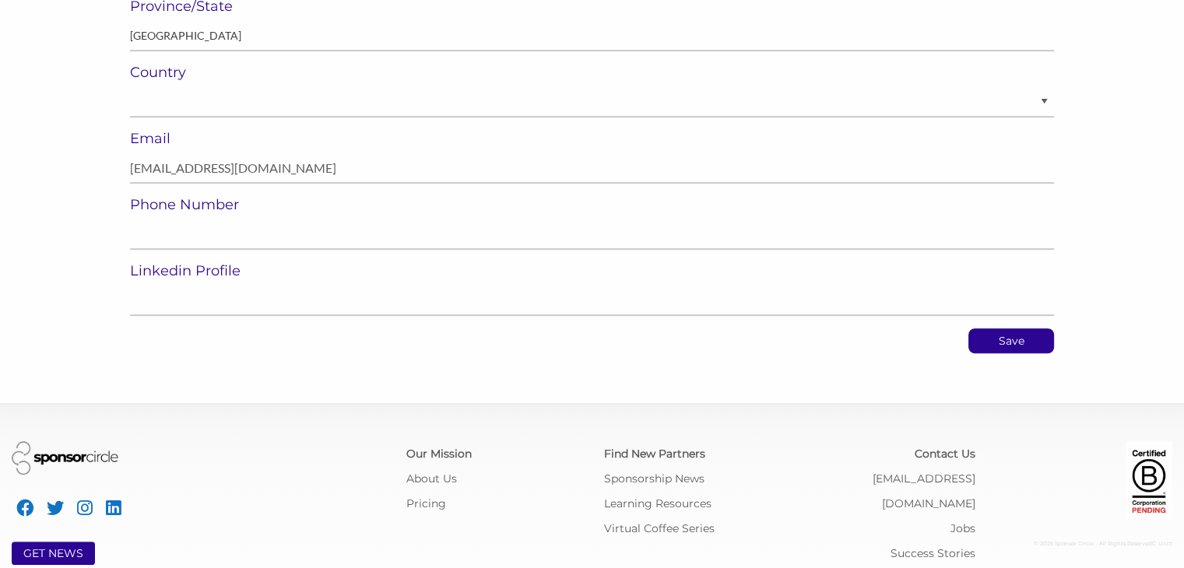
scroll to position [652, 0]
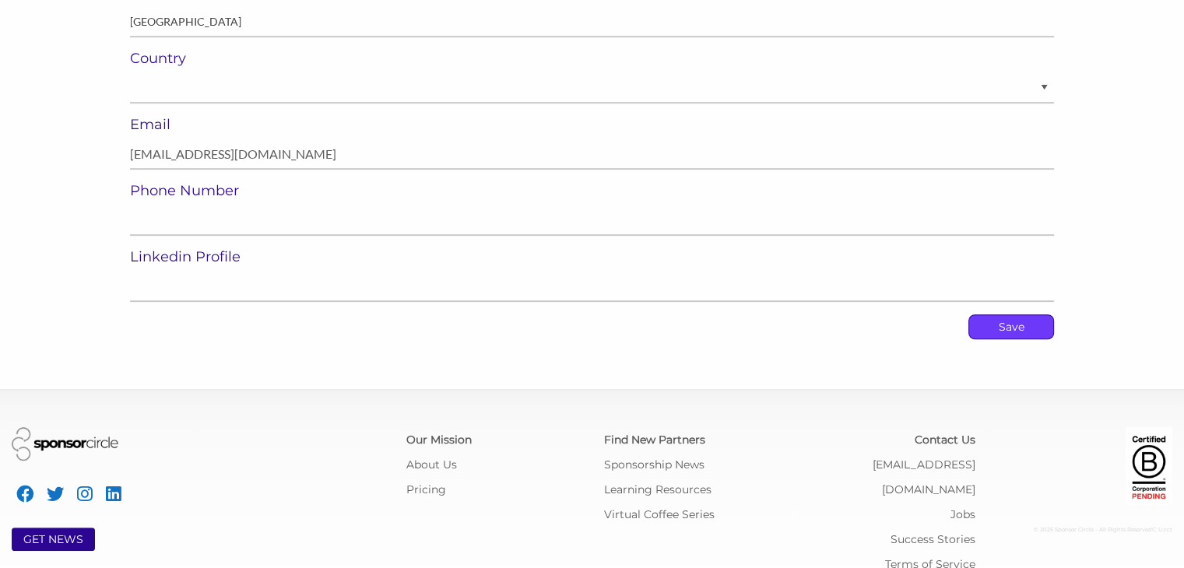
type input "info"
click at [1005, 328] on p "Save" at bounding box center [1011, 326] width 84 height 23
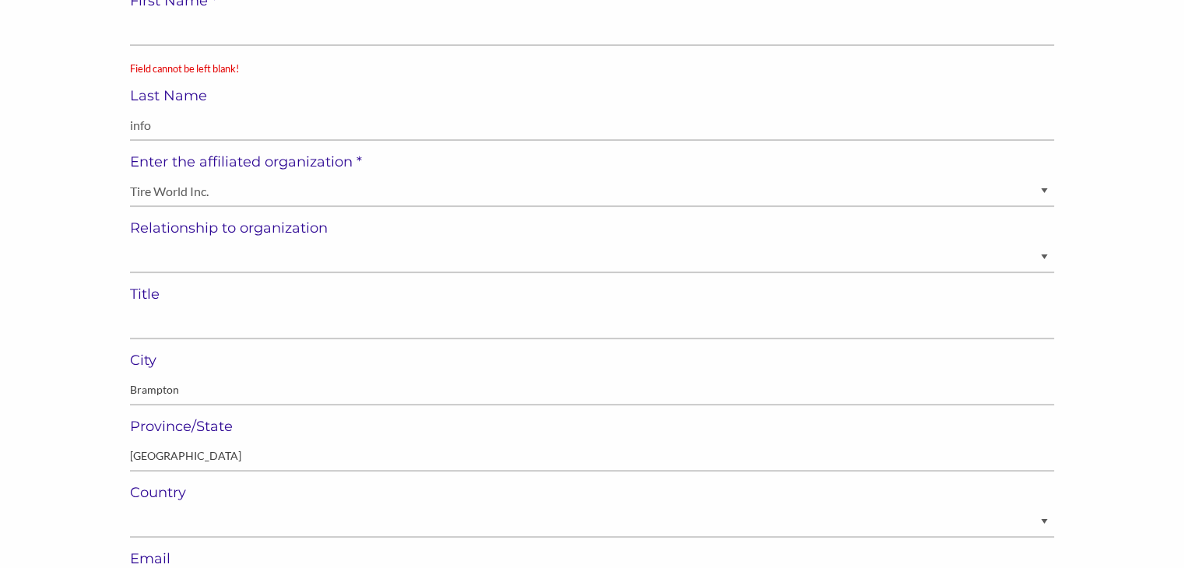
scroll to position [209, 0]
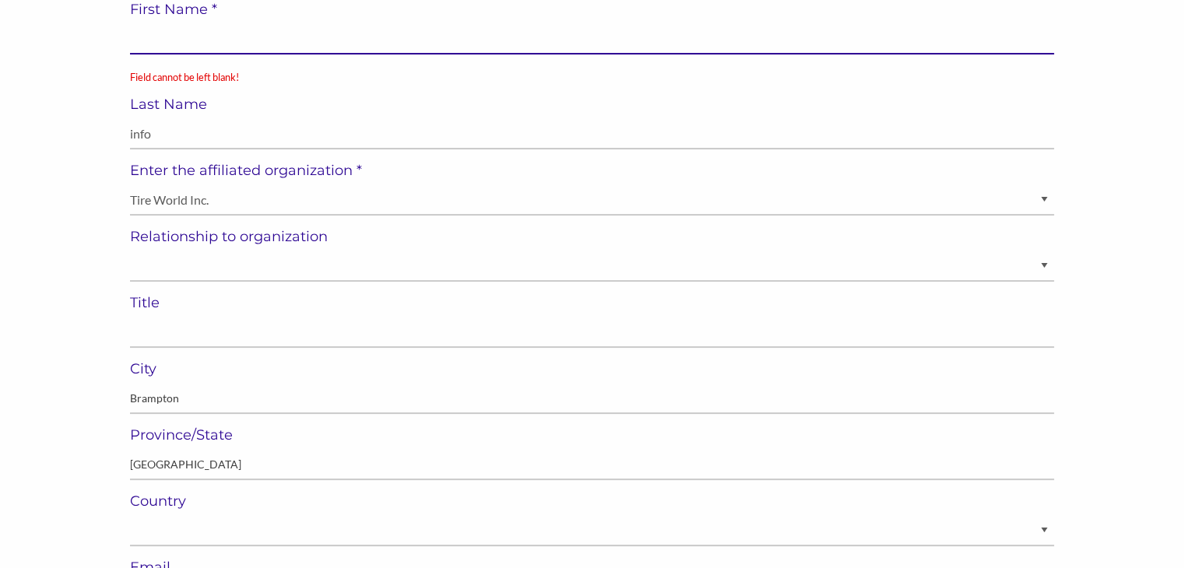
click at [212, 44] on input "text" at bounding box center [592, 39] width 924 height 30
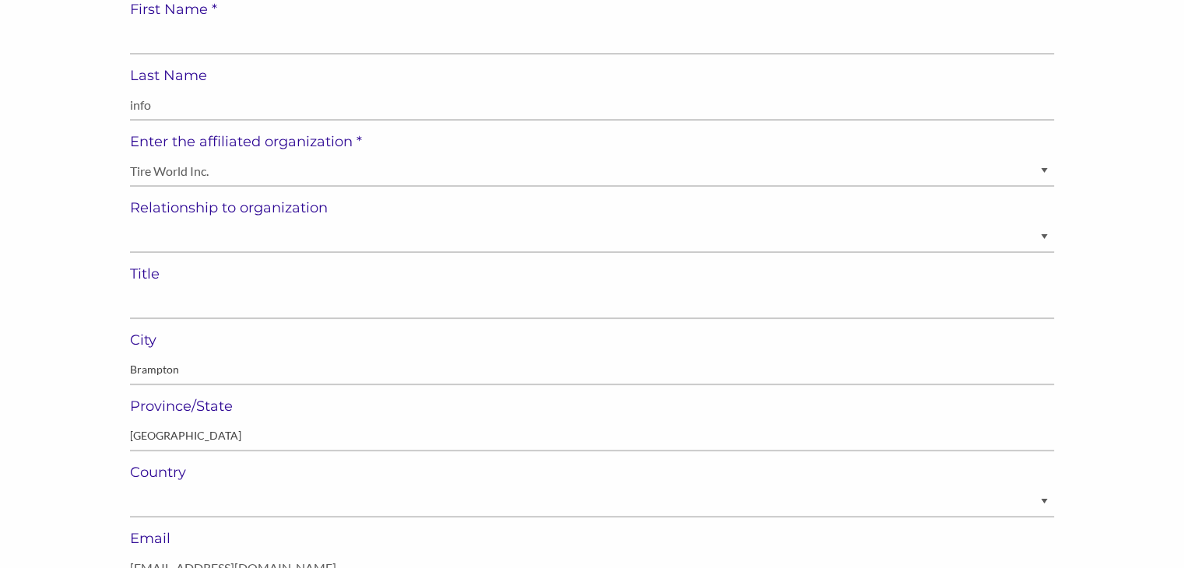
click at [104, 216] on div "Back to organization profile New Contact First Name * Field cannot be left blan…" at bounding box center [592, 322] width 1184 height 862
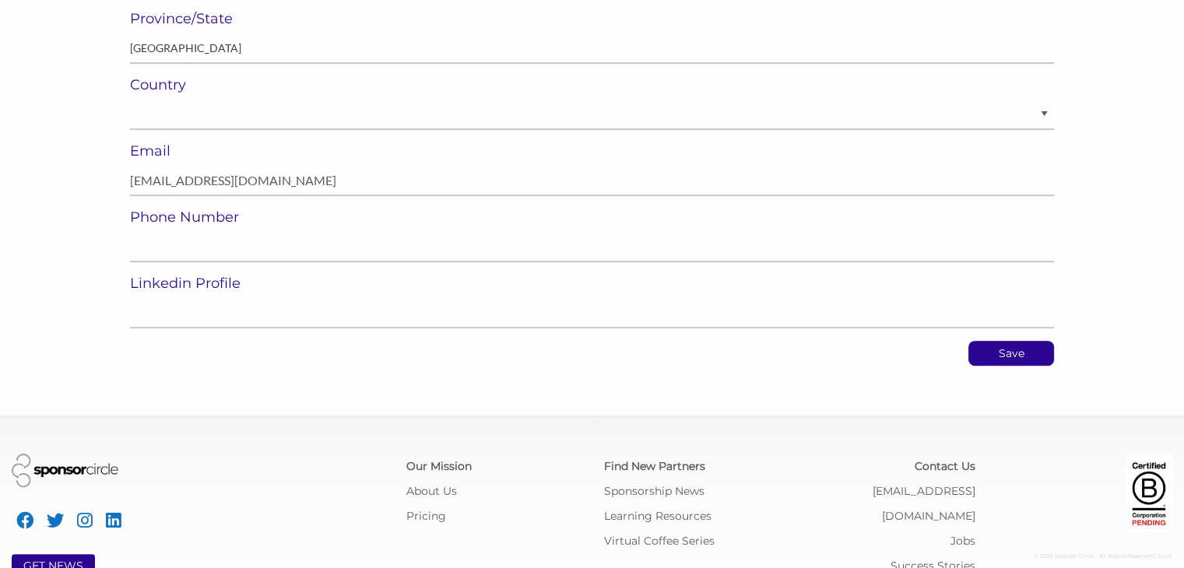
scroll to position [601, 0]
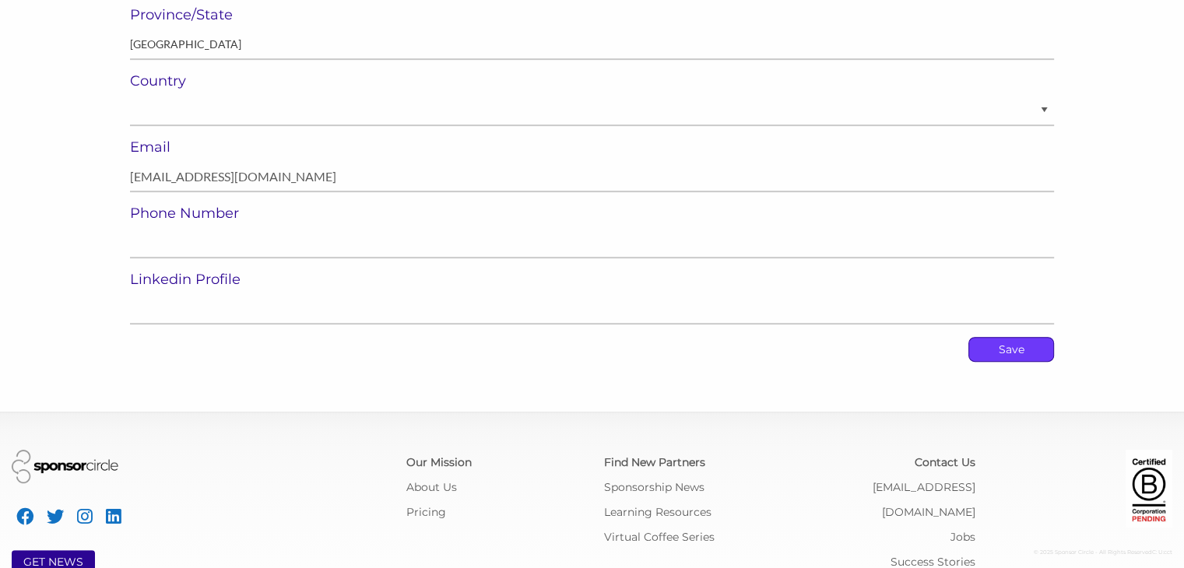
click at [987, 351] on p "Save" at bounding box center [1011, 349] width 84 height 23
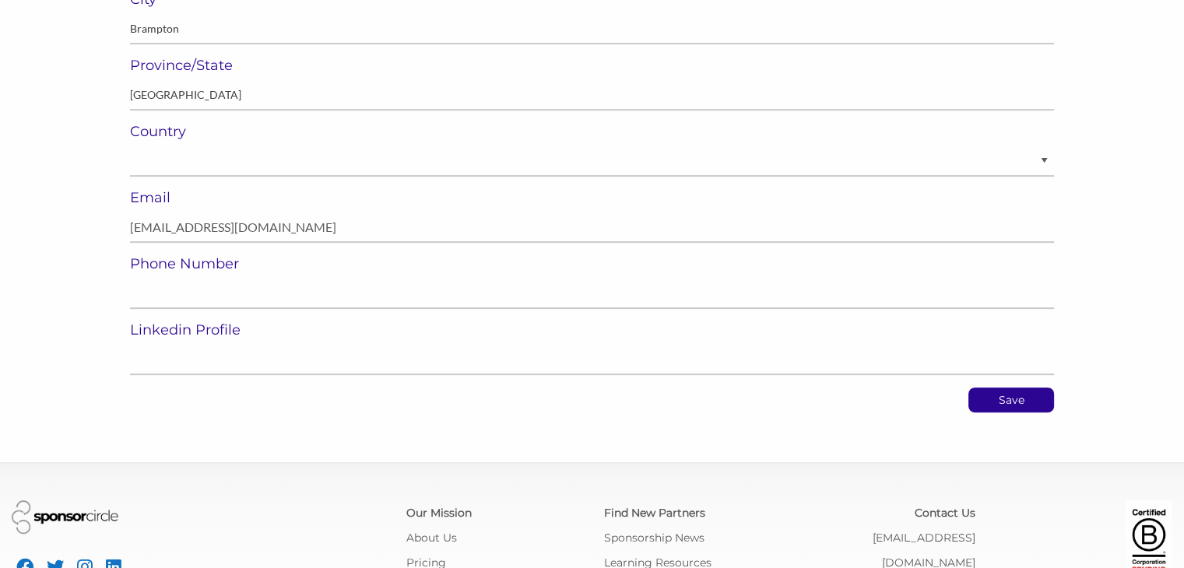
scroll to position [575, 0]
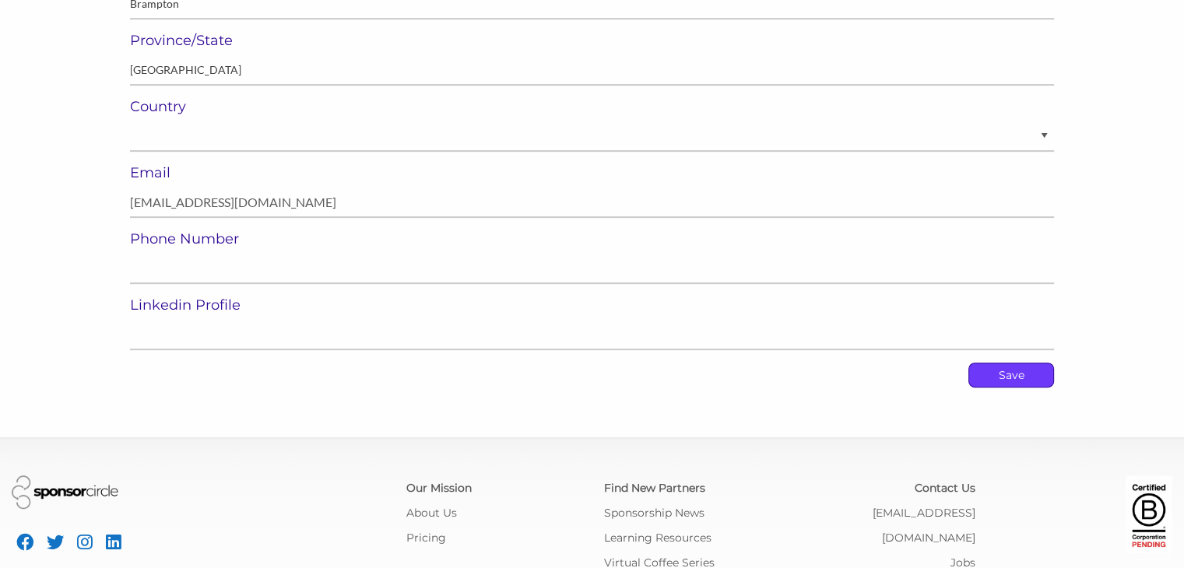
click at [989, 375] on p "Save" at bounding box center [1011, 374] width 84 height 23
click at [1010, 373] on p "Save" at bounding box center [1011, 374] width 84 height 23
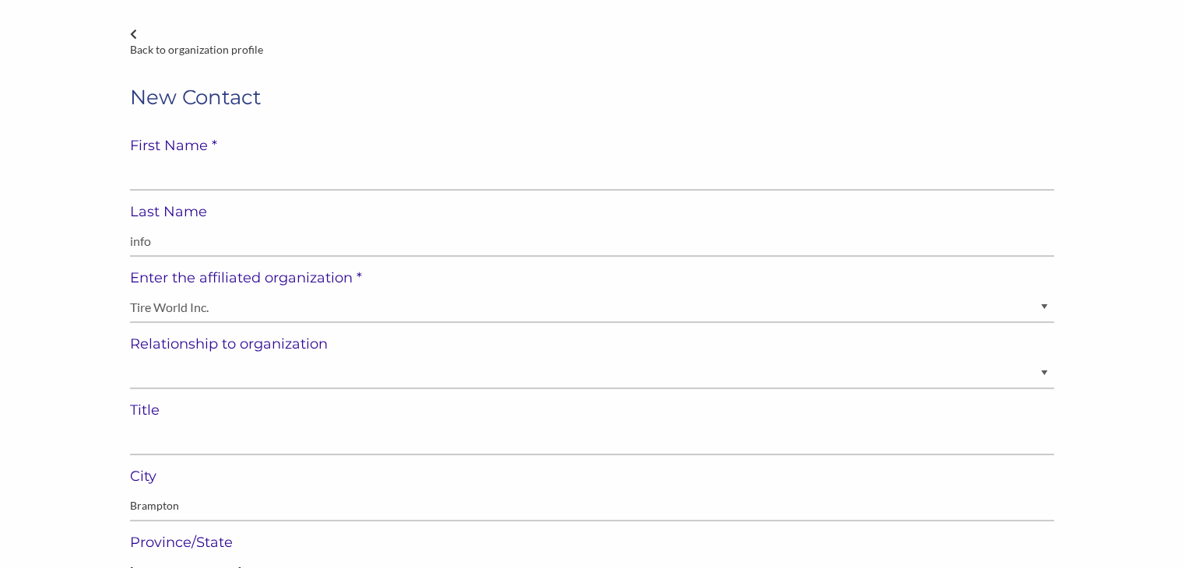
scroll to position [71, 0]
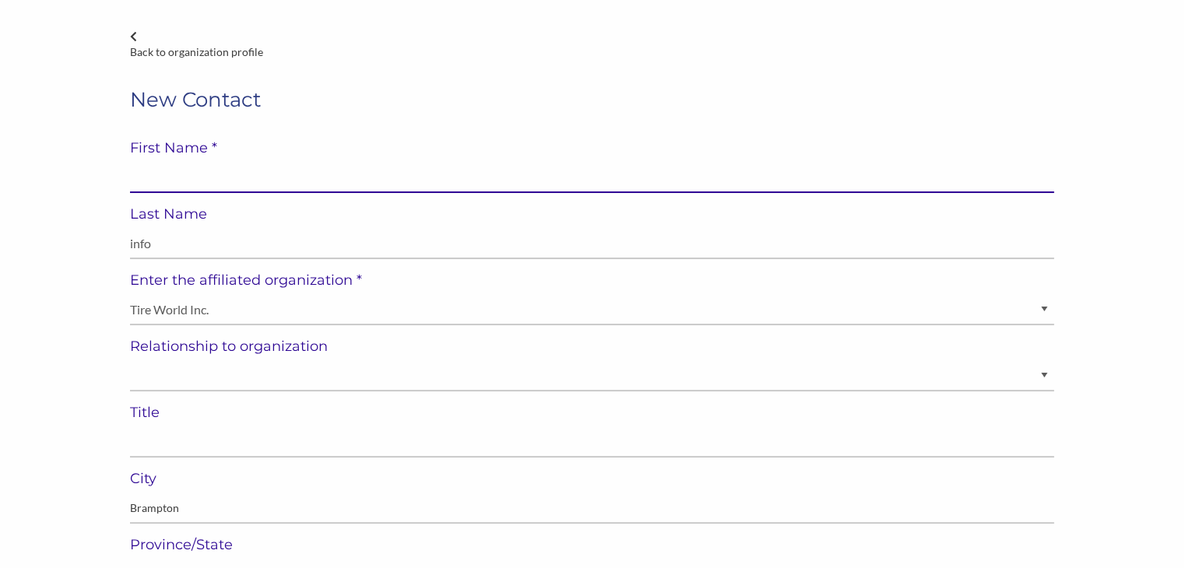
click at [143, 181] on input "text" at bounding box center [592, 178] width 924 height 30
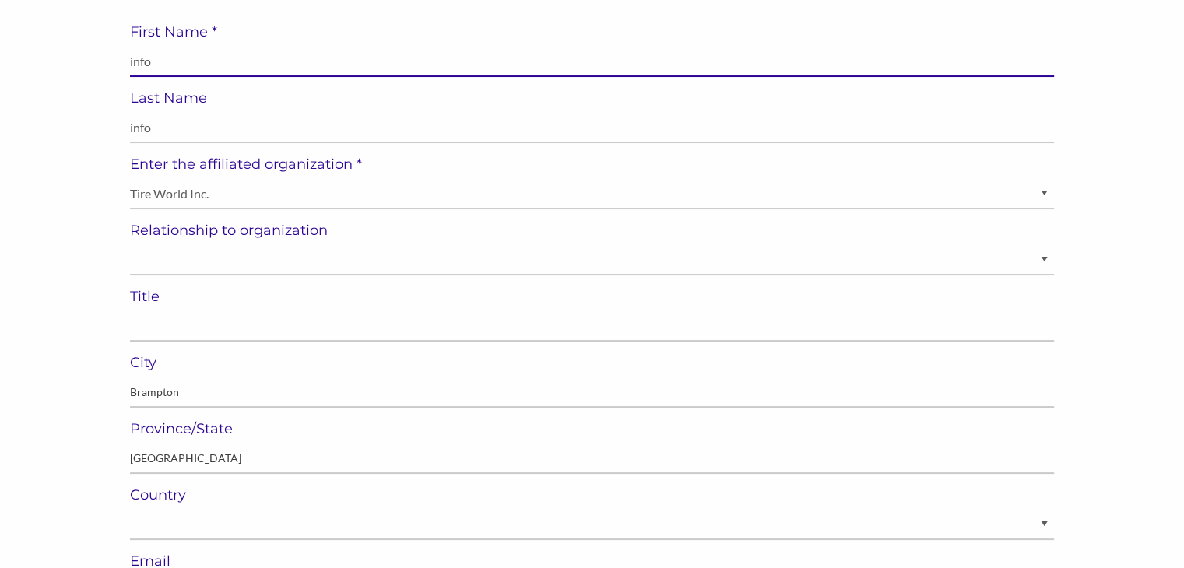
scroll to position [192, 0]
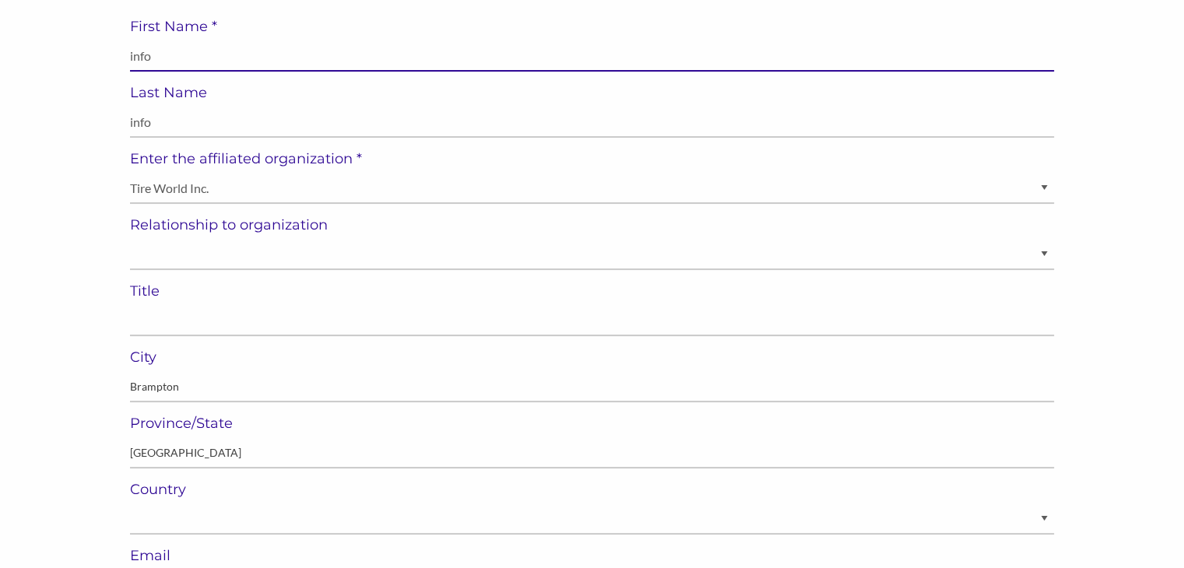
type input "info"
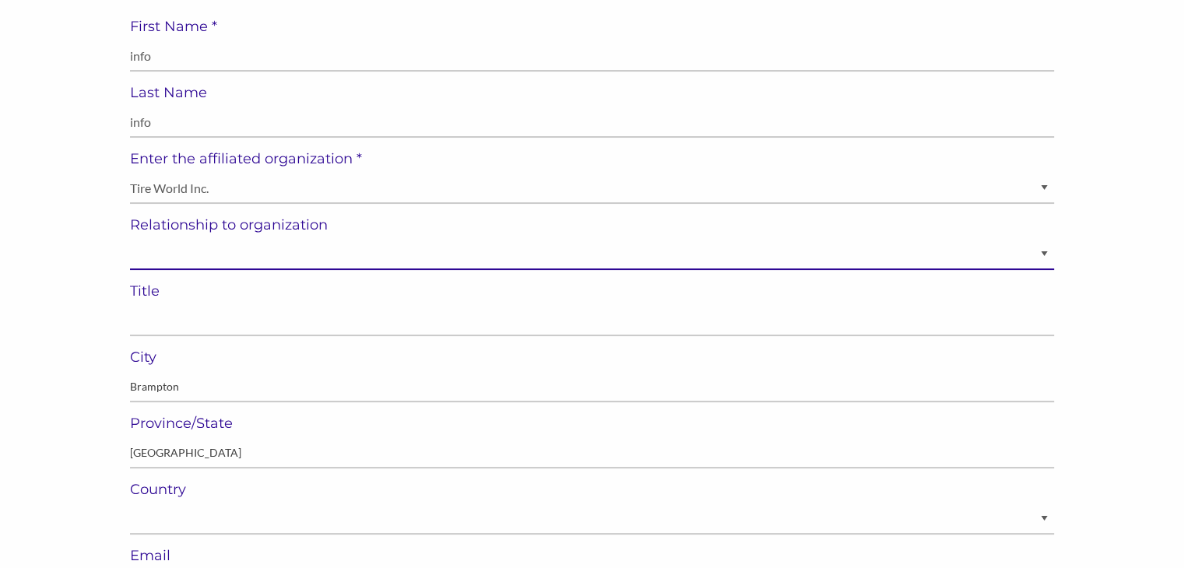
click at [141, 254] on select "Staff Volunteer" at bounding box center [592, 255] width 924 height 30
select select "Staff"
click at [130, 240] on select "Staff Volunteer" at bounding box center [592, 255] width 924 height 30
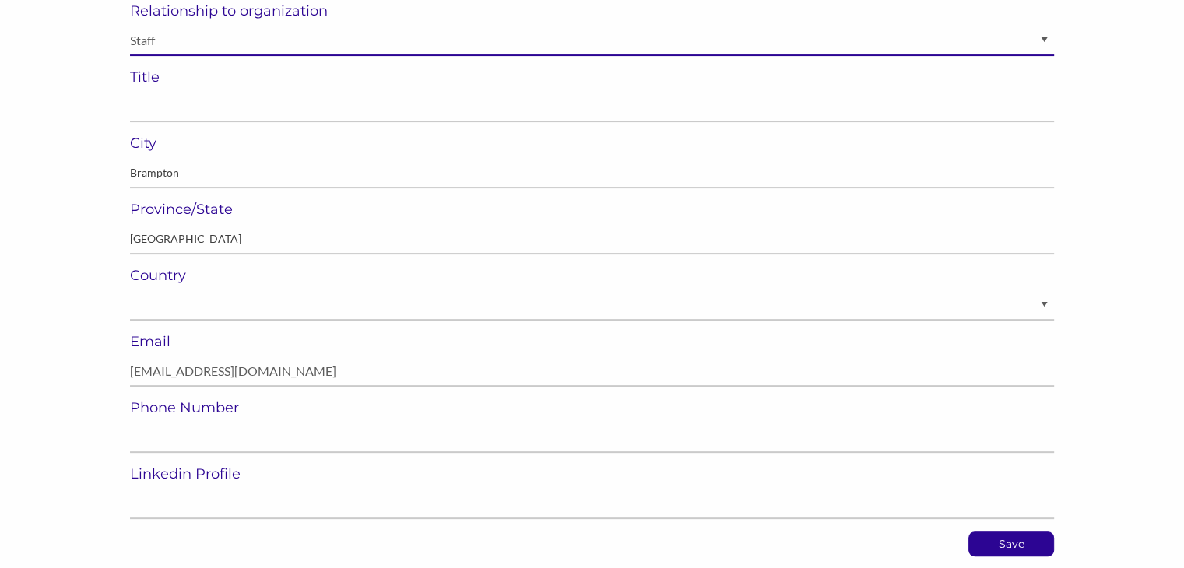
scroll to position [407, 0]
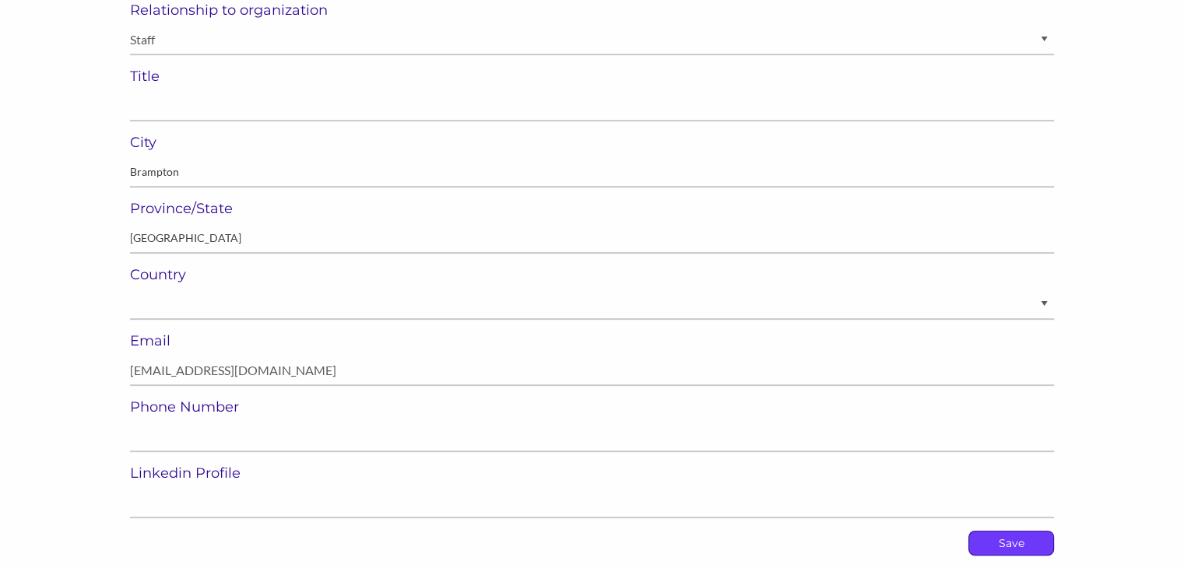
click at [1006, 539] on p "Save" at bounding box center [1011, 543] width 84 height 23
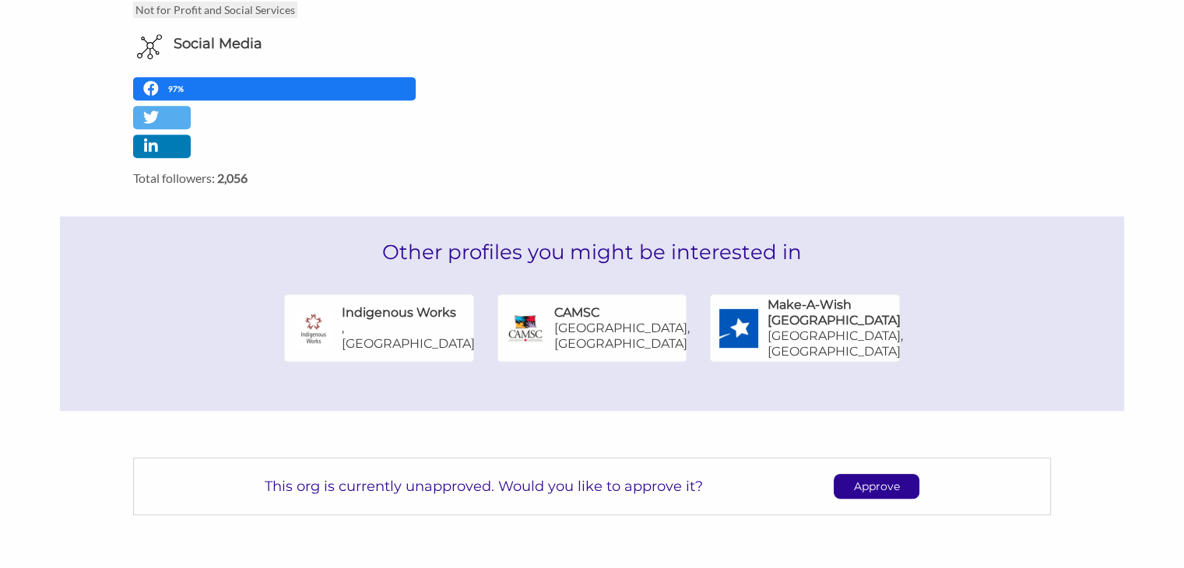
scroll to position [778, 0]
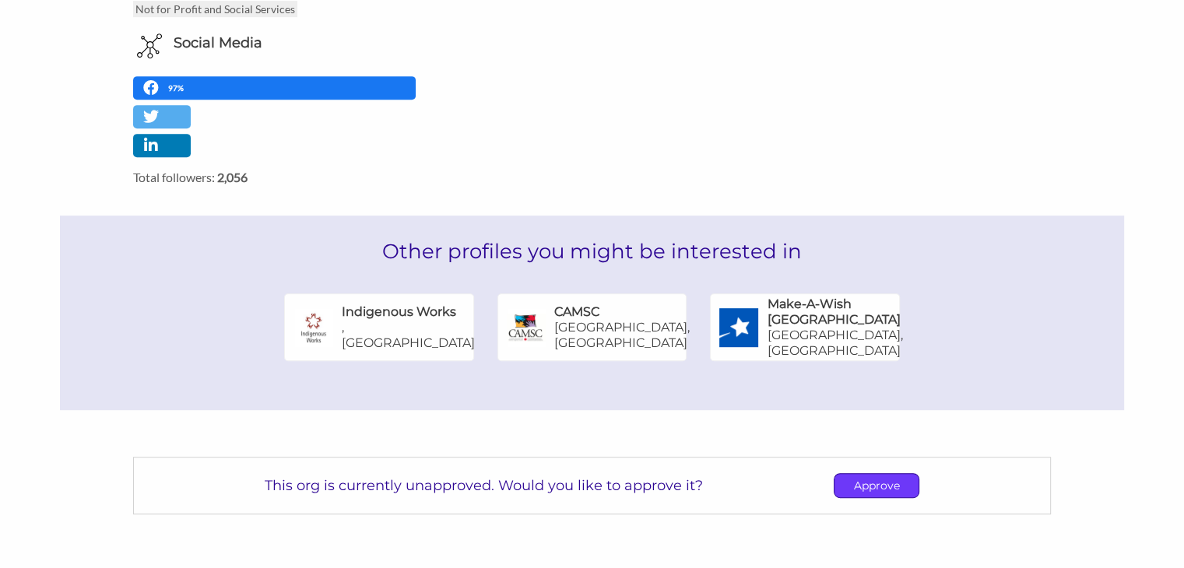
click at [872, 483] on p "Approve" at bounding box center [876, 485] width 84 height 23
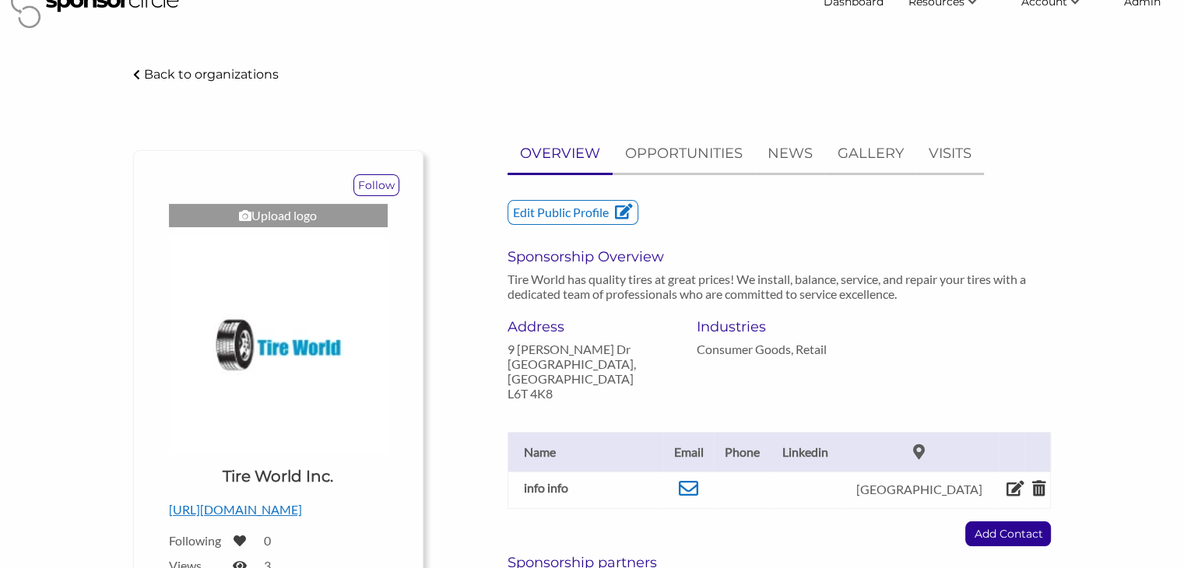
scroll to position [0, 0]
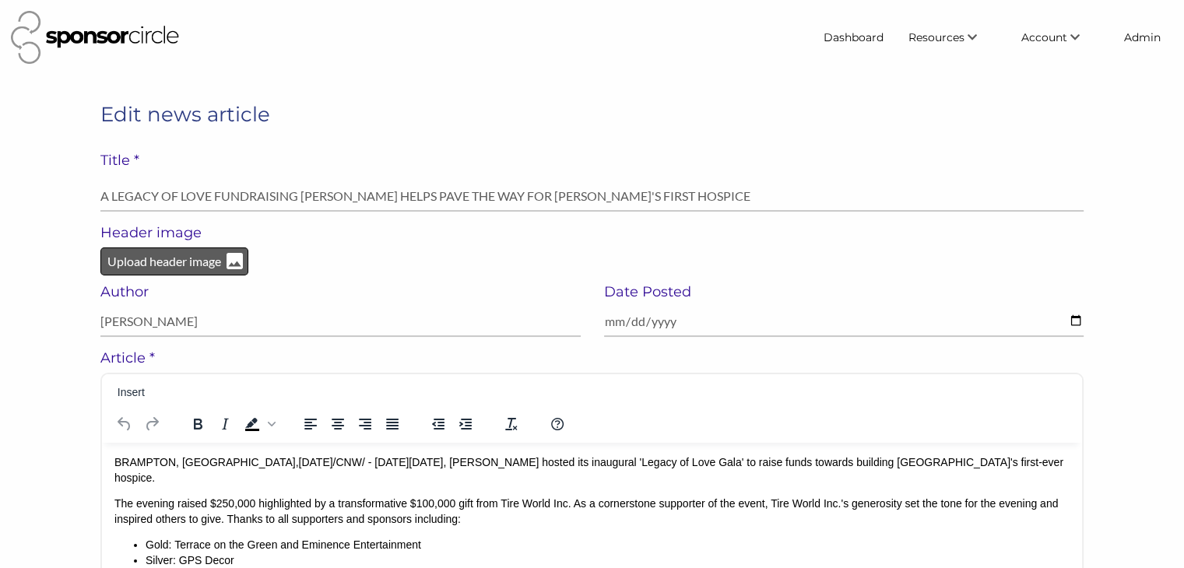
click at [149, 261] on p "Upload header image" at bounding box center [164, 261] width 117 height 20
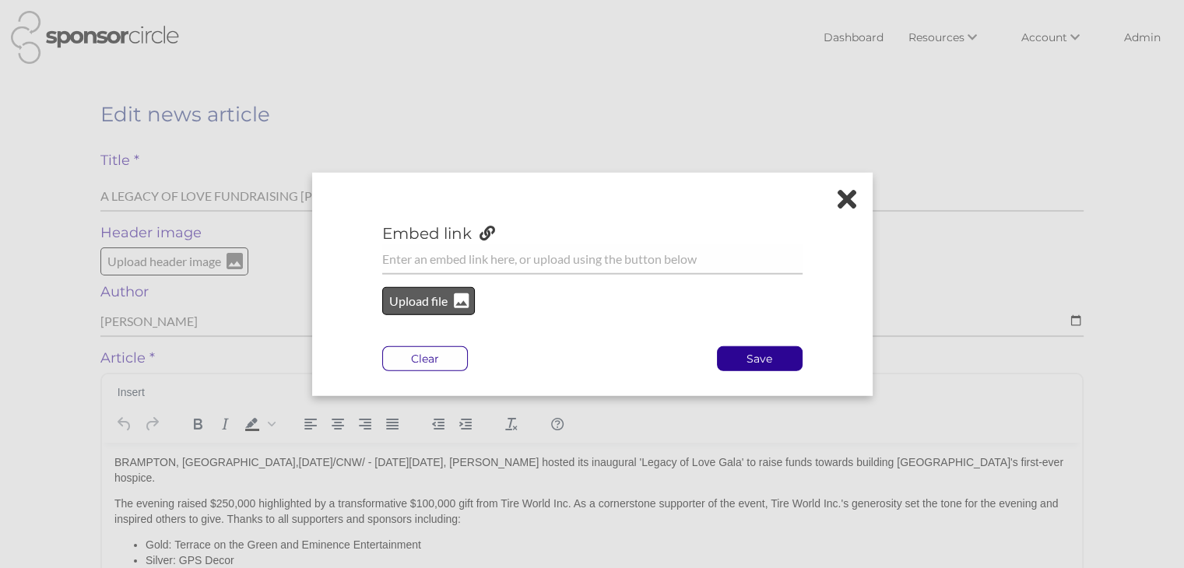
click at [405, 300] on p "Upload file" at bounding box center [419, 301] width 63 height 20
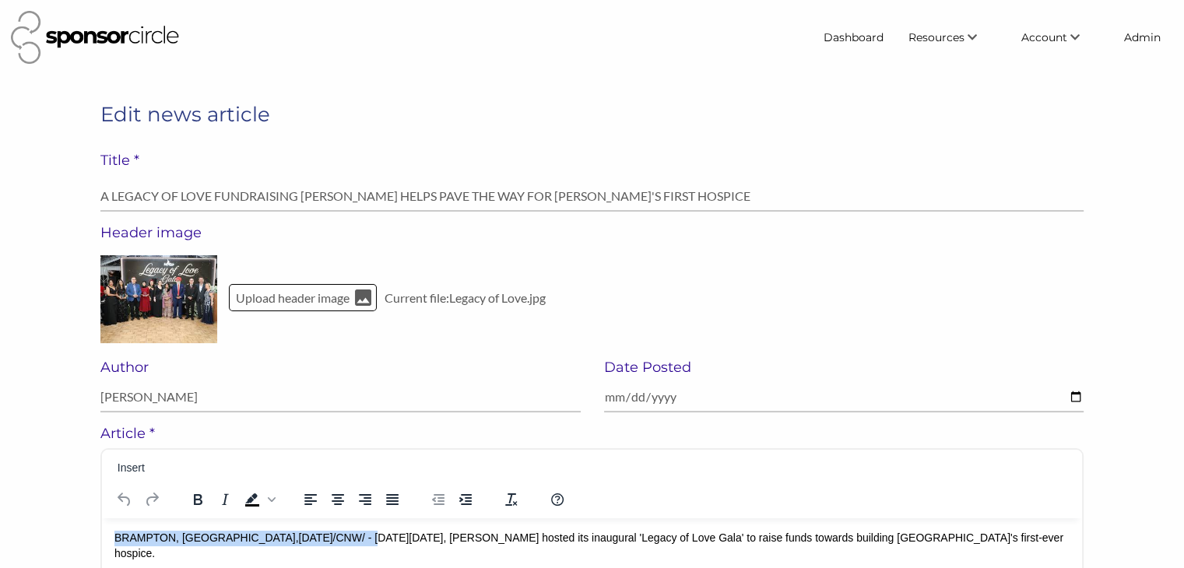
drag, startPoint x: 311, startPoint y: 543, endPoint x: 116, endPoint y: 537, distance: 195.4
click at [116, 537] on p "BRAMPTON, [GEOGRAPHIC_DATA] , [DATE] /CNW/ - [DATE][DATE], [PERSON_NAME] hosted…" at bounding box center [591, 546] width 955 height 30
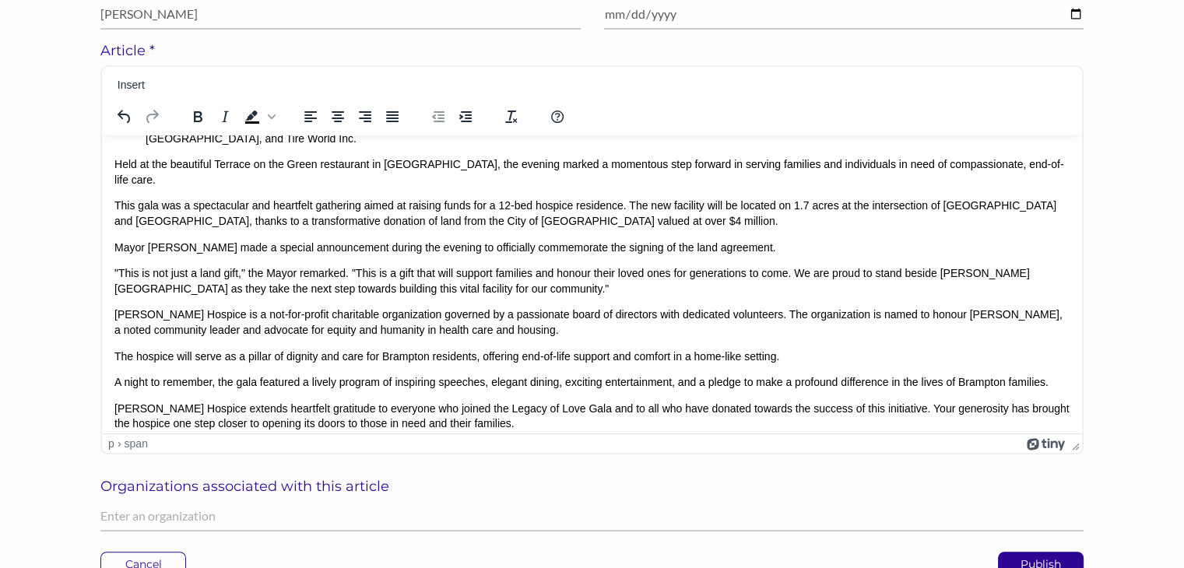
scroll to position [290, 0]
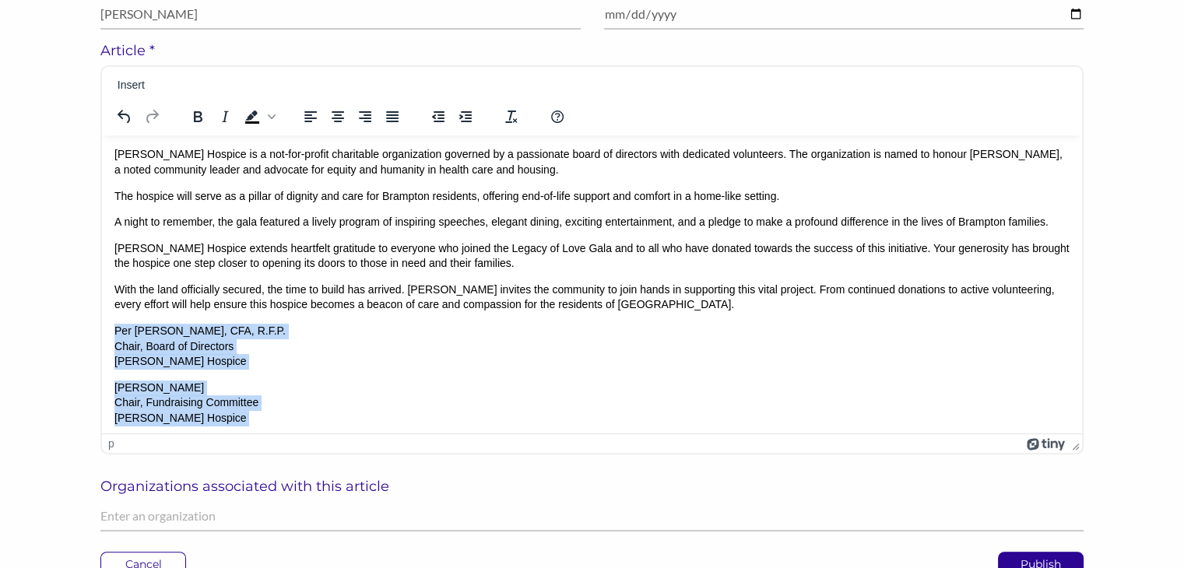
drag, startPoint x: 262, startPoint y: 415, endPoint x: 103, endPoint y: 303, distance: 195.0
click at [103, 303] on html "﻿ [DATE][DATE], [PERSON_NAME] Hospice hosted its inaugural 'Legacy of Love Gala…" at bounding box center [592, 154] width 980 height 619
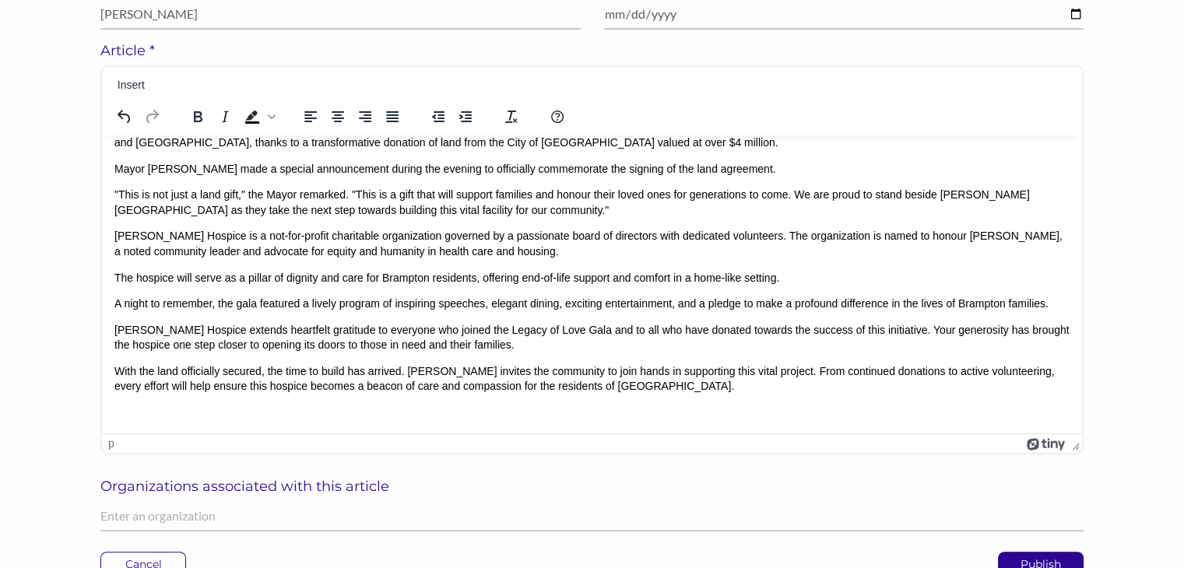
scroll to position [177, 0]
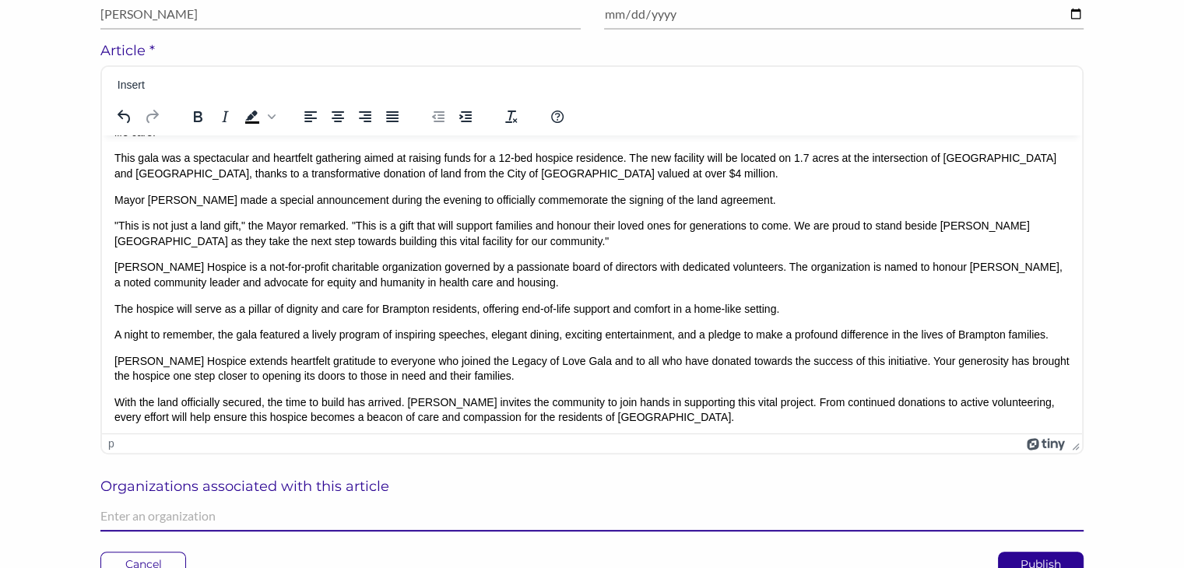
click at [107, 524] on input "text" at bounding box center [591, 516] width 983 height 30
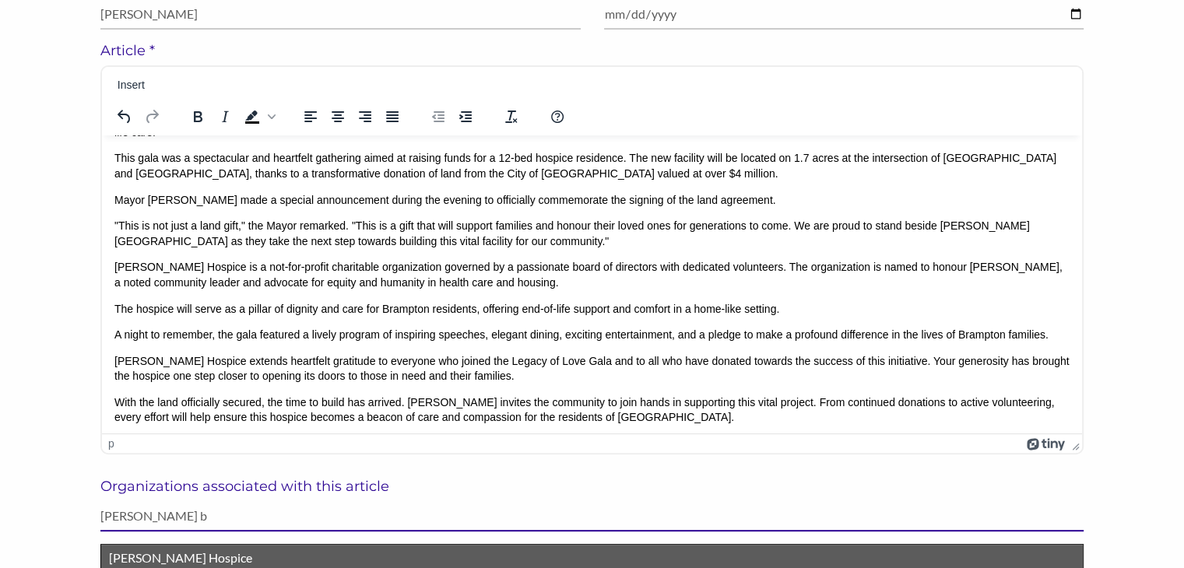
type input "[PERSON_NAME] b"
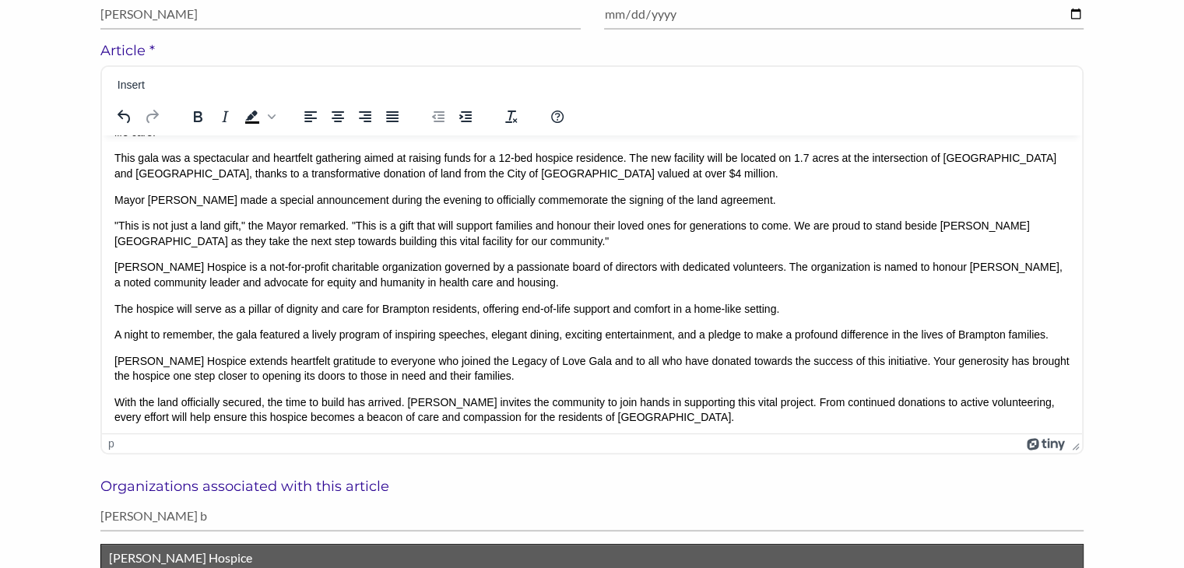
click at [118, 557] on p "[PERSON_NAME] Hospice" at bounding box center [592, 558] width 966 height 20
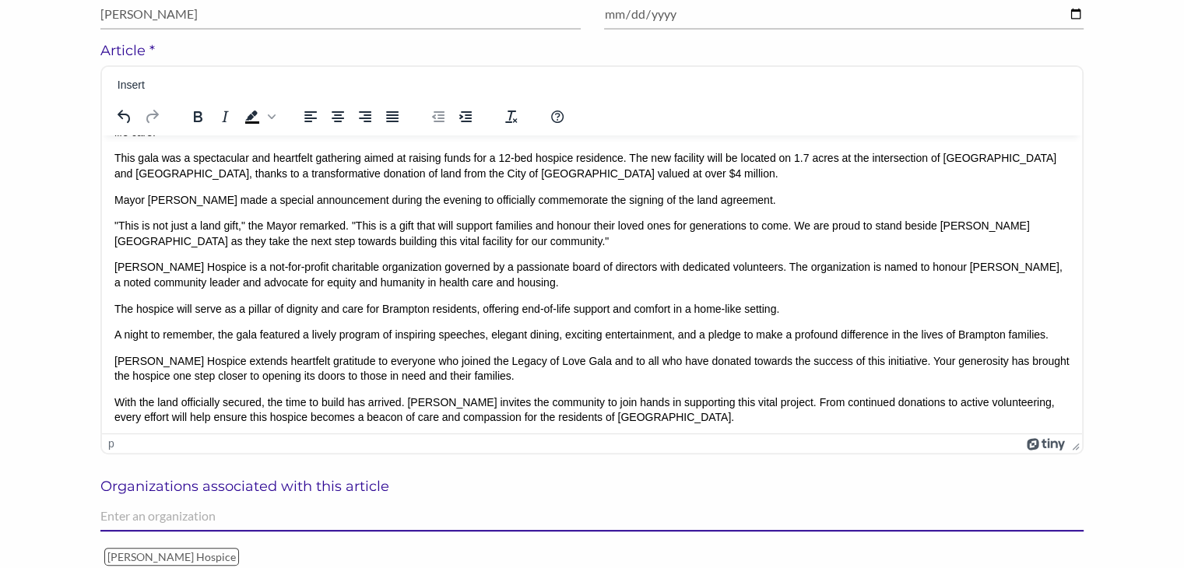
click at [129, 514] on input "text" at bounding box center [591, 516] width 983 height 30
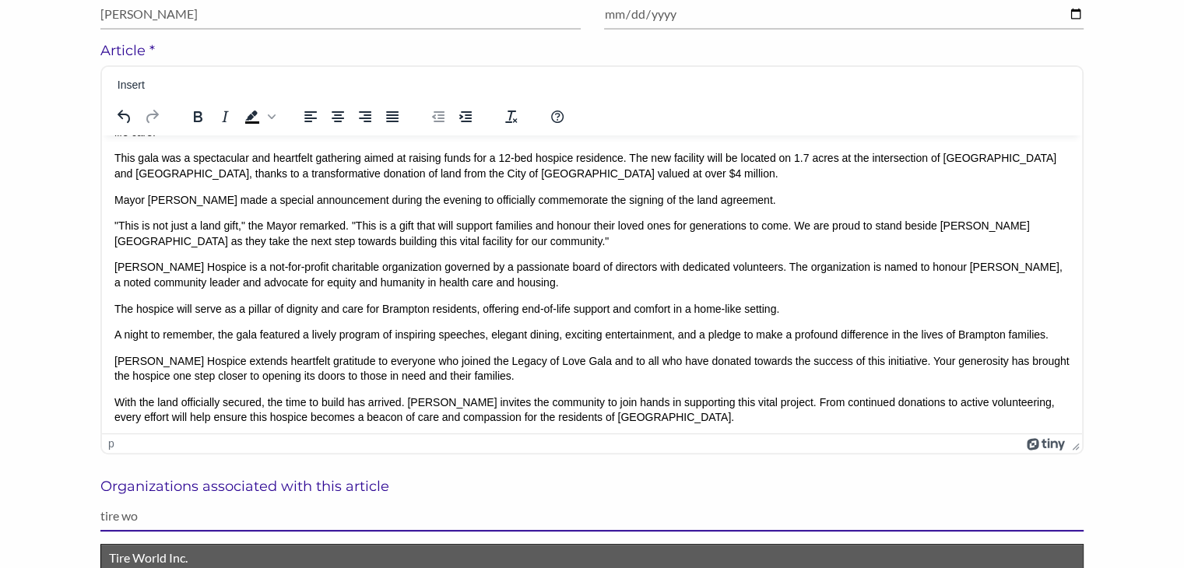
type input "tire wo"
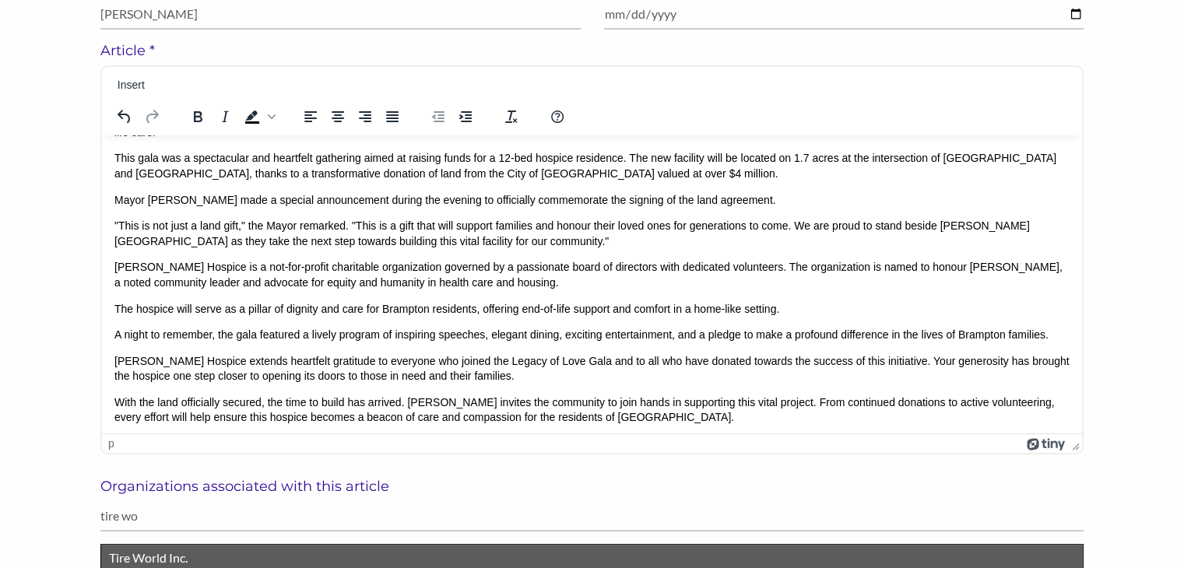
click at [142, 559] on p "Tire World Inc." at bounding box center [592, 558] width 966 height 20
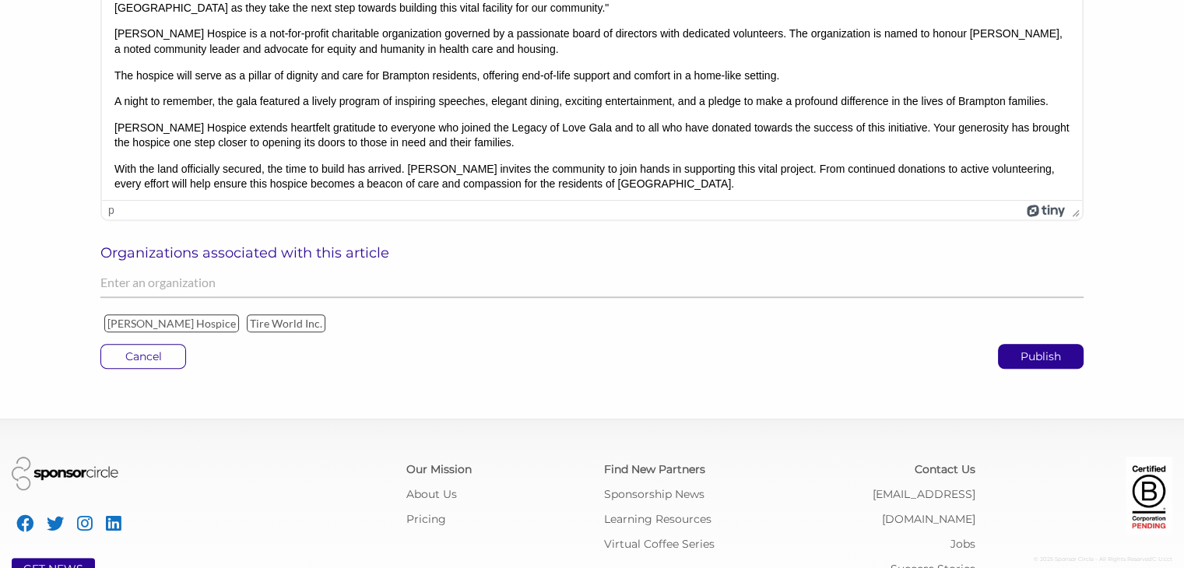
scroll to position [619, 0]
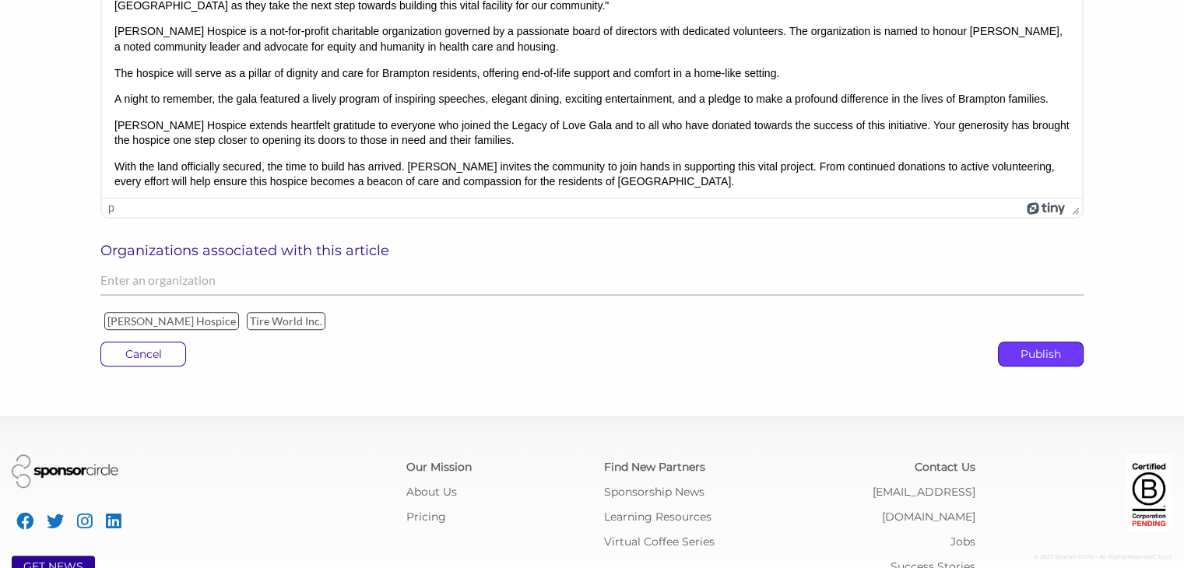
click at [1029, 349] on p "Publish" at bounding box center [1040, 353] width 84 height 23
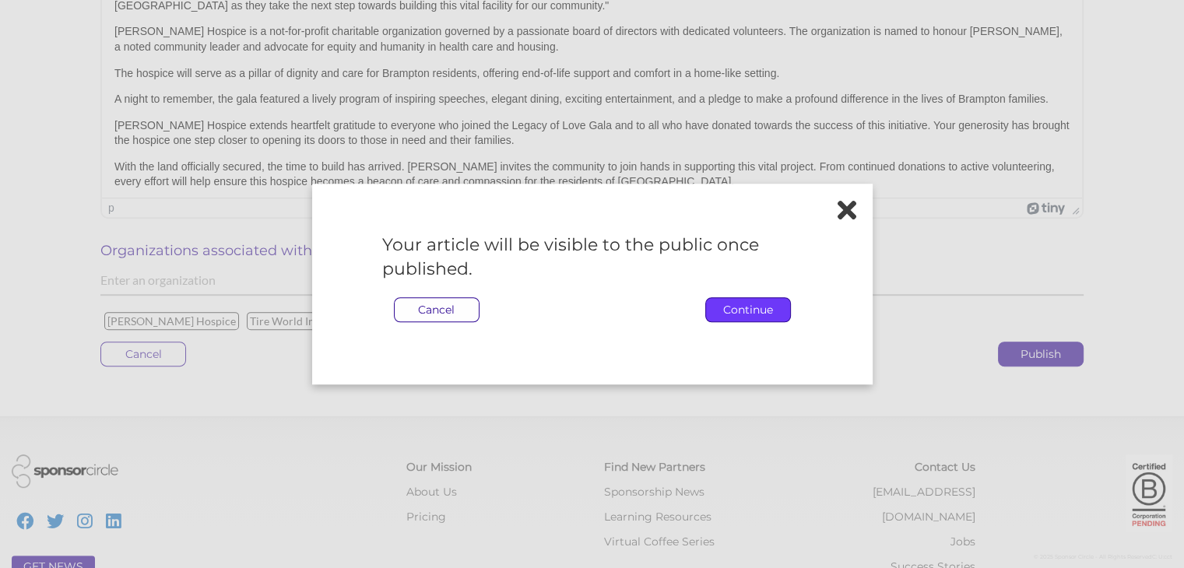
click at [753, 315] on p "Continue" at bounding box center [748, 309] width 84 height 23
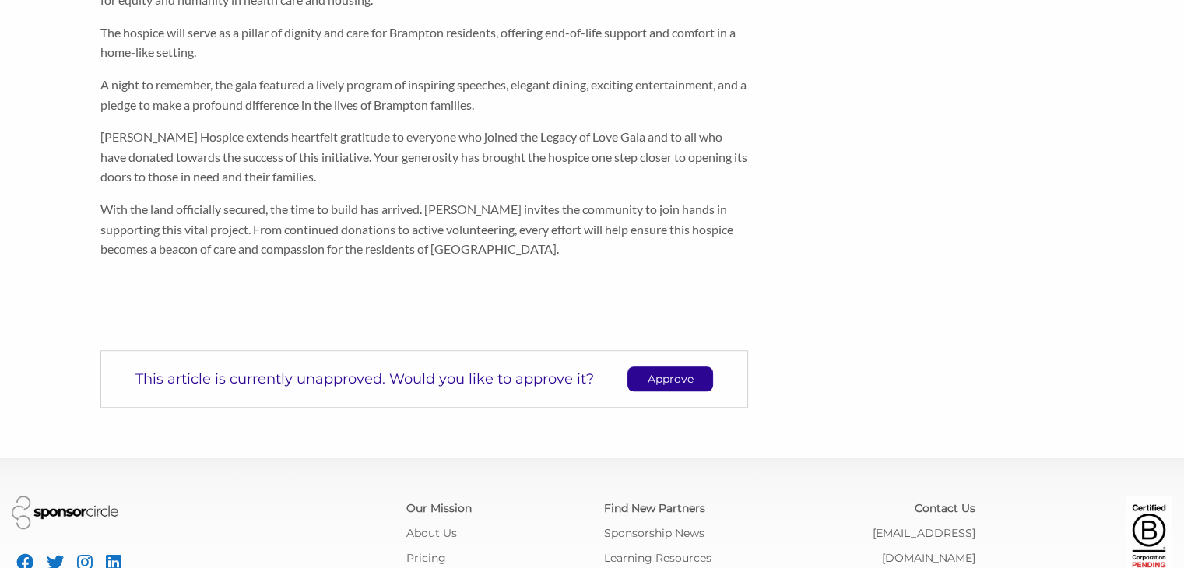
scroll to position [921, 0]
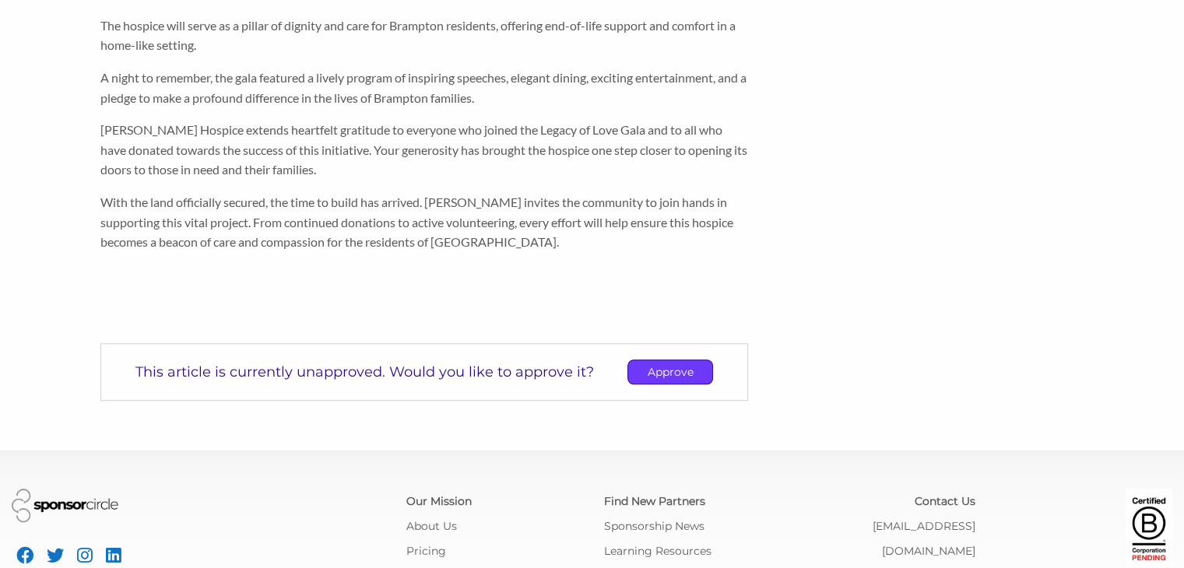
click at [667, 368] on p "Approve" at bounding box center [670, 371] width 84 height 23
